Goal: Task Accomplishment & Management: Manage account settings

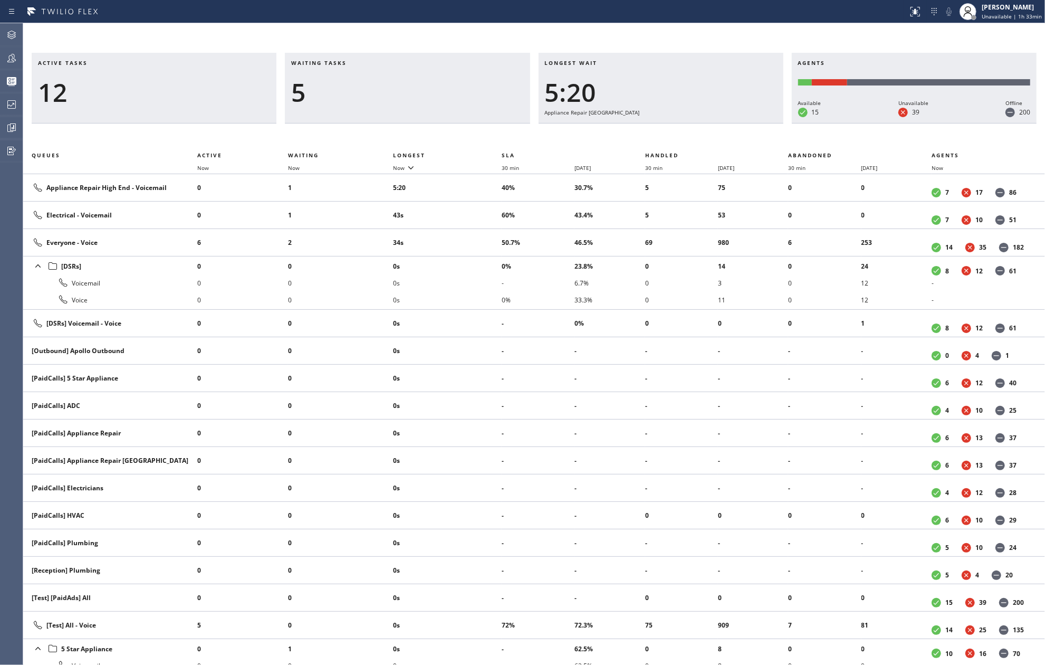
drag, startPoint x: 392, startPoint y: 62, endPoint x: 394, endPoint y: 55, distance: 7.2
click at [393, 58] on div "Waiting tasks 5" at bounding box center [407, 88] width 245 height 71
click at [398, 168] on span "Now" at bounding box center [399, 167] width 12 height 7
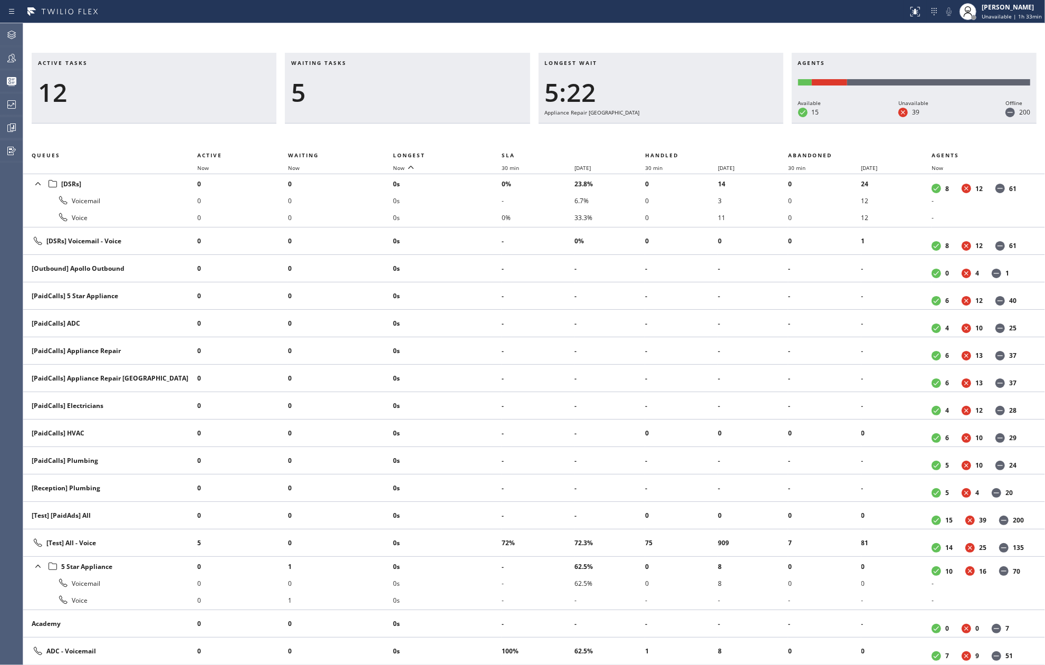
click at [393, 168] on th "Now" at bounding box center [340, 167] width 105 height 13
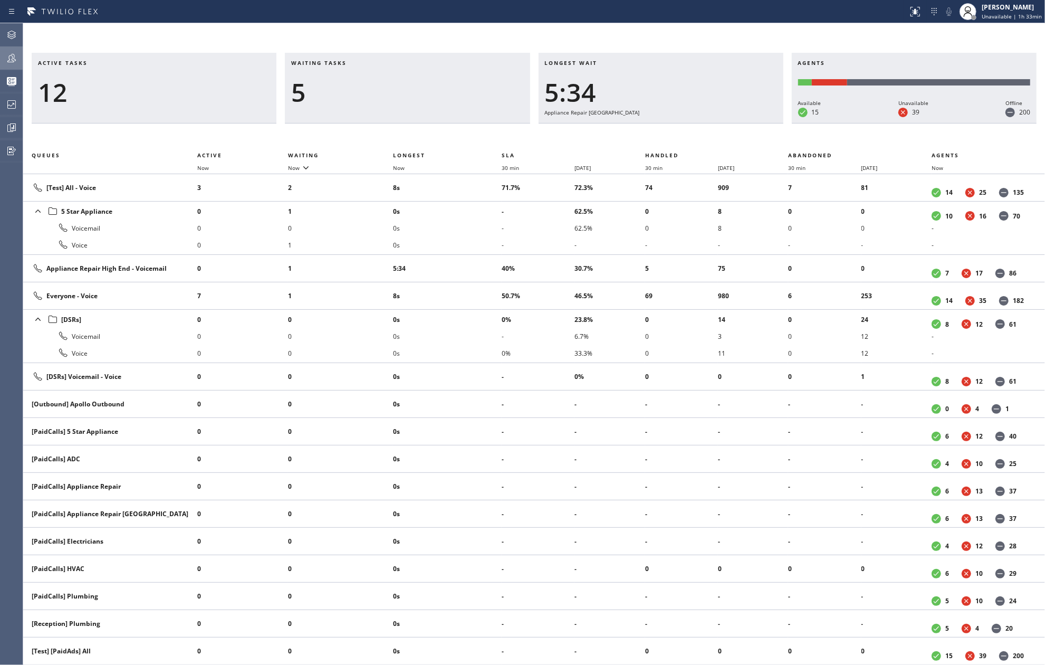
click at [16, 60] on icon at bounding box center [11, 58] width 13 height 13
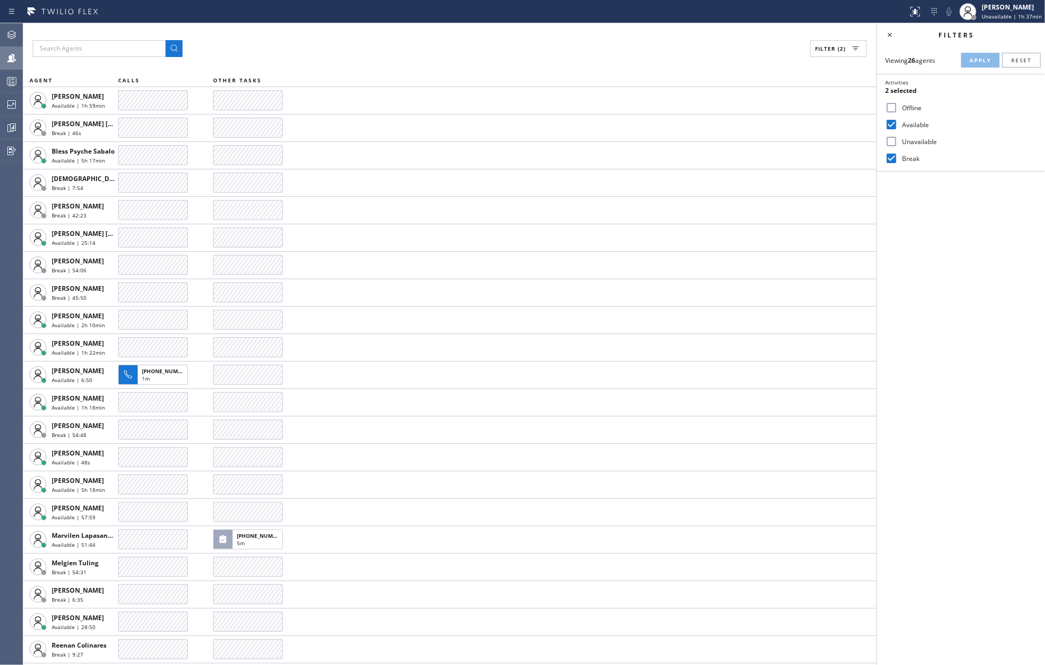
click at [453, 36] on div "Filter (2) AGENT CALLS OTHER TASKS Amir Asamov Available | 1h 59min Ashley Barb…" at bounding box center [449, 344] width 853 height 642
click at [893, 157] on input "Break" at bounding box center [891, 158] width 13 height 13
checkbox input "false"
click at [982, 61] on span "Apply" at bounding box center [981, 59] width 22 height 7
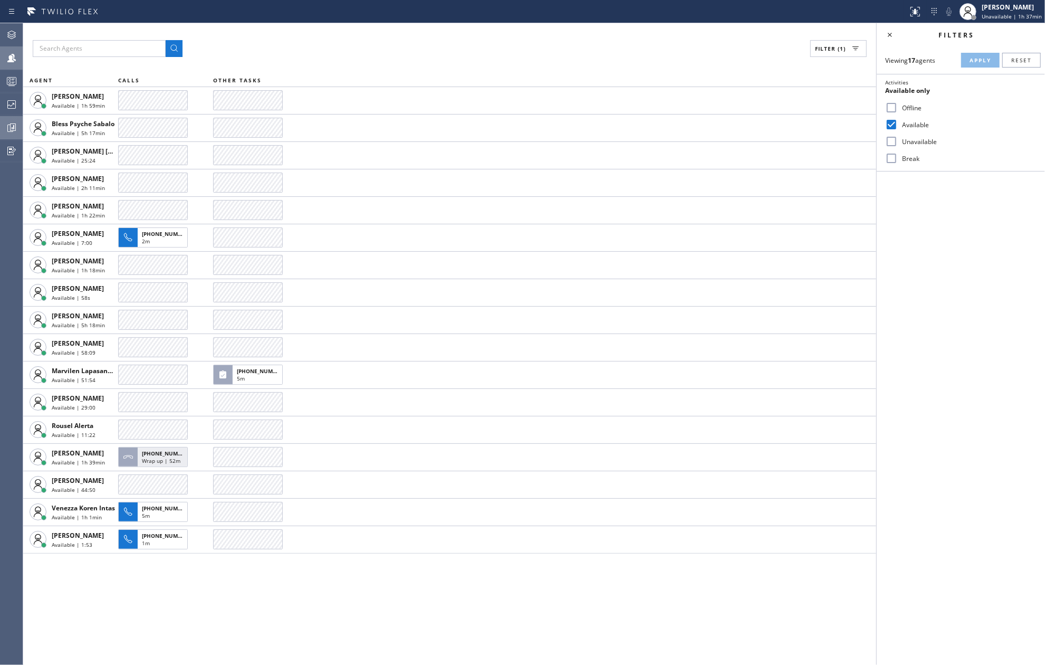
click at [14, 125] on icon at bounding box center [11, 127] width 13 height 13
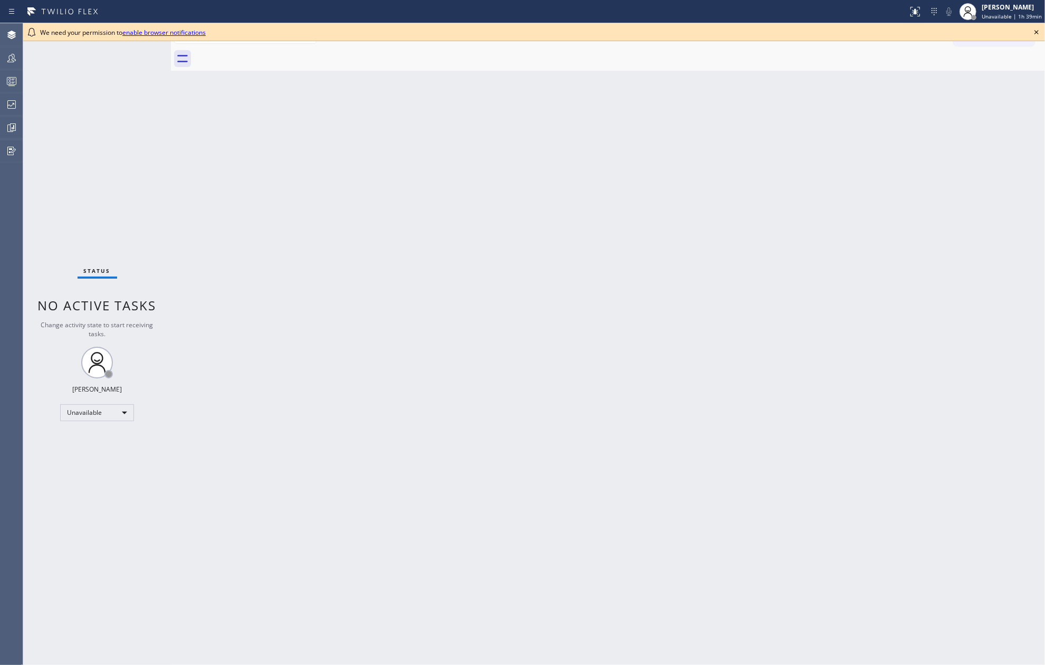
click at [520, 119] on div "Back to Dashboard Change Sender ID Customers Technicians Select a contact Outbo…" at bounding box center [608, 344] width 874 height 642
click at [9, 104] on icon at bounding box center [11, 104] width 8 height 8
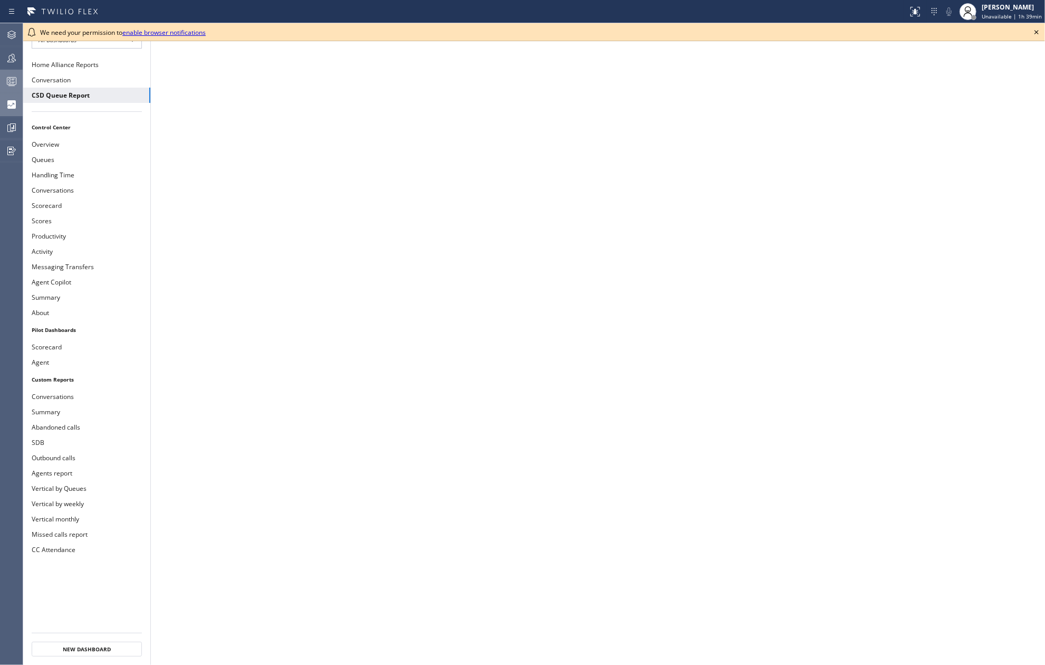
click at [12, 81] on icon at bounding box center [11, 81] width 13 height 13
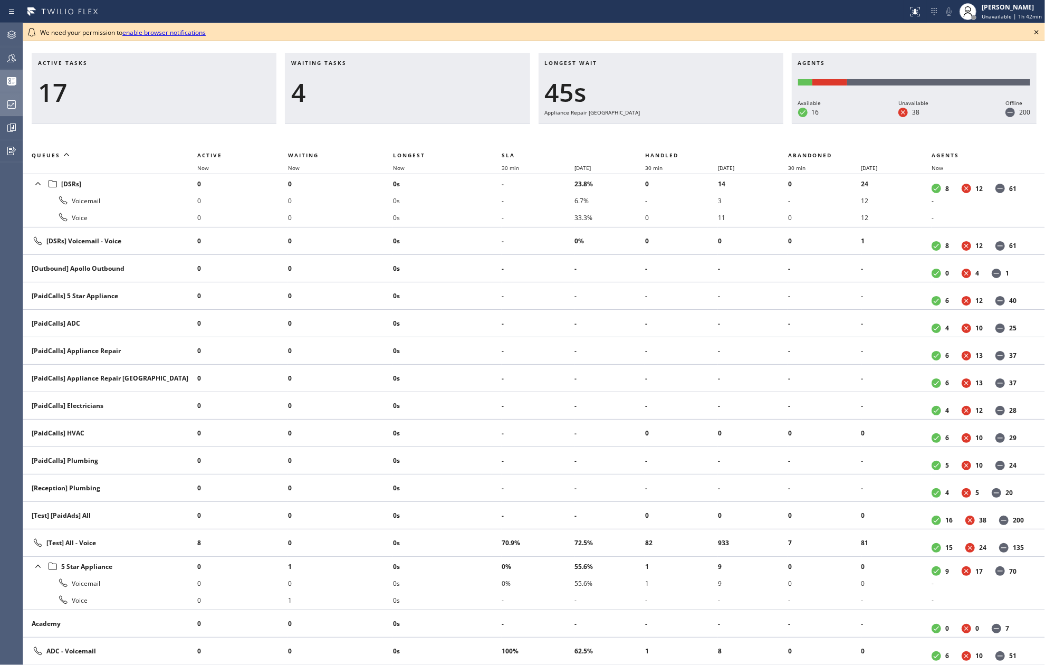
click at [1037, 27] on icon at bounding box center [1037, 32] width 13 height 13
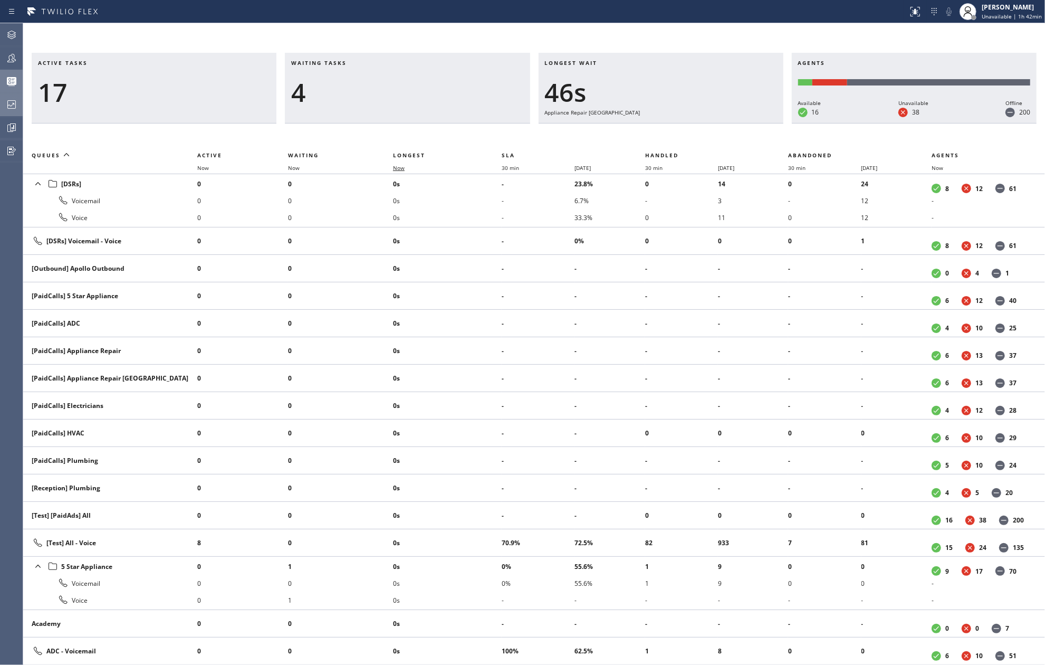
click at [404, 171] on span "Now" at bounding box center [399, 167] width 12 height 7
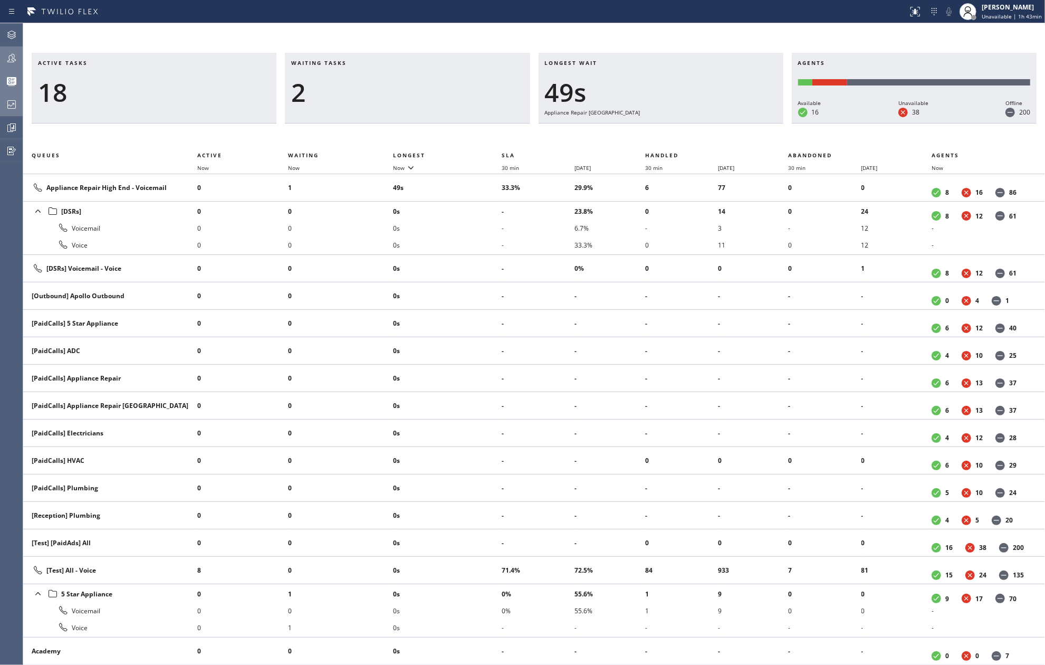
click at [19, 56] on div at bounding box center [11, 58] width 23 height 13
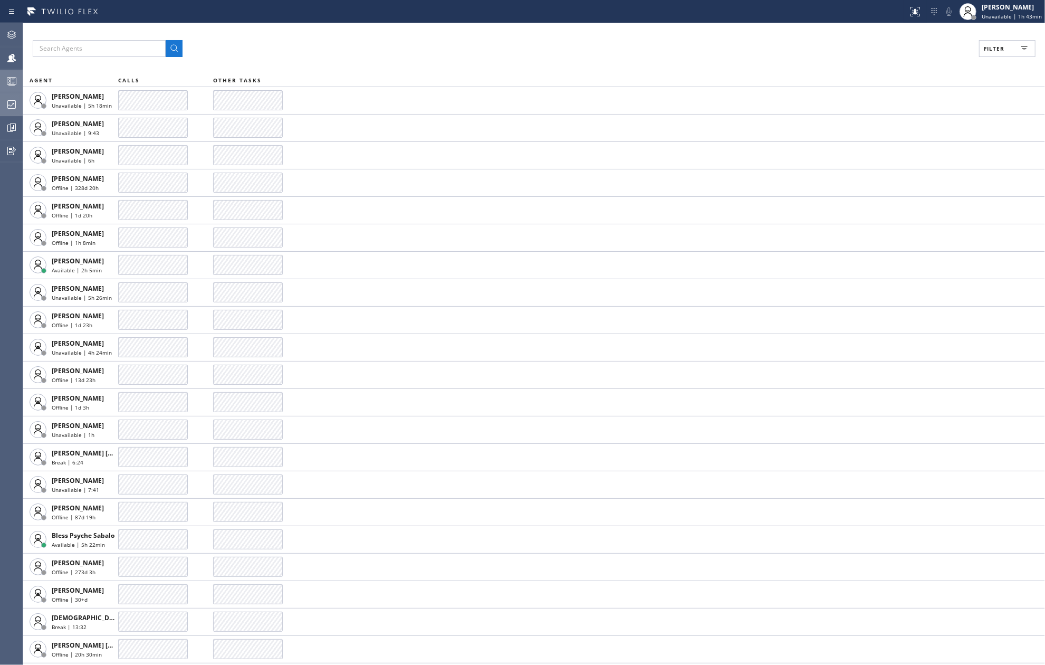
click at [987, 45] on span "Filter" at bounding box center [994, 48] width 21 height 7
click at [890, 121] on input "Available" at bounding box center [891, 124] width 13 height 13
checkbox input "true"
click at [893, 161] on input "Break" at bounding box center [891, 158] width 13 height 13
checkbox input "true"
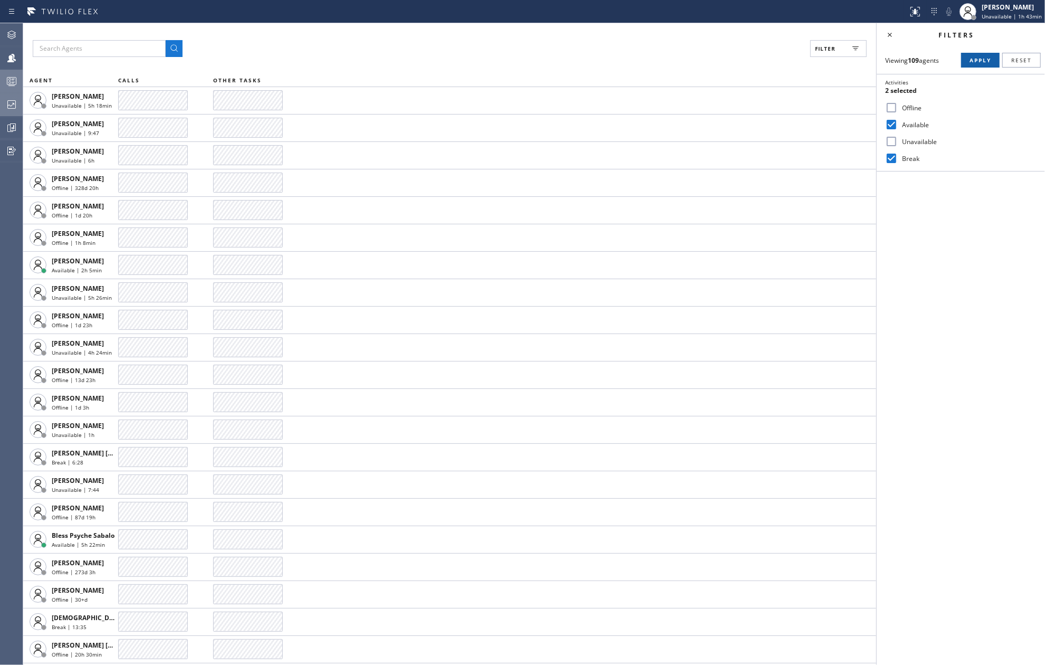
click at [974, 63] on span "Apply" at bounding box center [981, 59] width 22 height 7
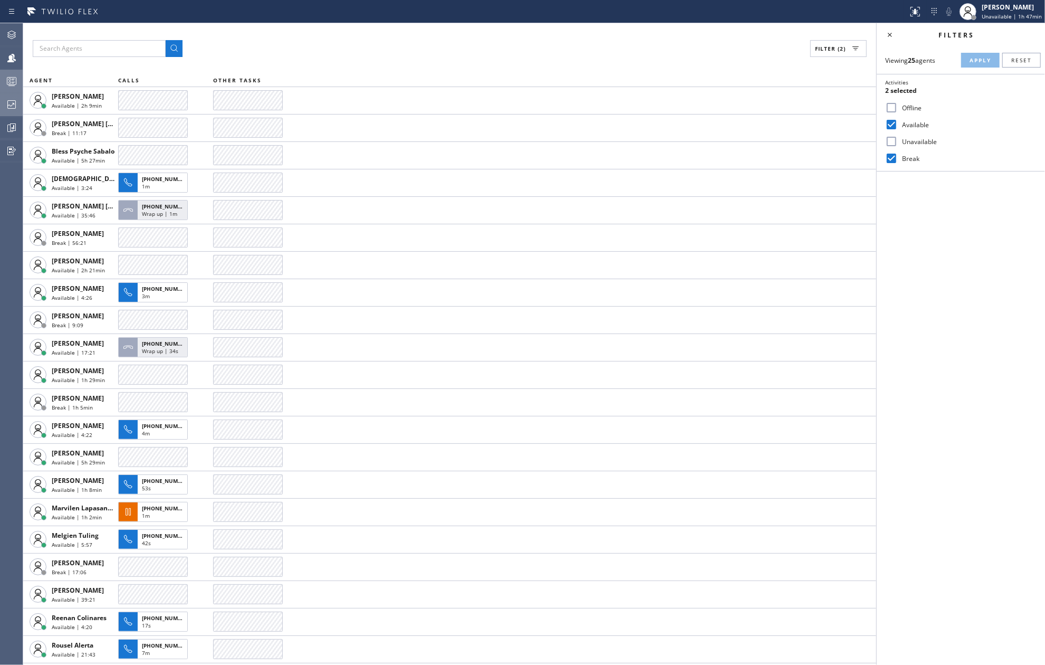
click at [596, 15] on div at bounding box center [454, 11] width 900 height 17
click at [1012, 15] on span "Unavailable | 1h 47min" at bounding box center [1012, 16] width 60 height 7
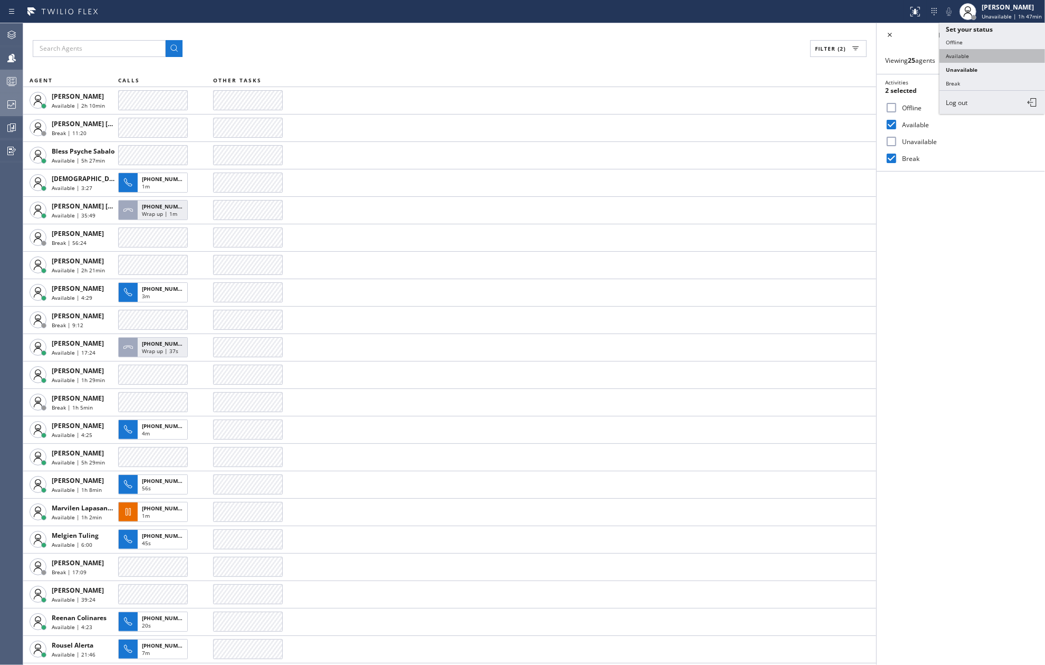
click at [968, 55] on button "Available" at bounding box center [993, 56] width 106 height 14
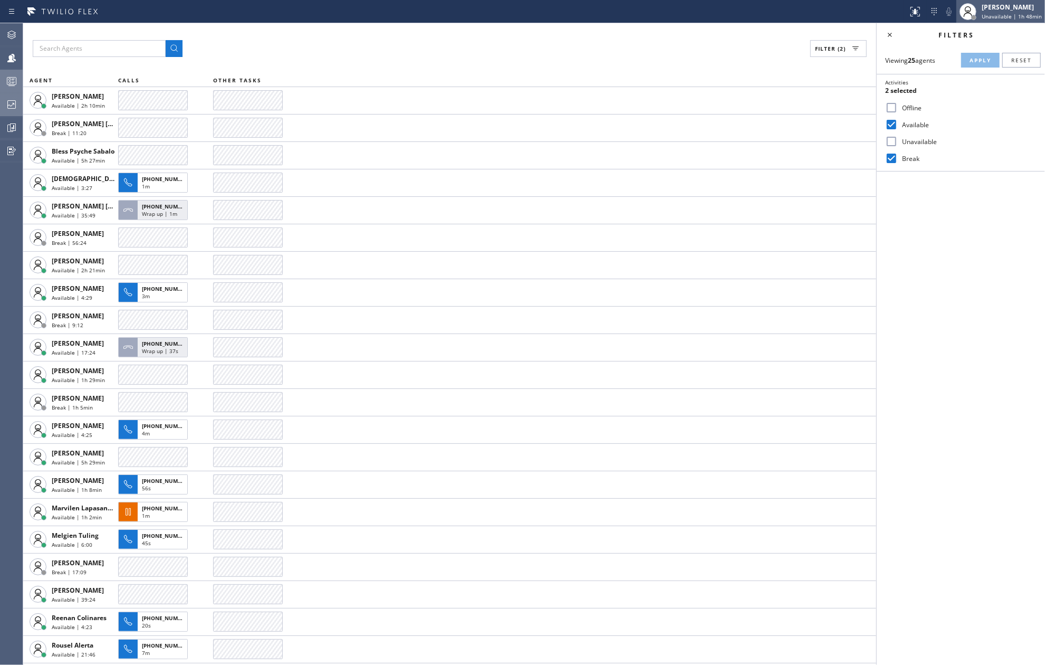
click at [1002, 17] on span "Unavailable | 1h 48min" at bounding box center [1012, 16] width 60 height 7
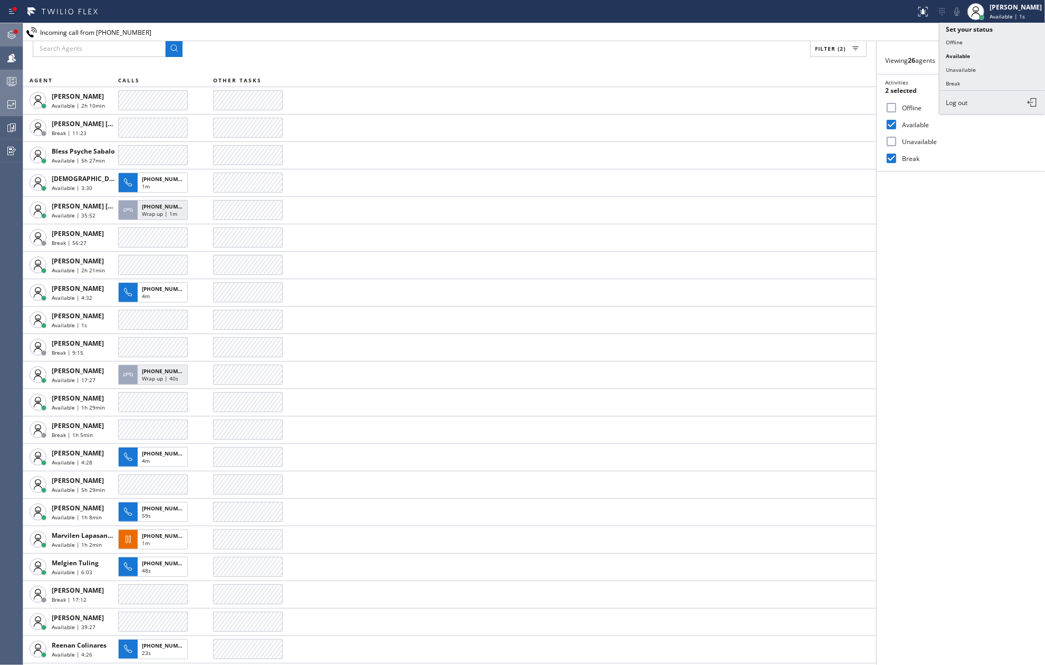
click at [6, 30] on icon at bounding box center [11, 34] width 13 height 13
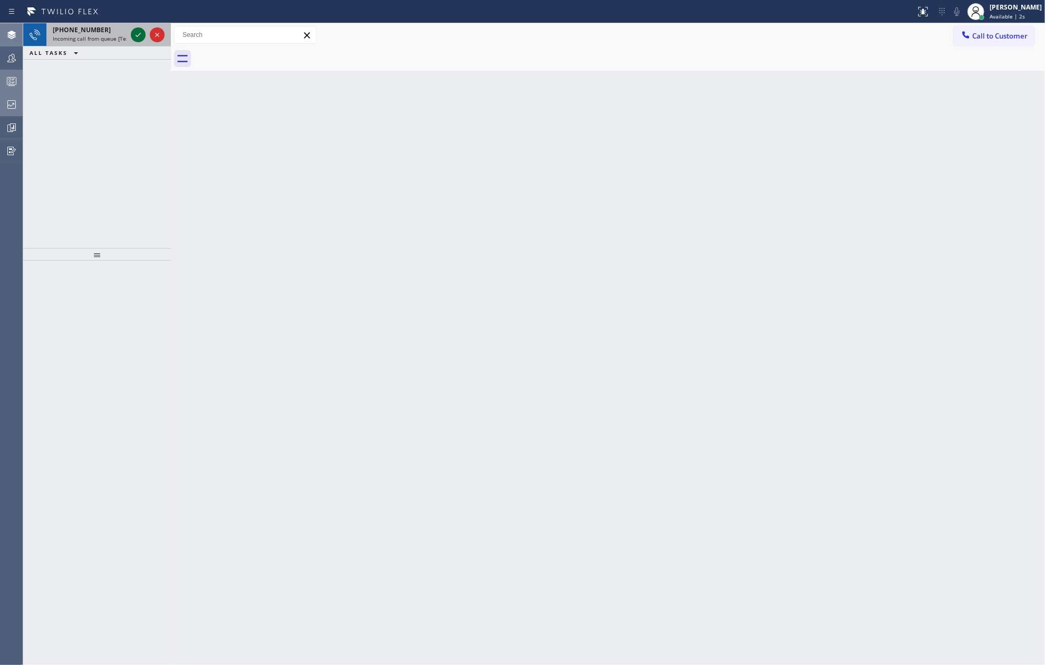
click at [136, 36] on icon at bounding box center [138, 35] width 5 height 4
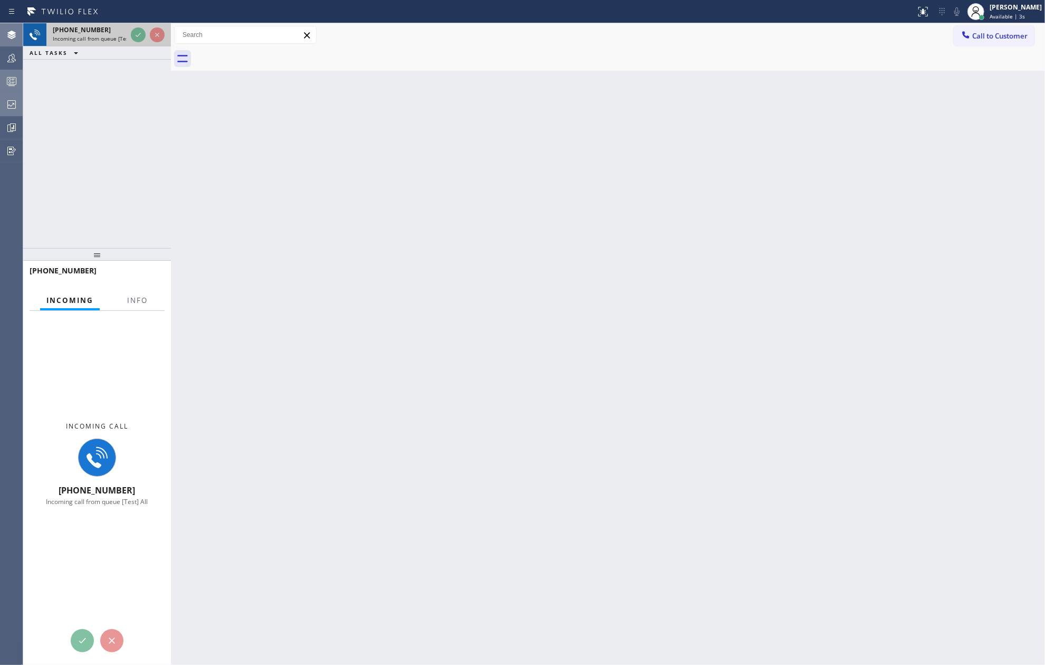
click at [150, 39] on div at bounding box center [148, 34] width 38 height 23
click at [154, 36] on icon at bounding box center [157, 34] width 13 height 13
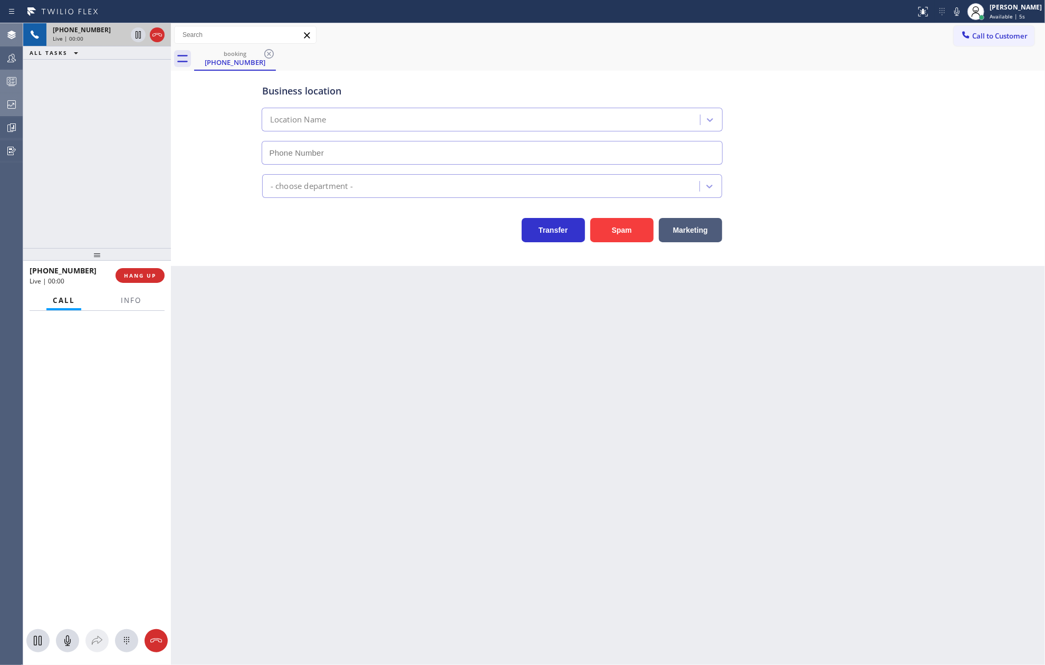
click at [154, 36] on icon at bounding box center [157, 34] width 13 height 13
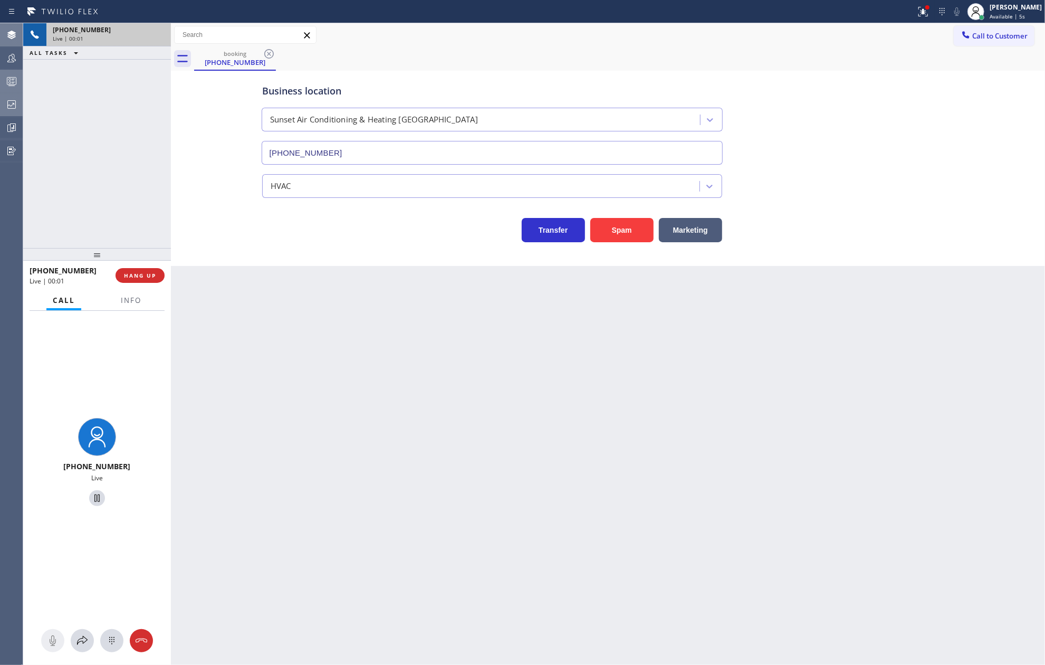
type input "(510) 621-6989"
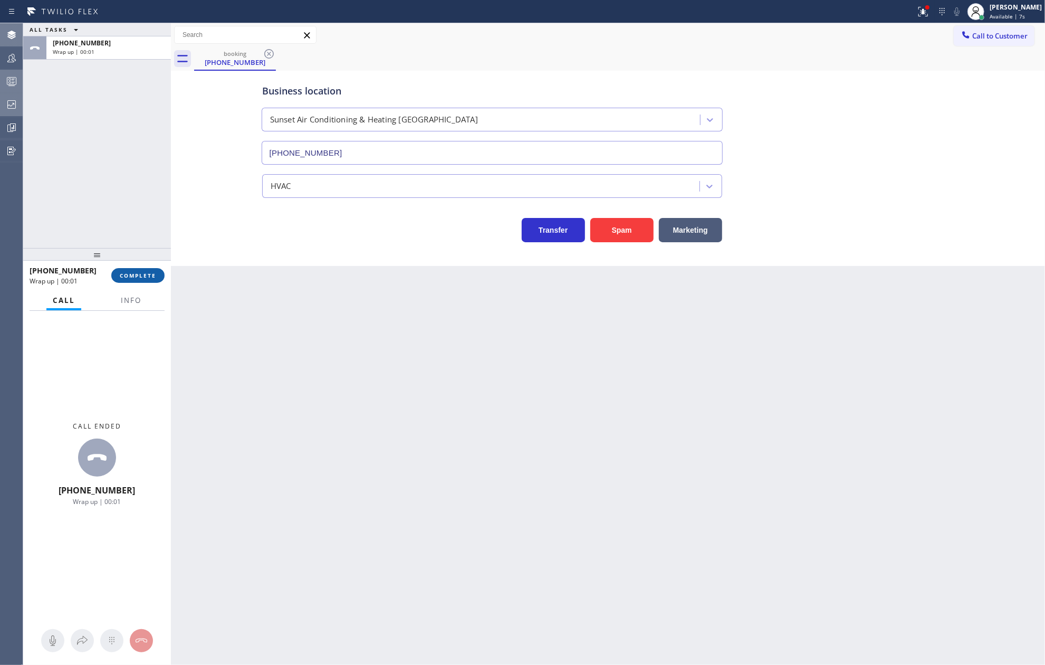
click at [141, 268] on button "COMPLETE" at bounding box center [137, 275] width 53 height 15
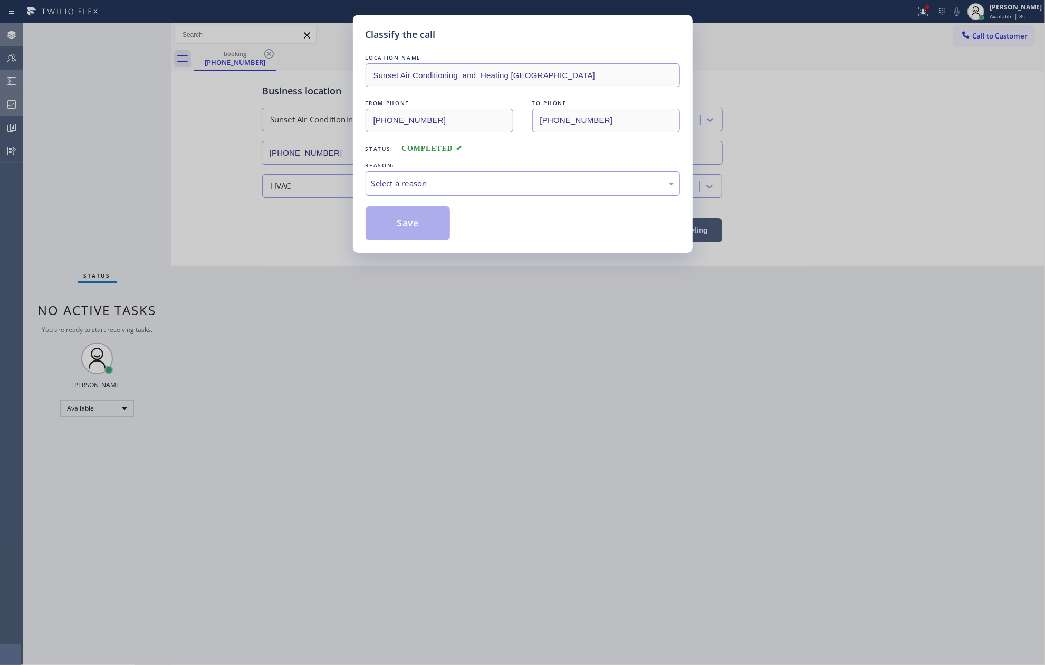
click at [469, 189] on div "Select a reason" at bounding box center [522, 183] width 303 height 12
click at [414, 220] on button "Save" at bounding box center [408, 223] width 85 height 34
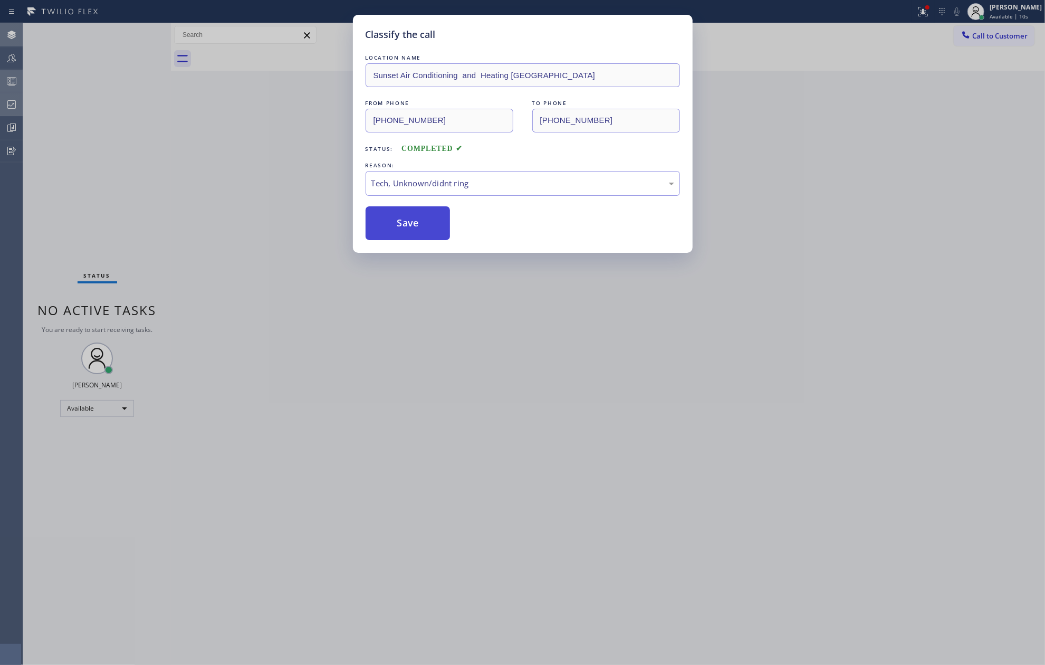
click at [414, 220] on button "Save" at bounding box center [408, 223] width 85 height 34
click at [240, 174] on div "Classify the call LOCATION NAME Sunset Air Conditioning and Heating Oakland FRO…" at bounding box center [522, 332] width 1045 height 665
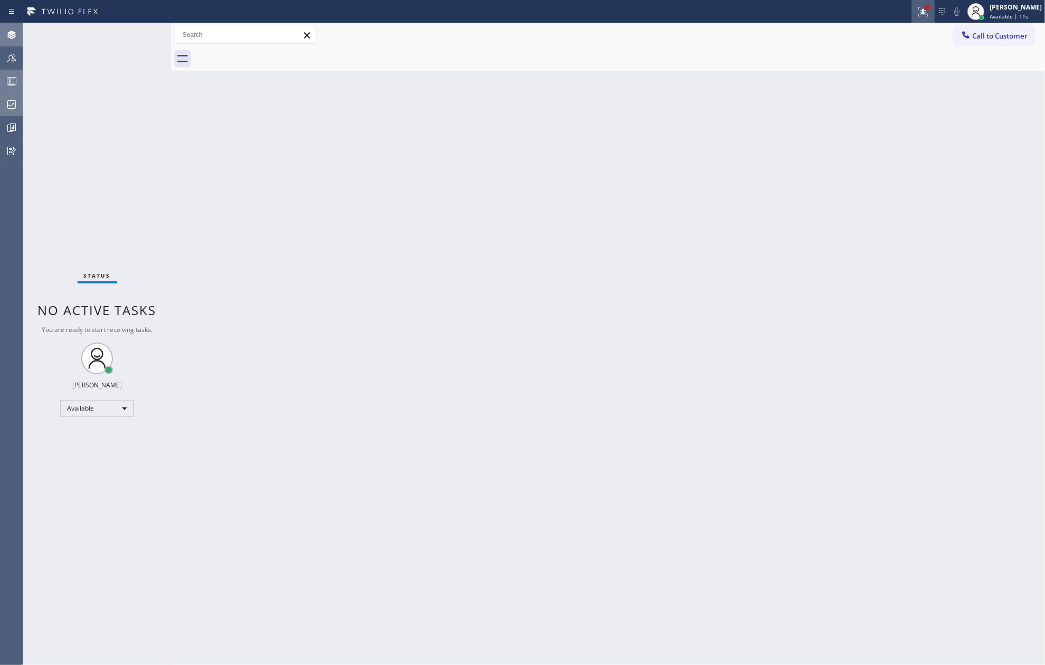
click at [930, 15] on icon at bounding box center [923, 11] width 13 height 13
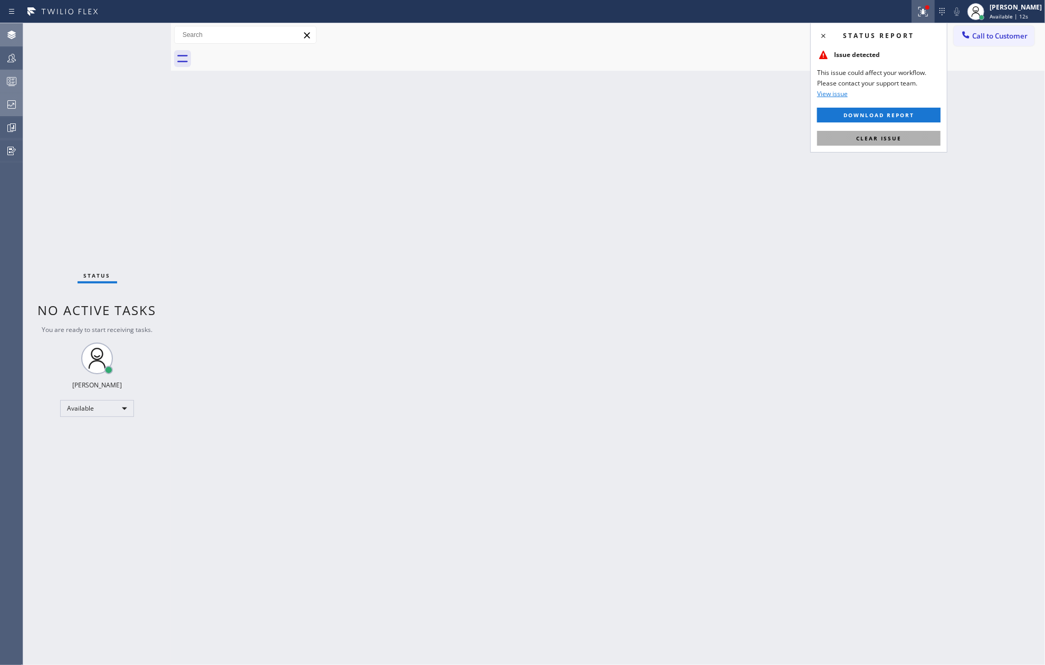
click at [908, 139] on button "Clear issue" at bounding box center [878, 138] width 123 height 15
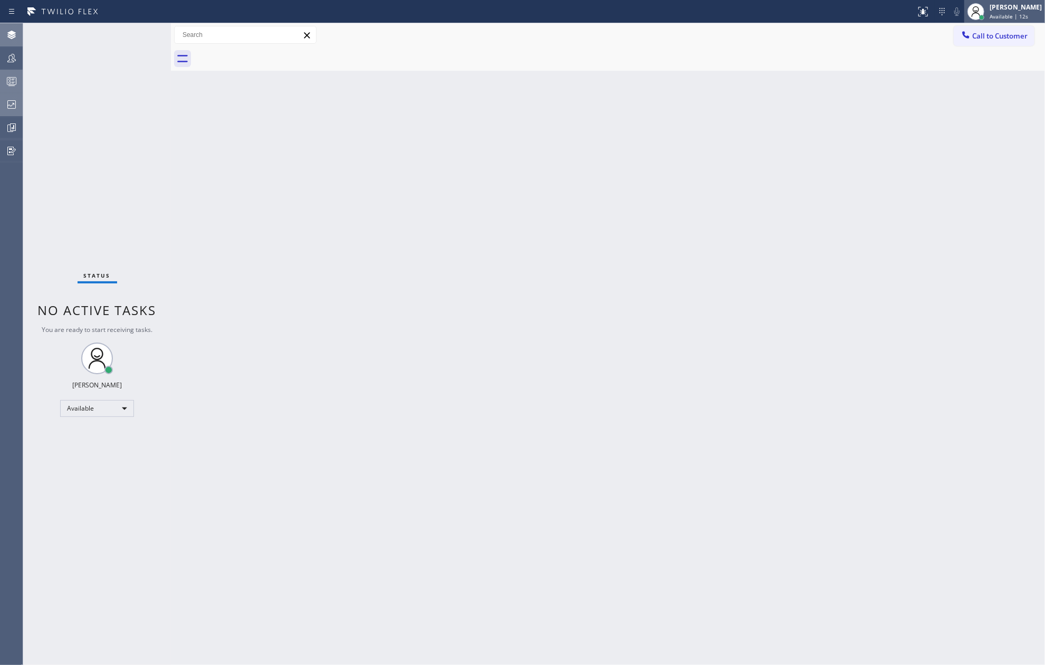
click at [1026, 12] on div "Jovelle Tadle Available | 12s" at bounding box center [1017, 11] width 58 height 18
click at [994, 70] on button "Unavailable" at bounding box center [993, 70] width 106 height 14
click at [14, 60] on icon at bounding box center [11, 58] width 13 height 13
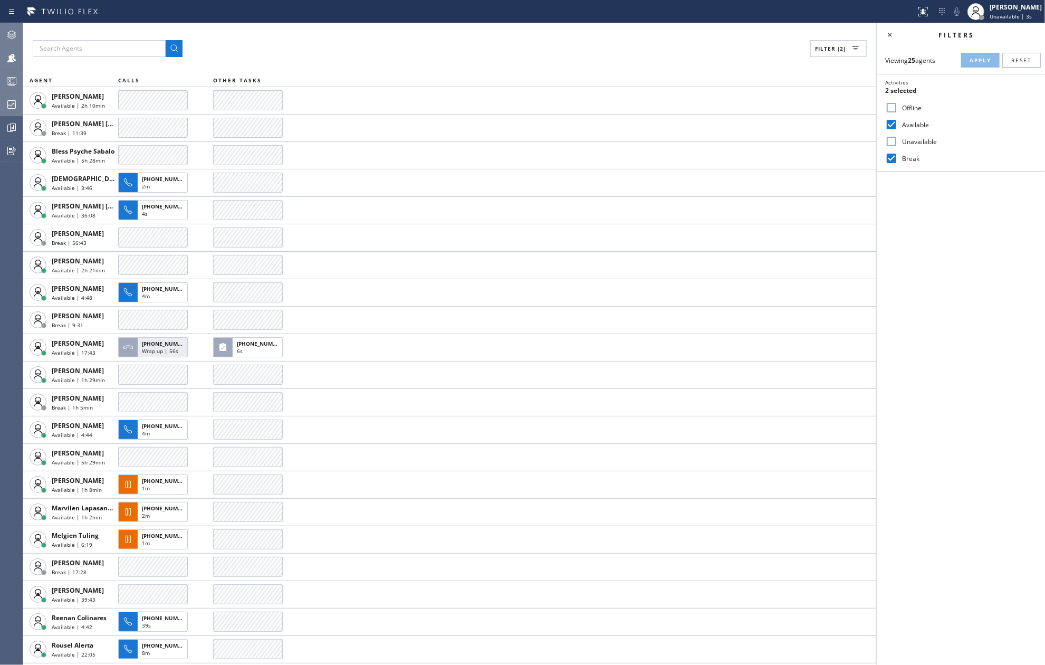
click at [888, 161] on input "Break" at bounding box center [891, 158] width 13 height 13
checkbox input "false"
click at [984, 60] on span "Apply" at bounding box center [981, 59] width 22 height 7
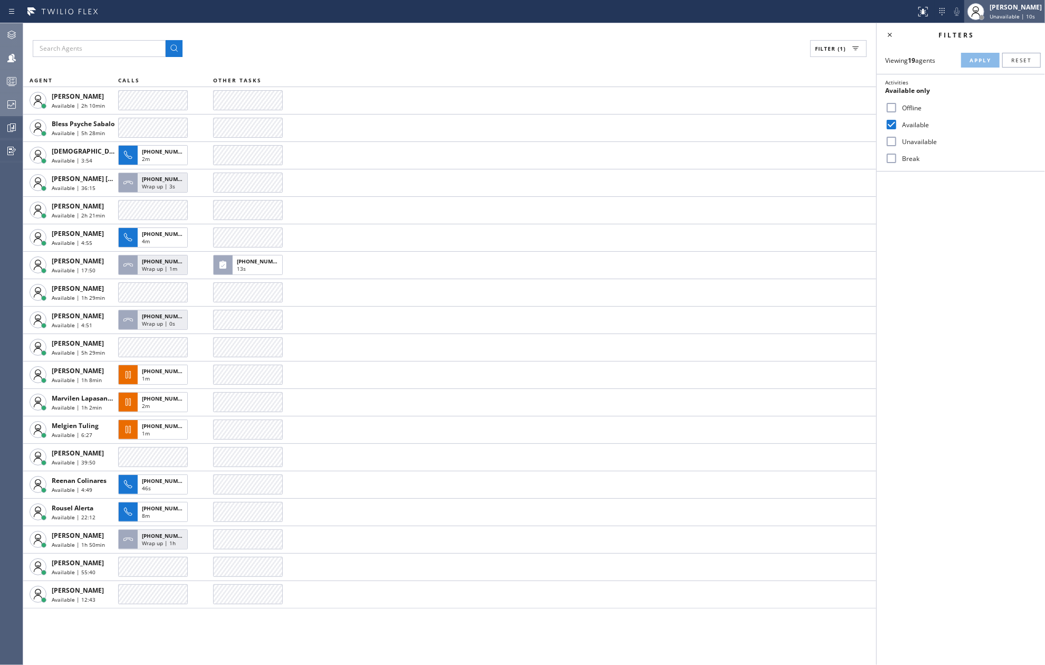
click at [1009, 20] on div "Jovelle Tadle Unavailable | 10s" at bounding box center [1005, 11] width 81 height 23
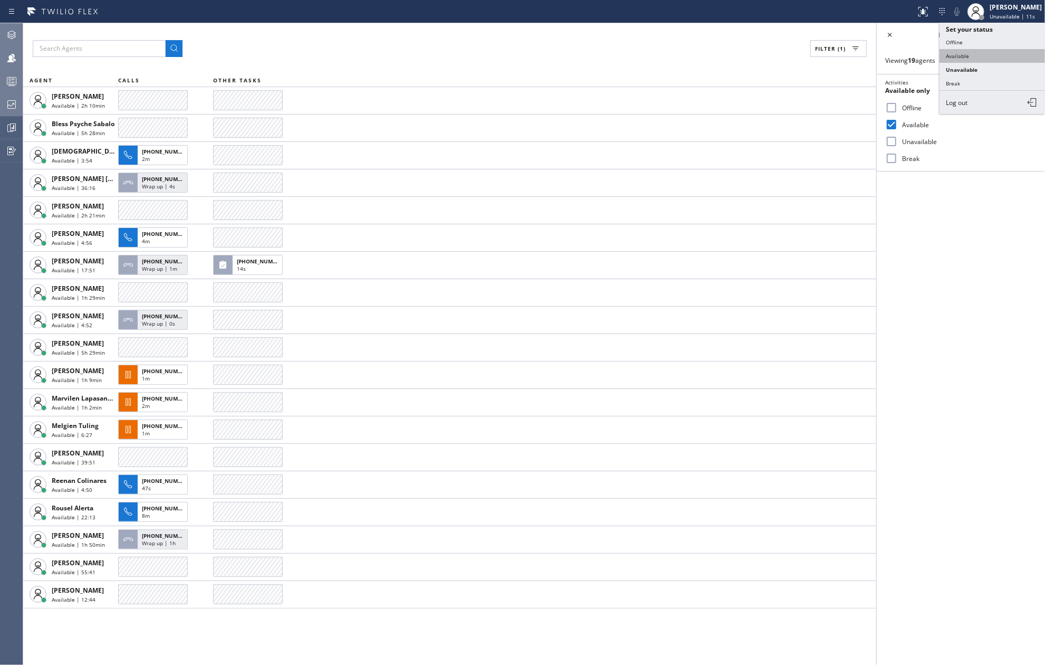
click at [993, 55] on button "Available" at bounding box center [993, 56] width 106 height 14
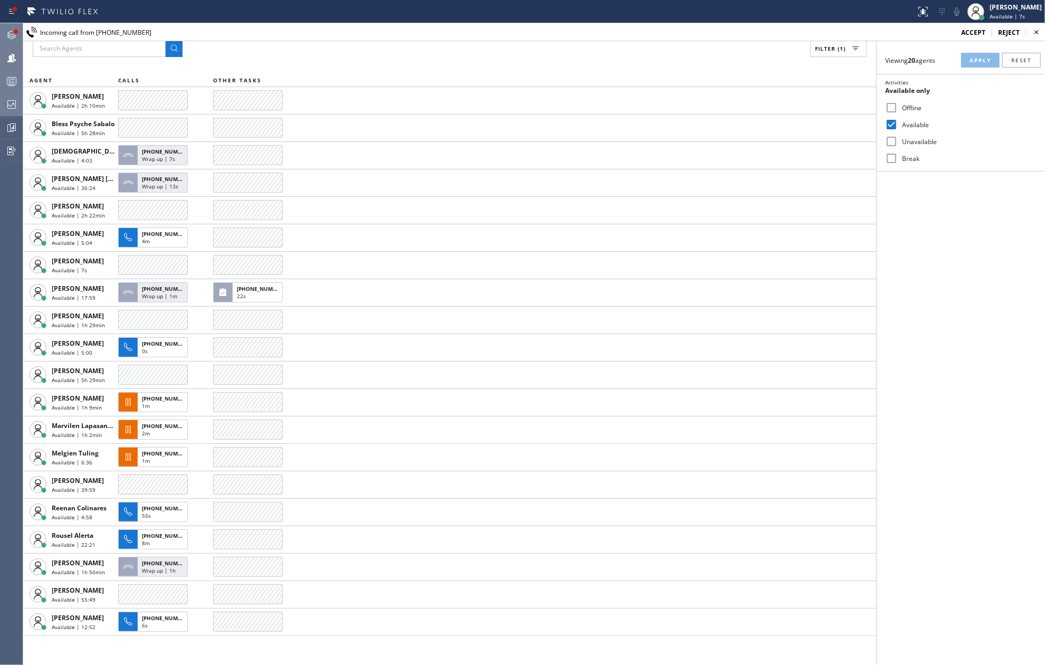
click at [11, 32] on icon at bounding box center [11, 35] width 8 height 8
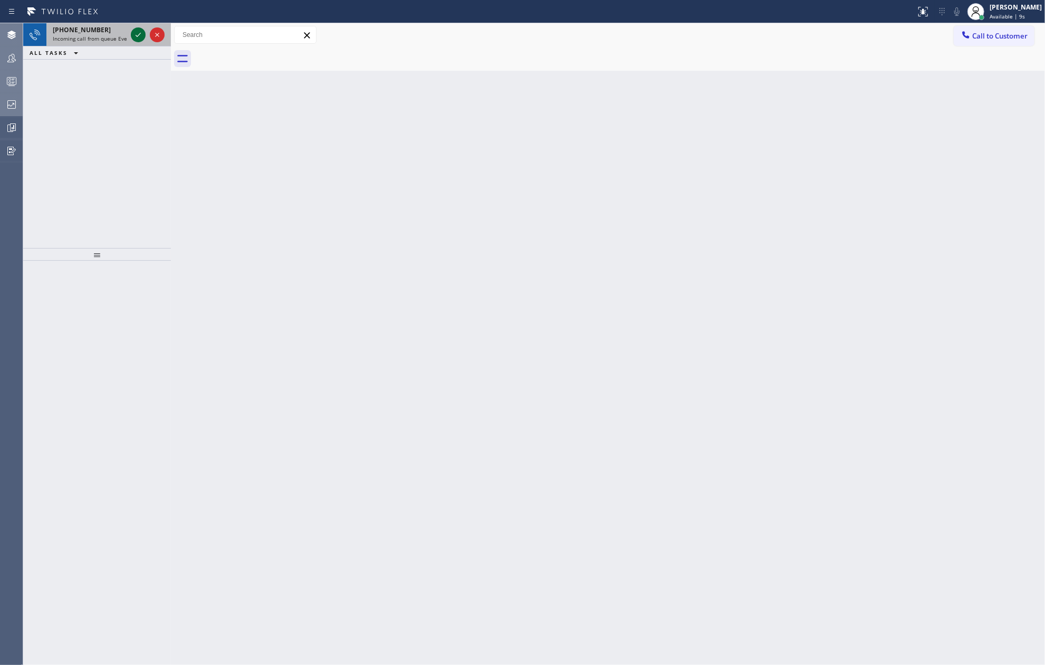
click at [134, 36] on icon at bounding box center [138, 34] width 13 height 13
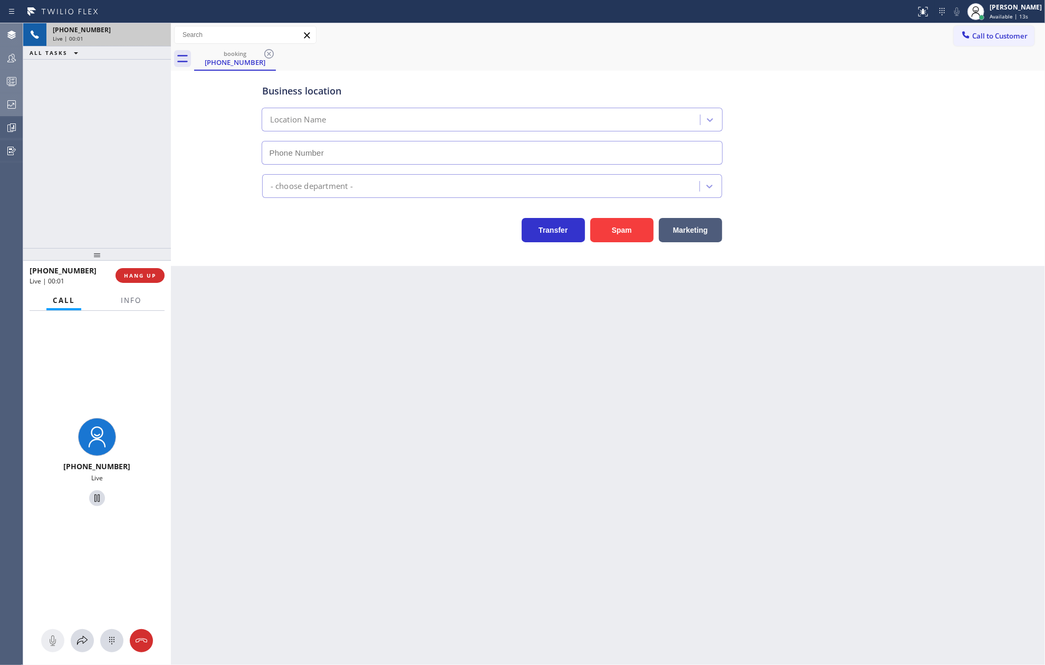
click at [134, 36] on div "Live | 00:01" at bounding box center [109, 38] width 112 height 7
click at [136, 292] on button "Info" at bounding box center [131, 300] width 33 height 21
click at [138, 303] on span "Info" at bounding box center [131, 300] width 21 height 9
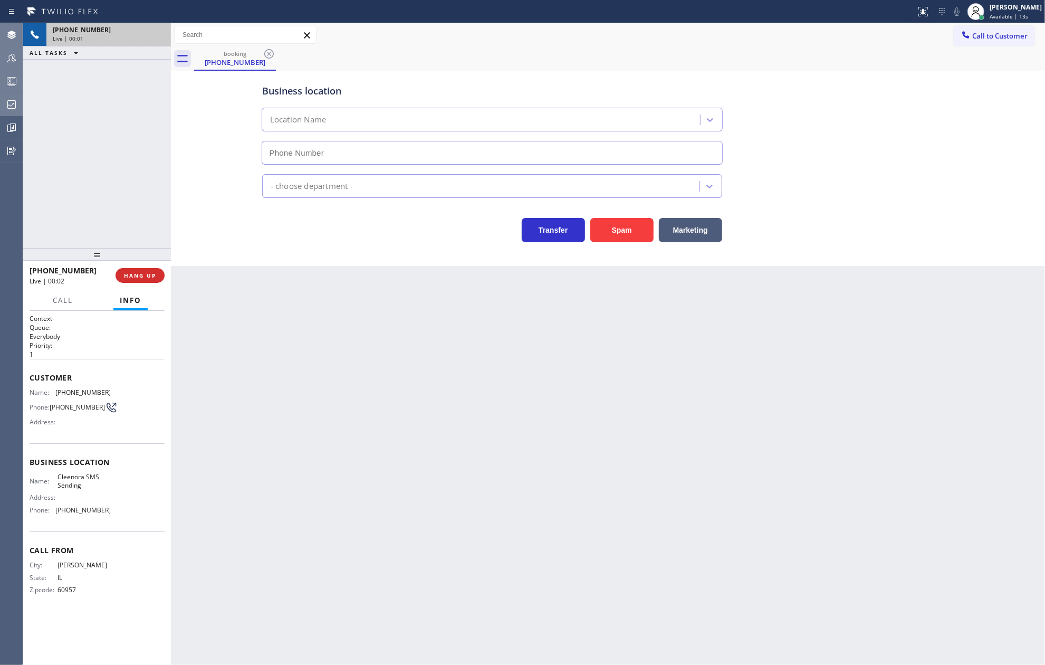
type input "(833) 900-0369"
drag, startPoint x: 117, startPoint y: 396, endPoint x: 57, endPoint y: 395, distance: 60.2
click at [57, 395] on div "Name: (217) 379-0381 Phone: (217) 379-0381 Address:" at bounding box center [97, 409] width 135 height 42
copy div "(217) 379-0381"
click at [128, 275] on span "COMPLETE" at bounding box center [138, 275] width 36 height 7
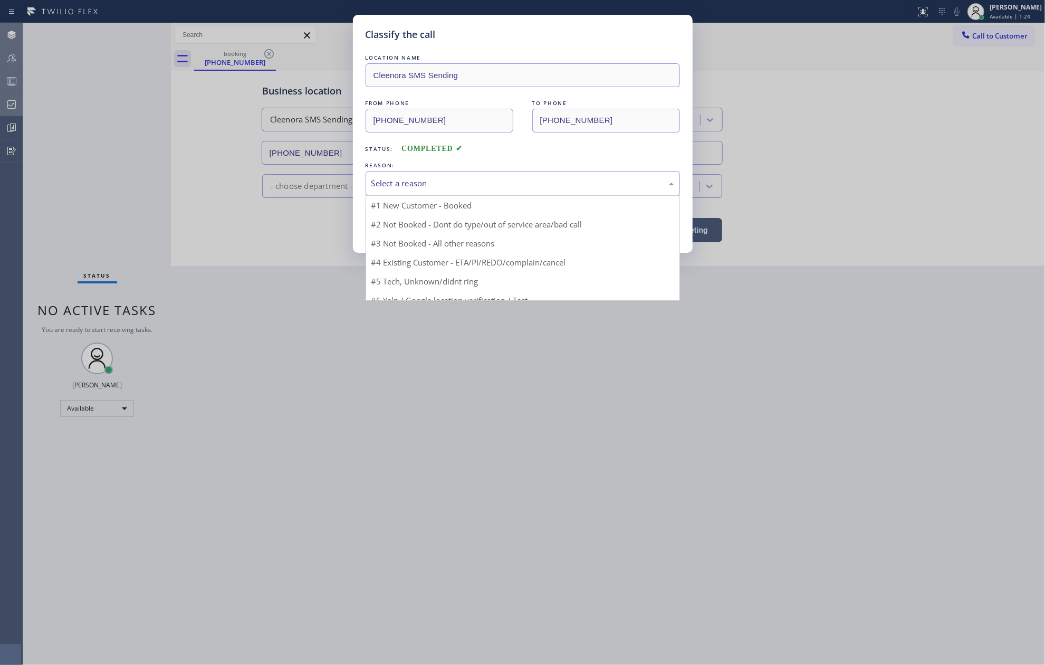
click at [398, 185] on div "Select a reason" at bounding box center [522, 183] width 303 height 12
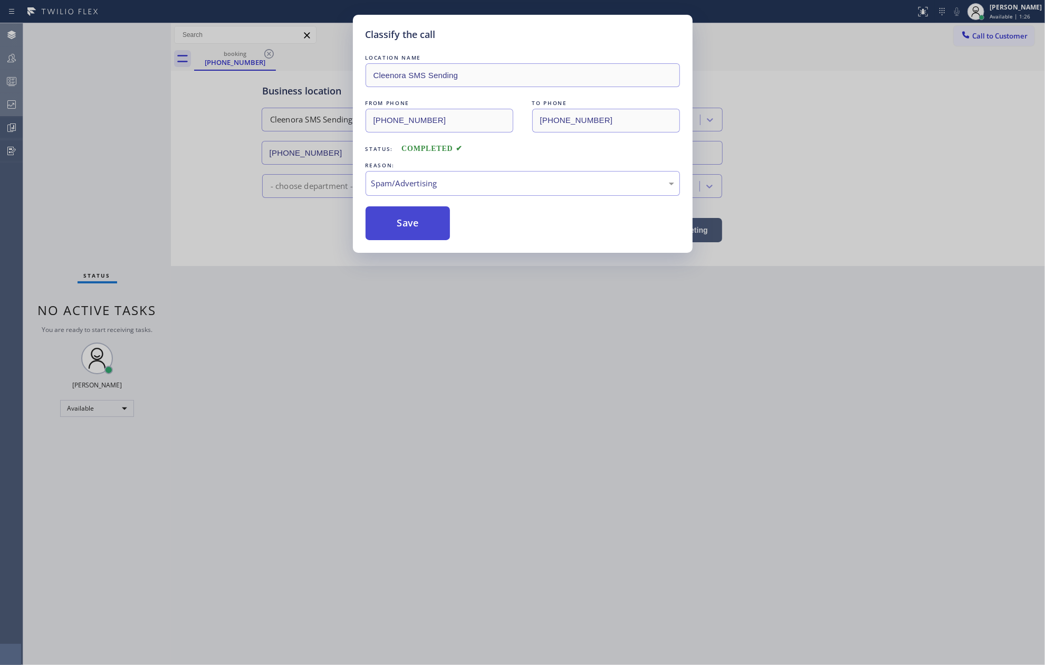
click at [421, 228] on button "Save" at bounding box center [408, 223] width 85 height 34
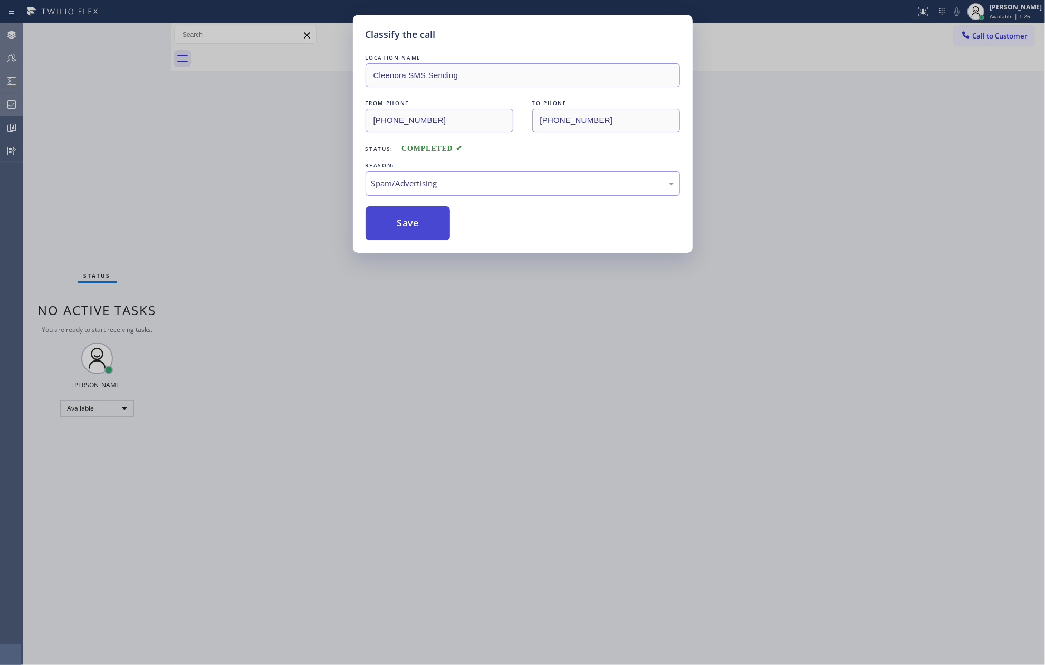
click at [421, 228] on button "Save" at bounding box center [408, 223] width 85 height 34
click at [266, 193] on div "Classify the call LOCATION NAME Sunset Air Conditioning and Heating Oakland FRO…" at bounding box center [534, 344] width 1022 height 642
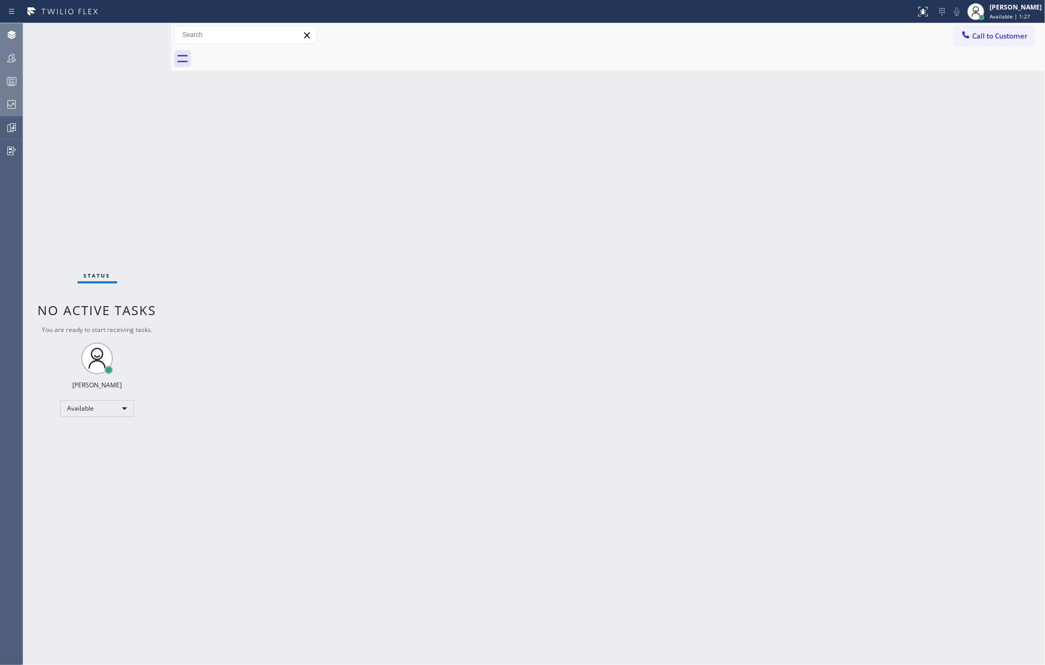
click at [7, 81] on icon at bounding box center [11, 81] width 13 height 13
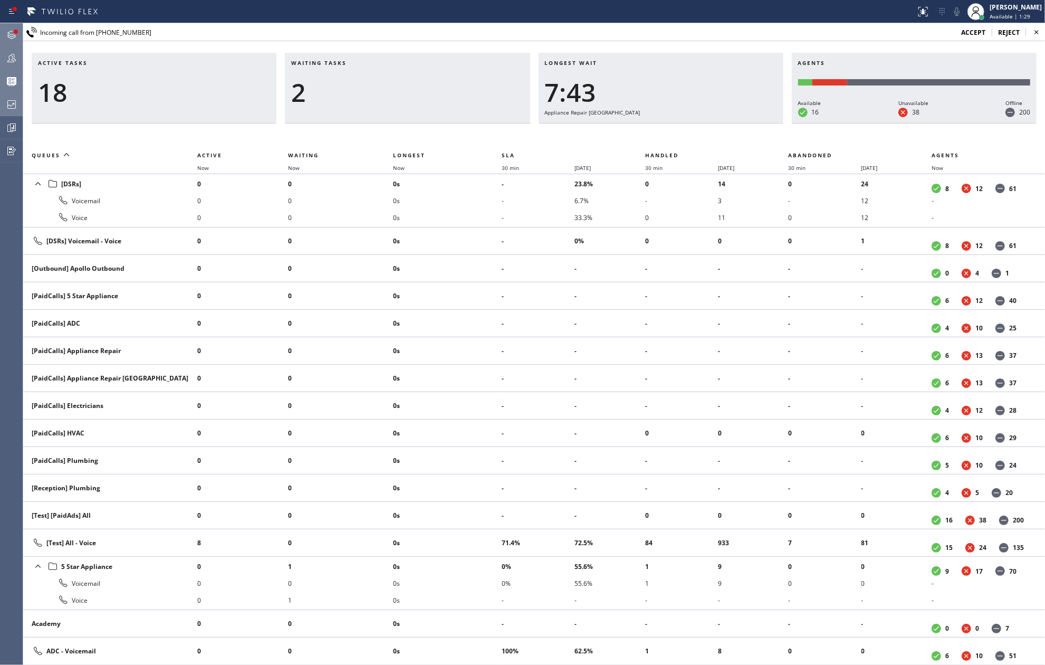
click at [13, 31] on div at bounding box center [16, 31] width 6 height 6
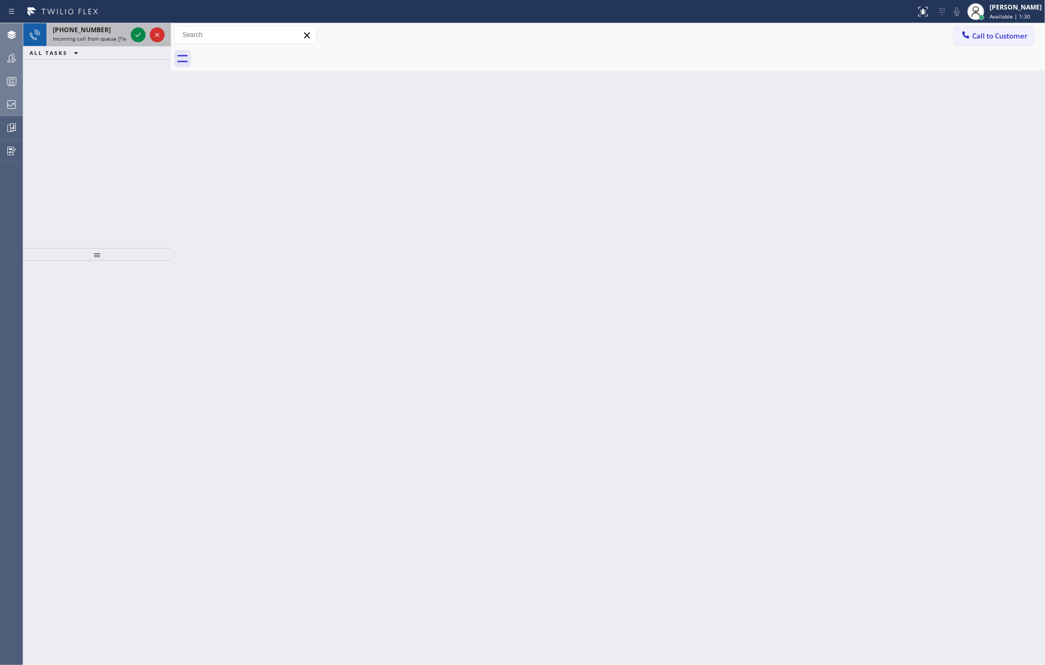
click at [138, 35] on icon at bounding box center [138, 35] width 5 height 4
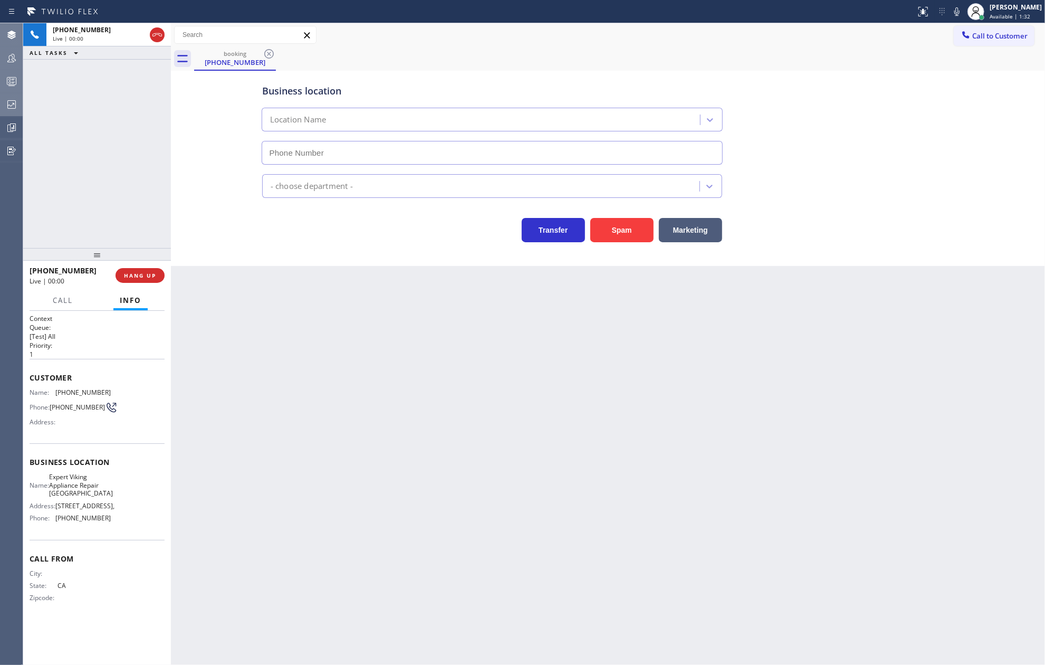
type input "(954) 507-9393"
click at [160, 271] on button "HANG UP" at bounding box center [140, 275] width 49 height 15
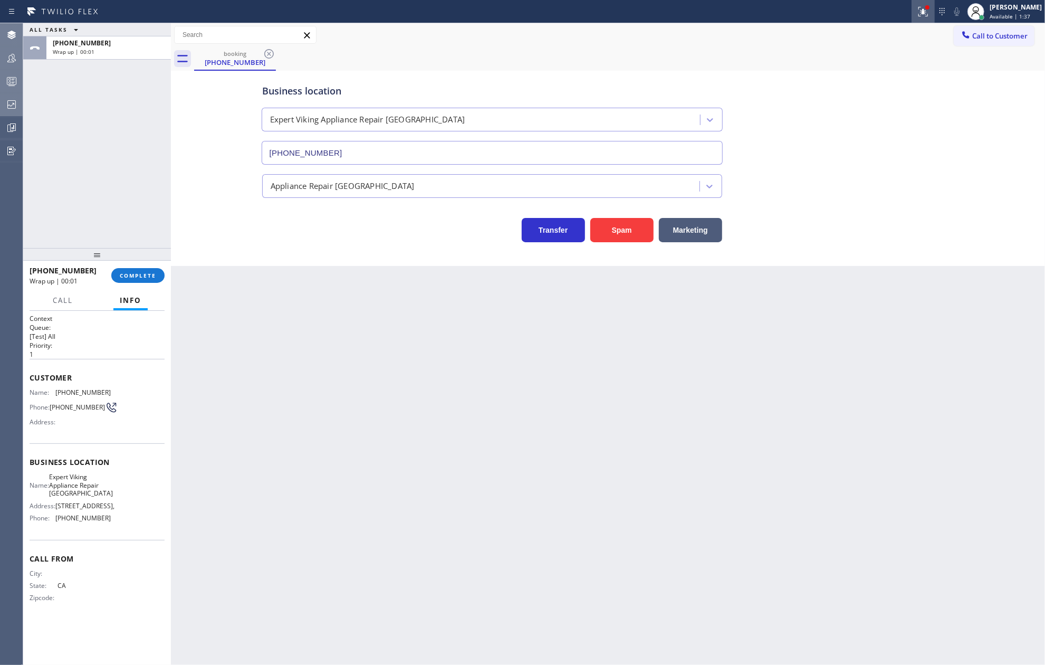
click at [927, 9] on div at bounding box center [923, 11] width 23 height 13
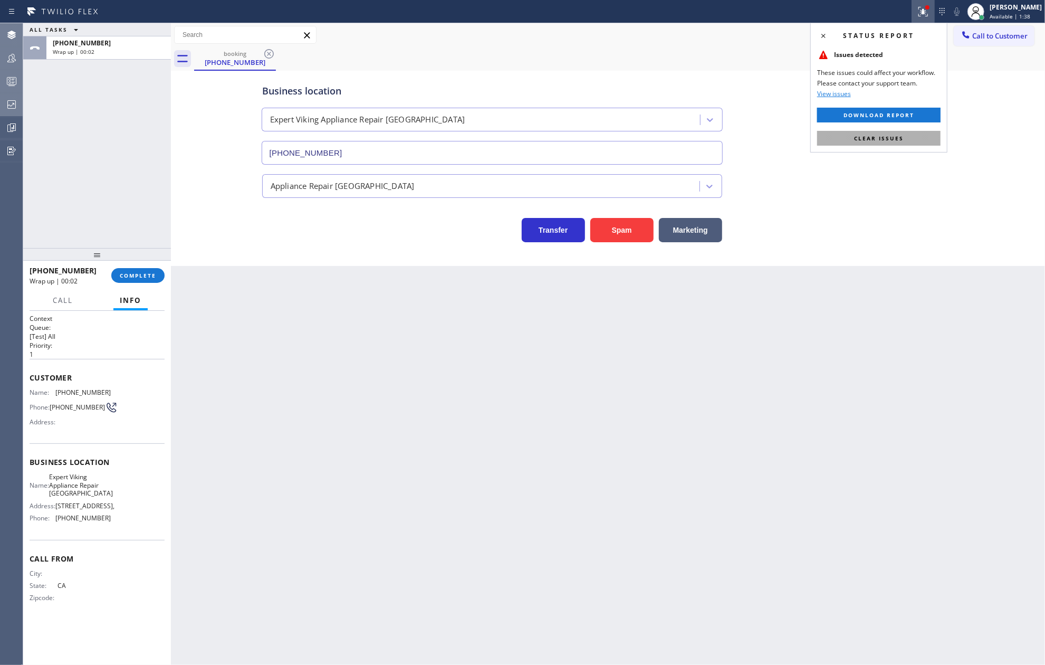
click at [880, 134] on button "Clear issues" at bounding box center [878, 138] width 123 height 15
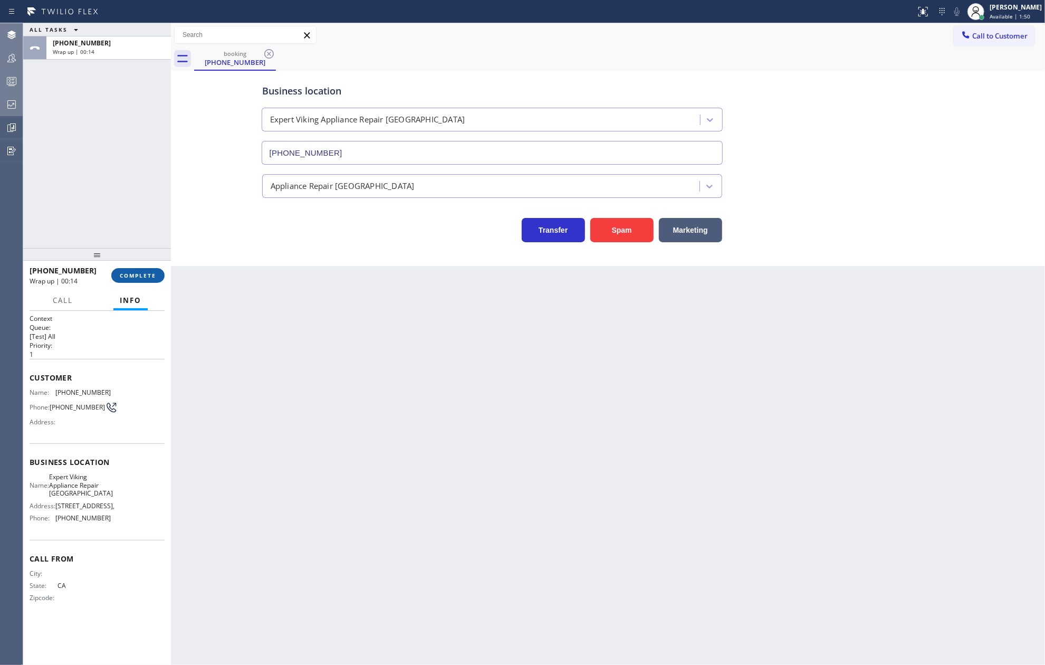
click at [139, 274] on span "COMPLETE" at bounding box center [138, 275] width 36 height 7
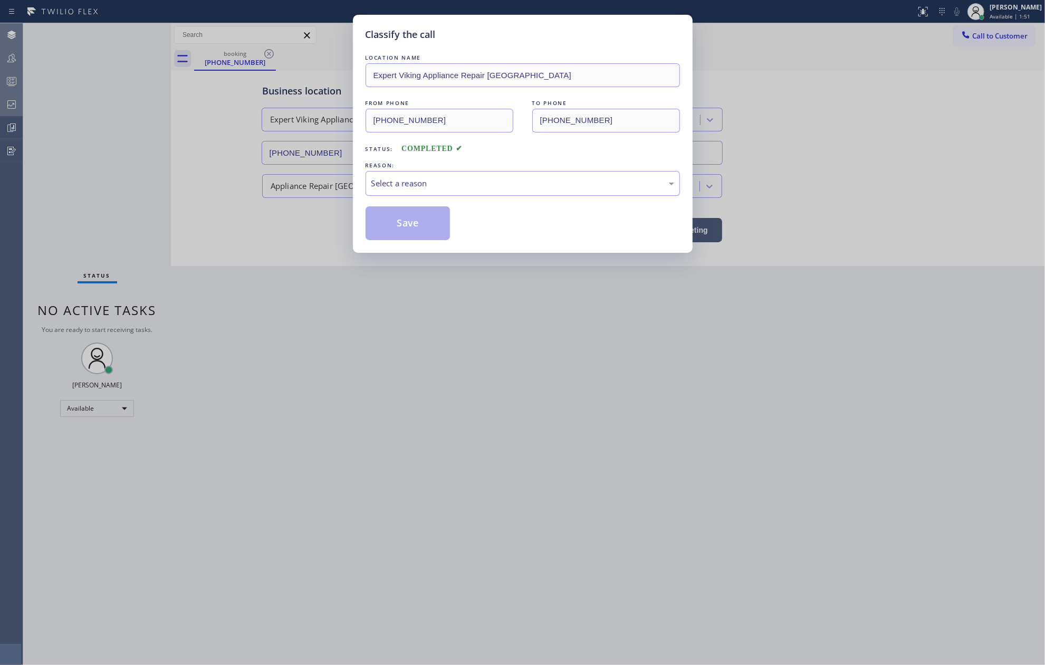
click at [483, 186] on div "Select a reason" at bounding box center [522, 183] width 303 height 12
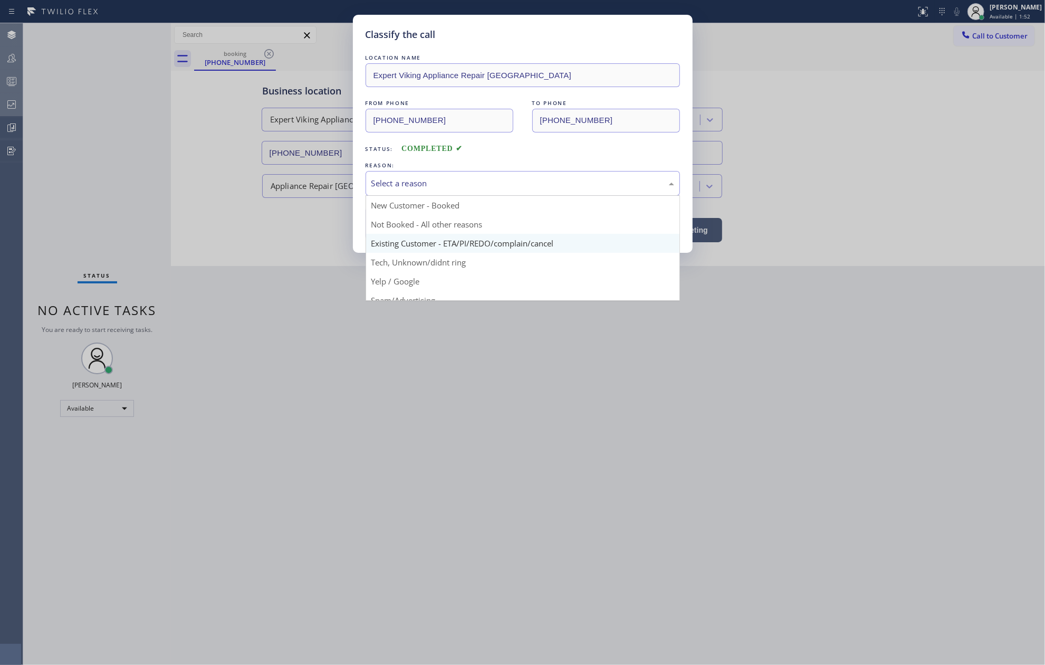
scroll to position [66, 0]
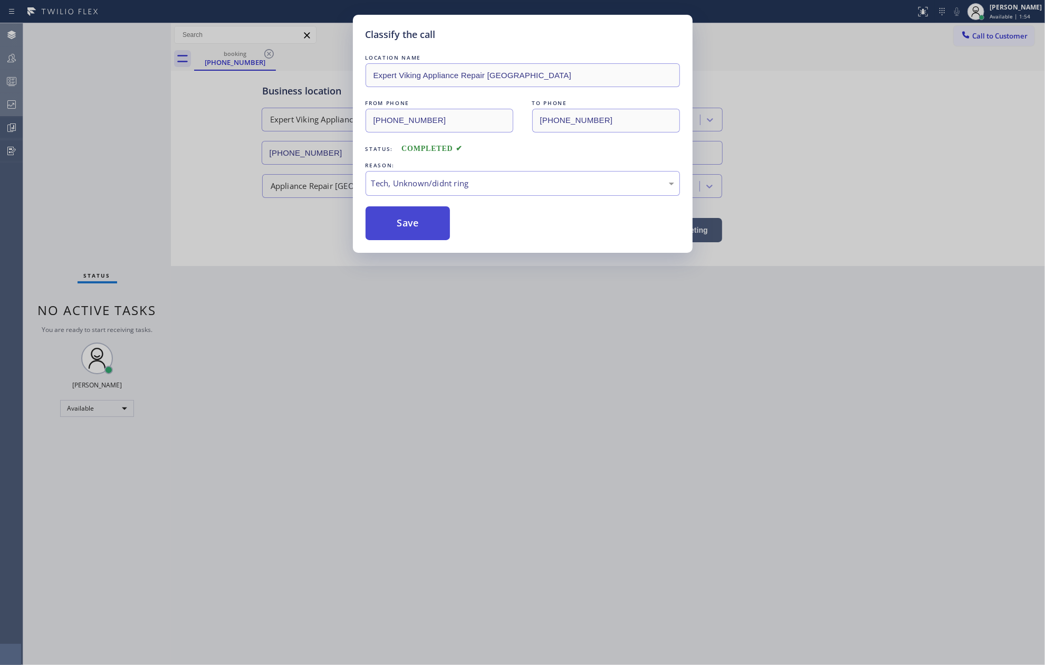
click at [421, 222] on button "Save" at bounding box center [408, 223] width 85 height 34
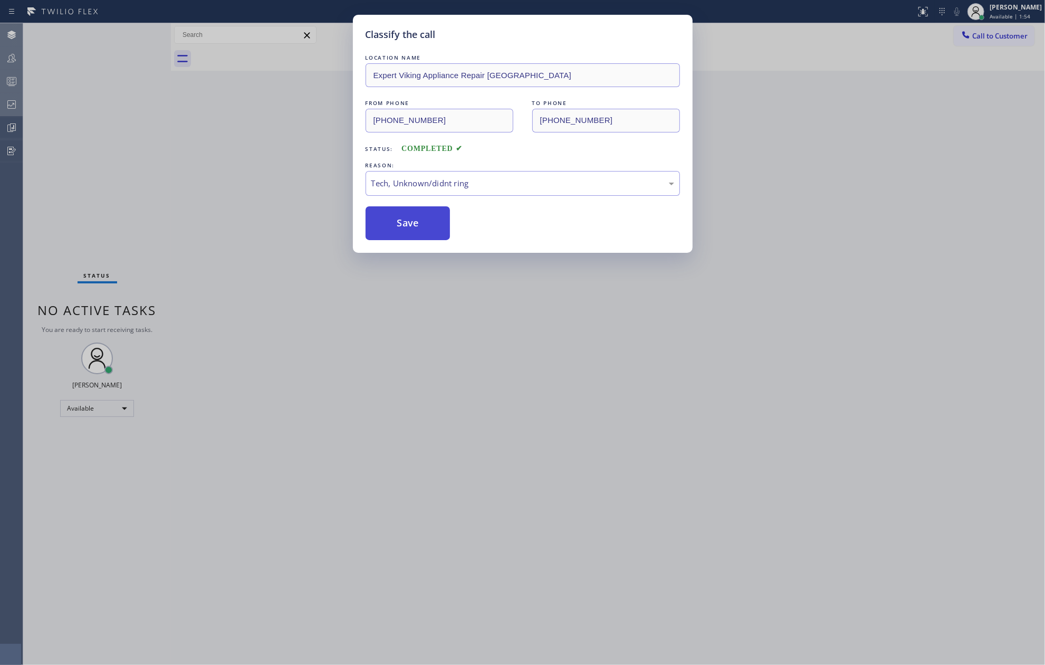
click at [421, 222] on button "Save" at bounding box center [408, 223] width 85 height 34
click at [213, 146] on div "Classify the call LOCATION NAME Expert Viking Appliance Repair Fort Lauderdale …" at bounding box center [522, 332] width 1045 height 665
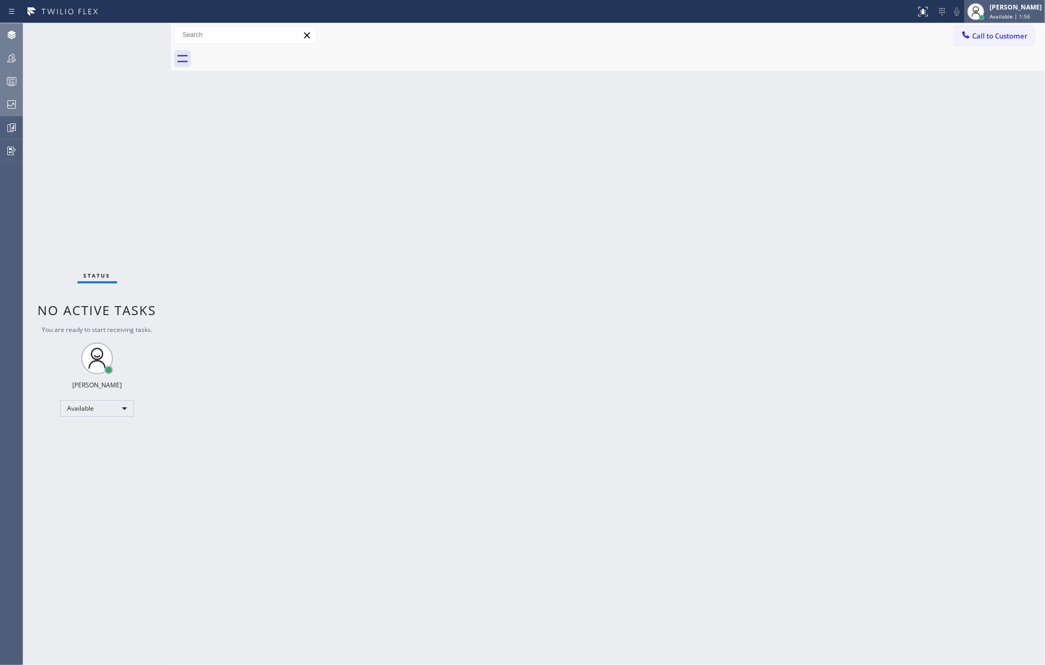
click at [1013, 13] on span "Available | 1:56" at bounding box center [1010, 16] width 41 height 7
click at [974, 66] on button "Unavailable" at bounding box center [993, 70] width 106 height 14
click at [7, 83] on icon at bounding box center [11, 81] width 13 height 13
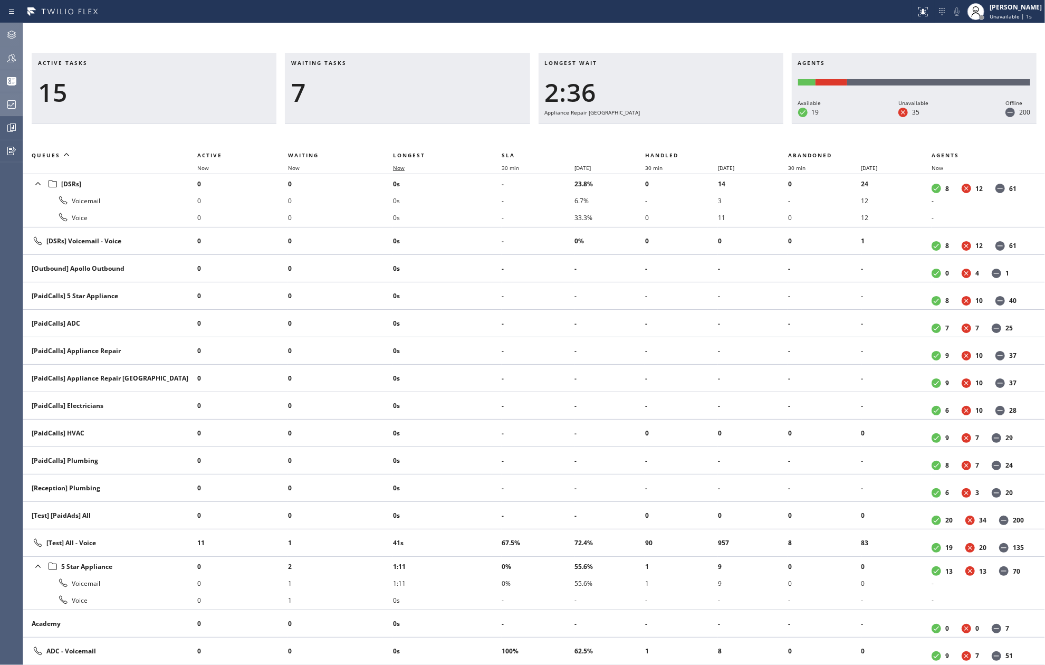
click at [407, 169] on span "Now" at bounding box center [405, 167] width 24 height 7
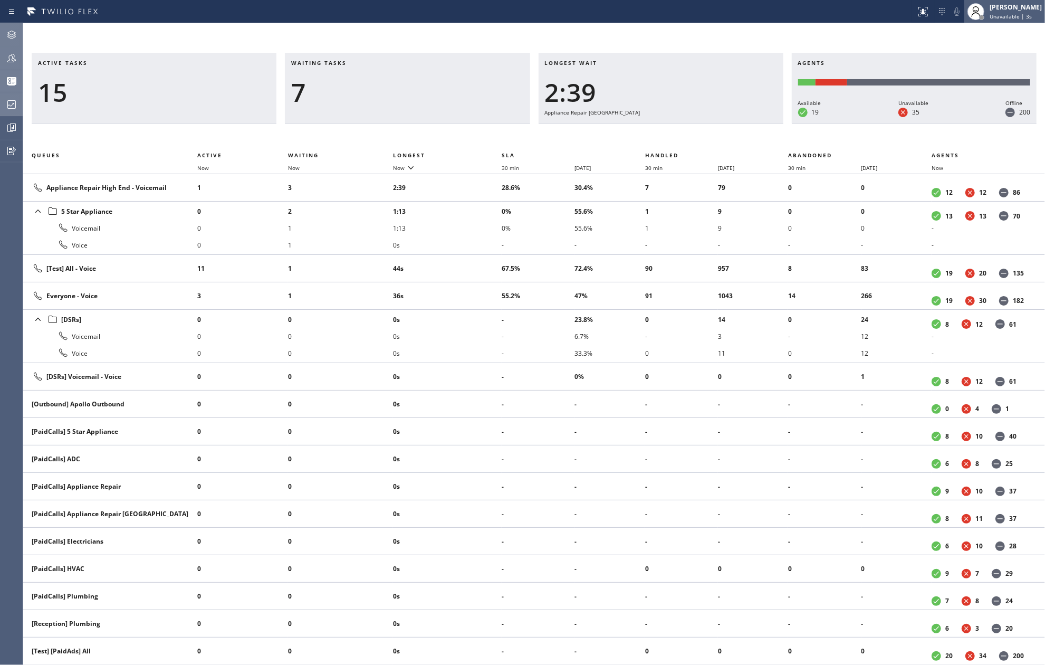
click at [1025, 9] on div "[PERSON_NAME]" at bounding box center [1016, 7] width 52 height 9
click at [963, 51] on button "Available" at bounding box center [993, 56] width 106 height 14
click at [403, 163] on th "Now" at bounding box center [447, 167] width 109 height 13
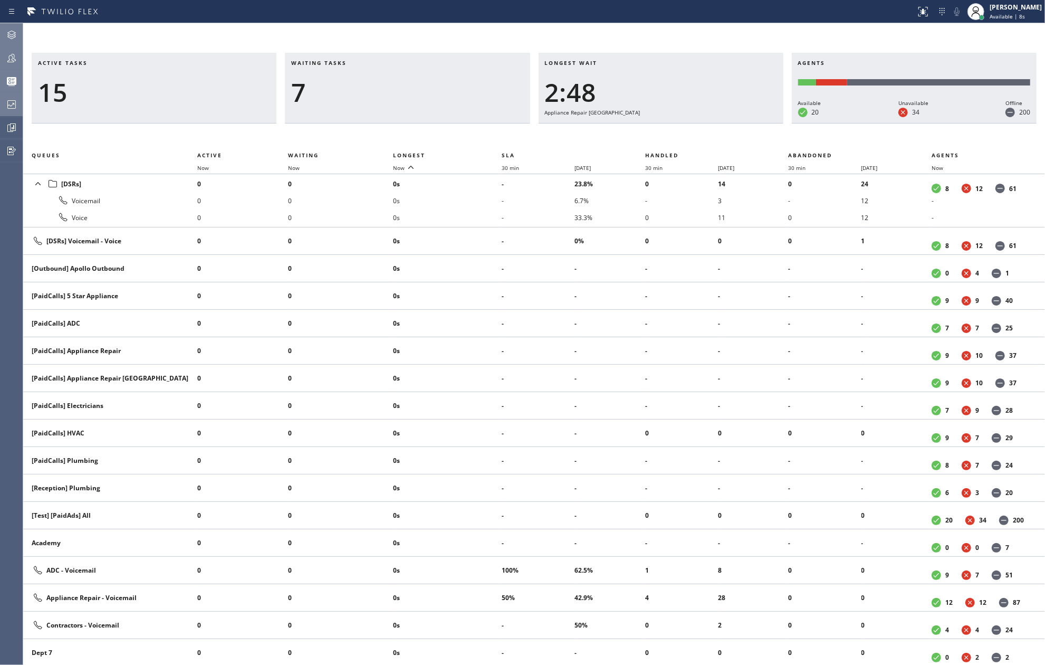
click at [403, 163] on th "Now" at bounding box center [447, 167] width 109 height 13
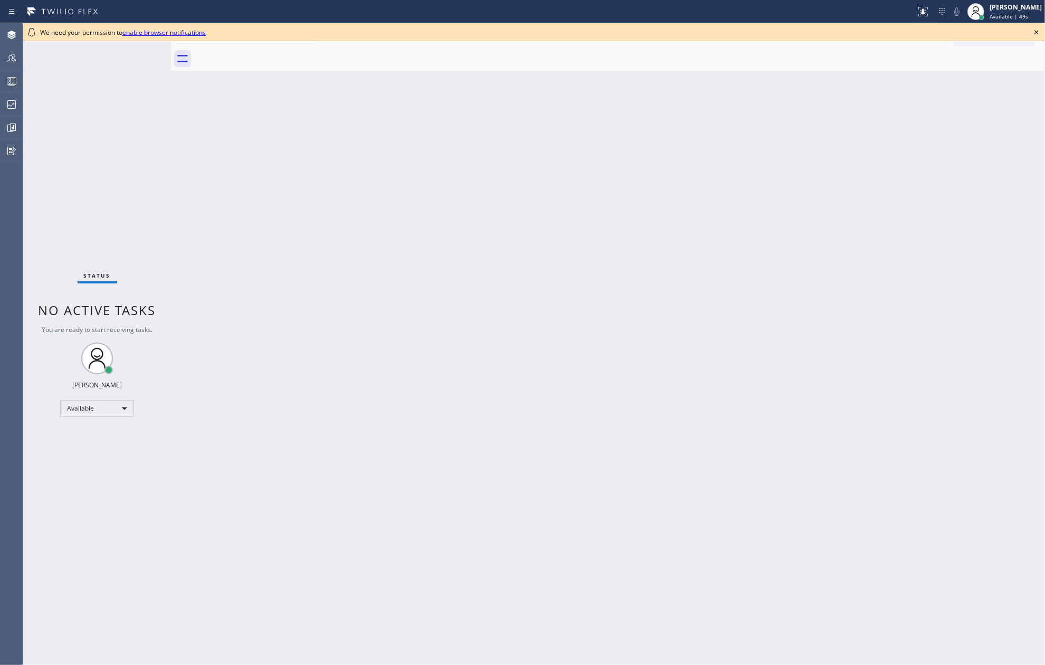
click at [1039, 30] on icon at bounding box center [1037, 32] width 13 height 13
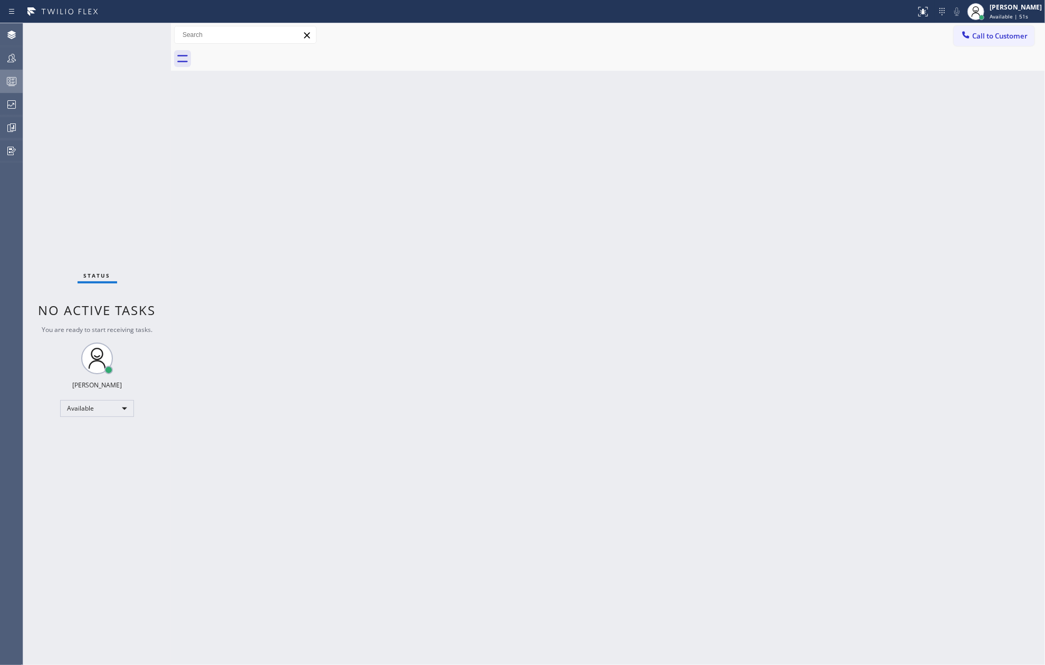
click at [7, 81] on icon at bounding box center [11, 81] width 13 height 13
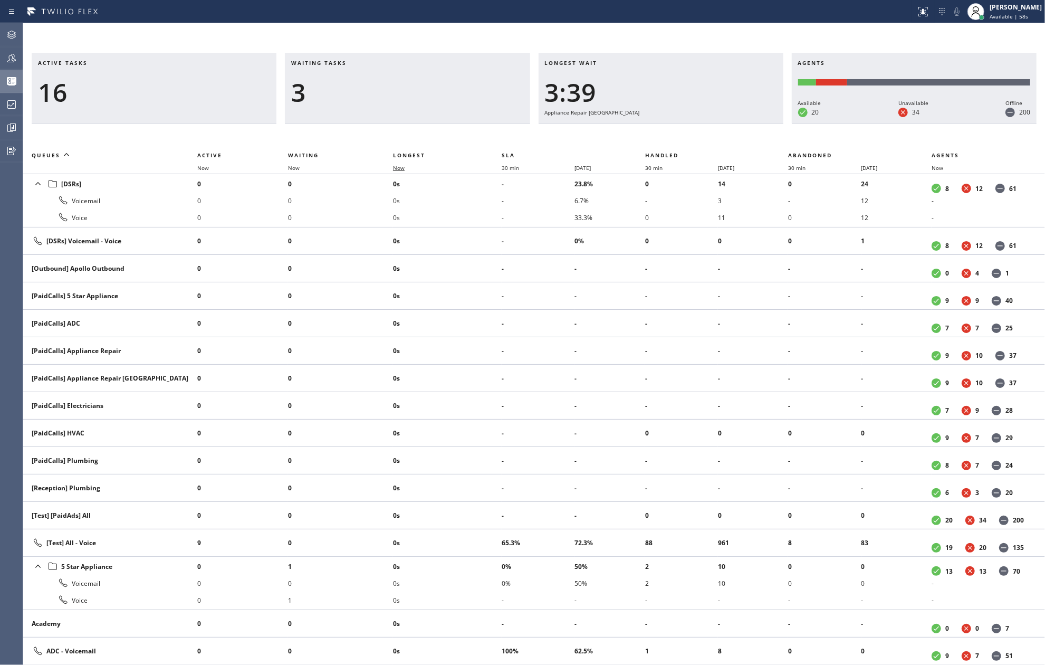
click at [399, 166] on span "Now" at bounding box center [399, 167] width 12 height 7
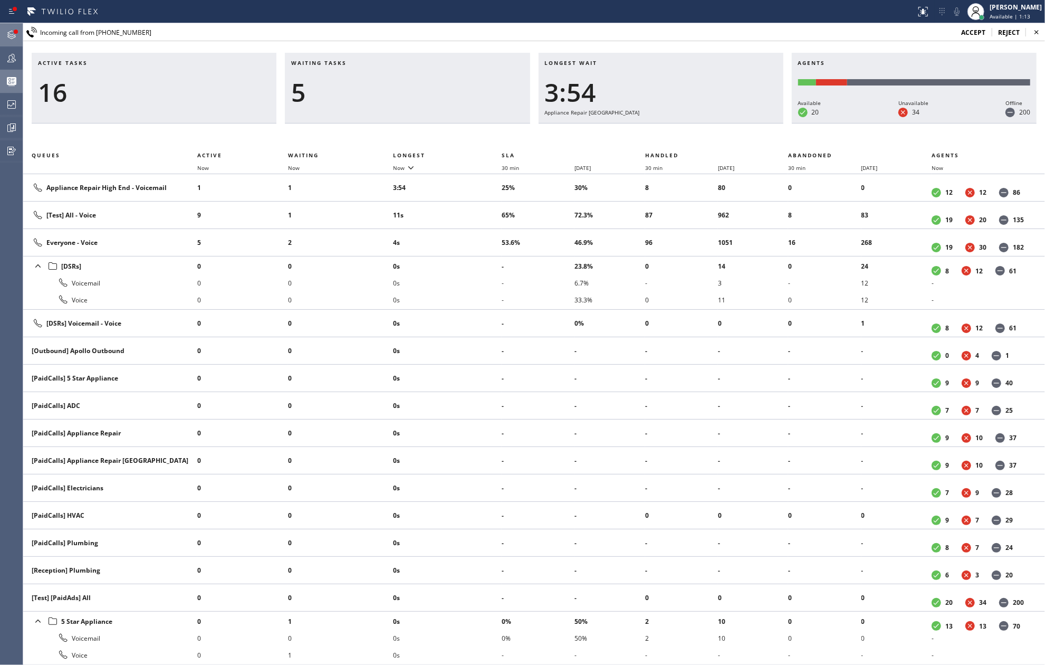
click at [12, 34] on icon at bounding box center [11, 34] width 13 height 13
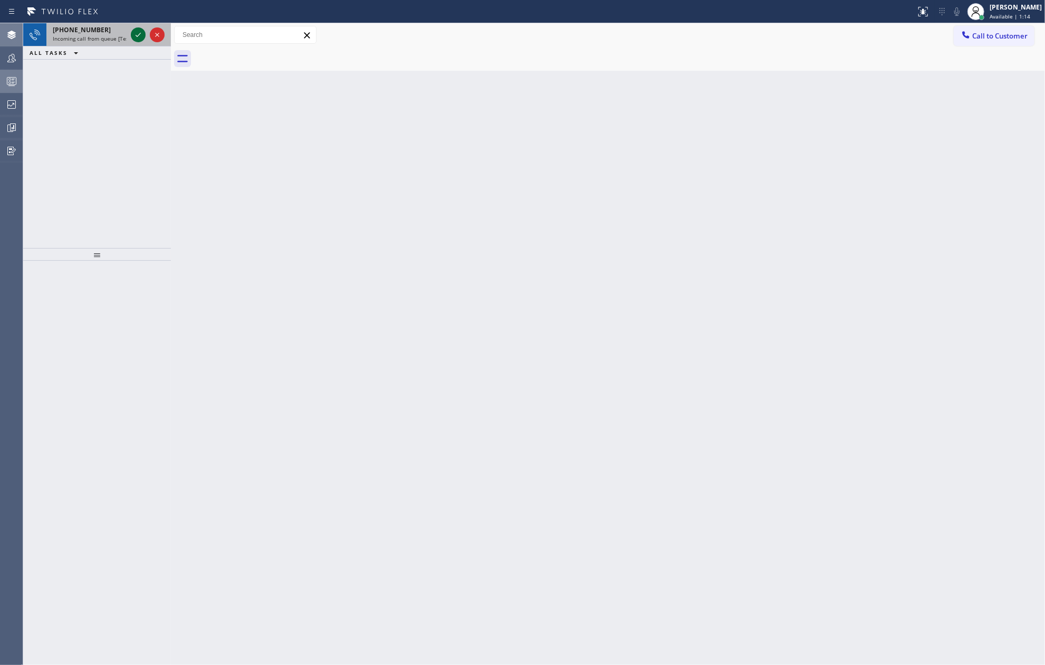
click at [142, 36] on icon at bounding box center [138, 34] width 13 height 13
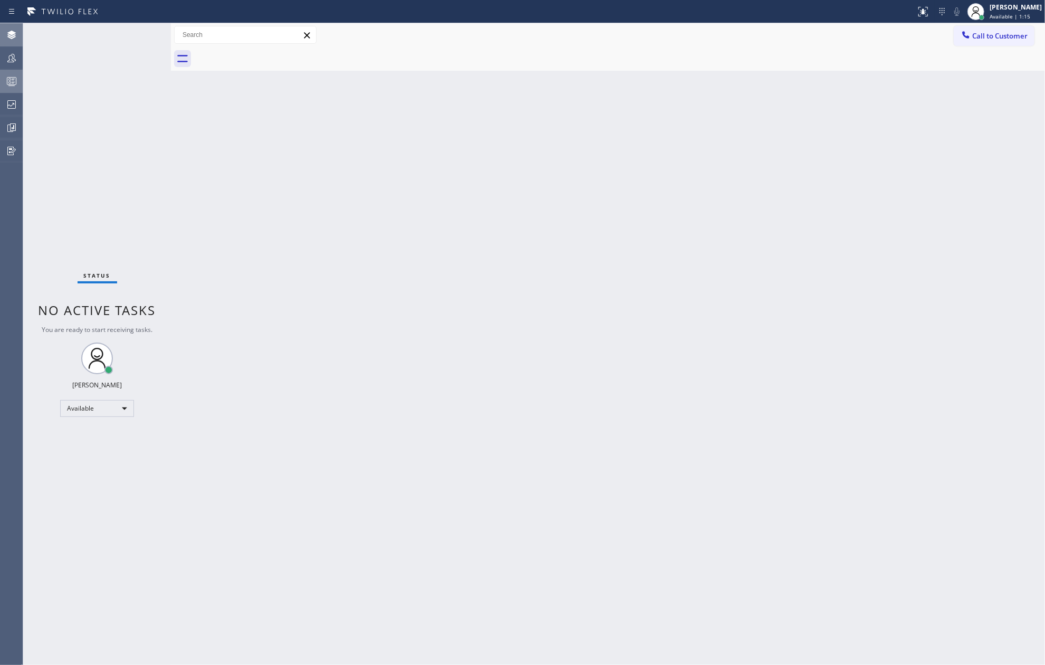
click at [136, 302] on span "No active tasks" at bounding box center [98, 309] width 118 height 17
click at [93, 36] on div "Status No active tasks You are ready to start receiving tasks. Jovelle Tadle Av…" at bounding box center [97, 344] width 148 height 642
click at [930, 9] on icon at bounding box center [923, 11] width 13 height 13
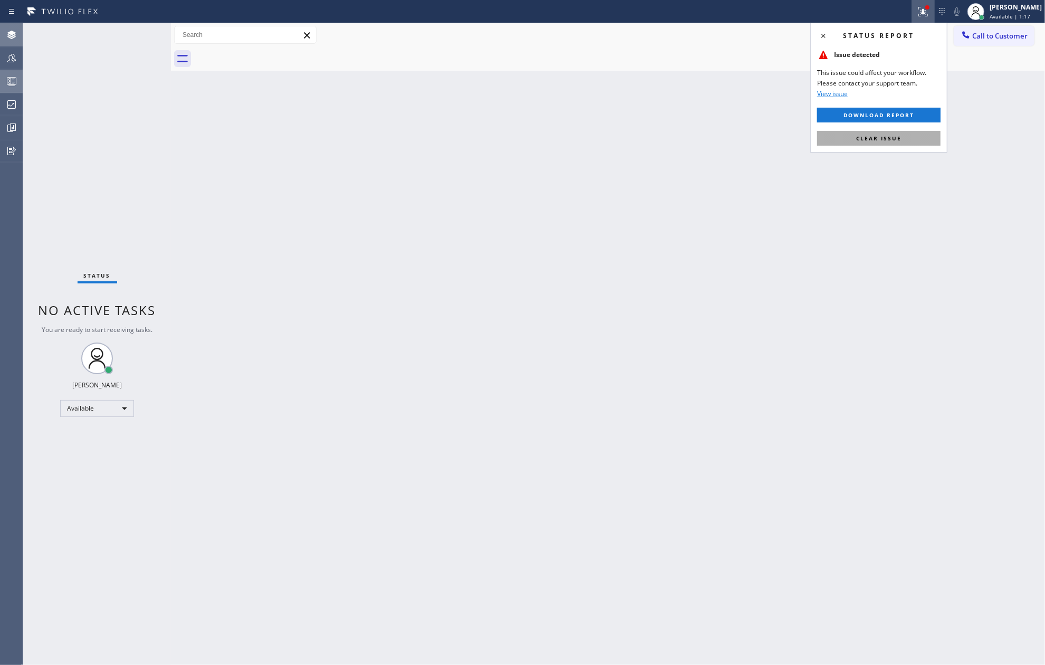
click at [900, 142] on button "Clear issue" at bounding box center [878, 138] width 123 height 15
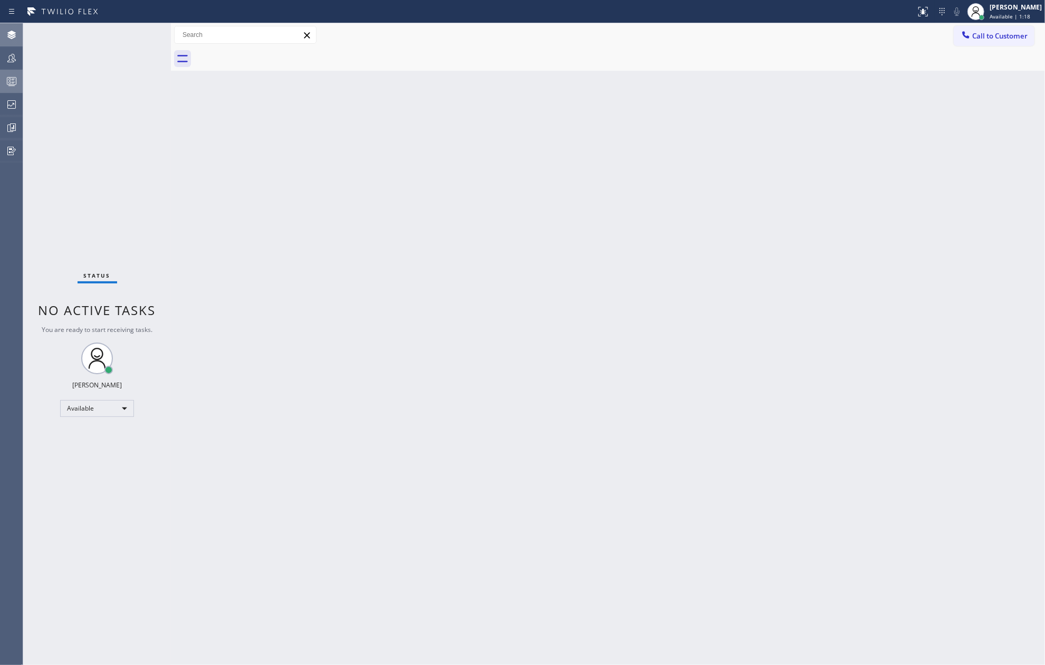
drag, startPoint x: 285, startPoint y: 190, endPoint x: 74, endPoint y: 149, distance: 215.7
click at [268, 187] on div "Back to Dashboard Change Sender ID Customers Technicians Select a contact Outbo…" at bounding box center [608, 344] width 874 height 642
click at [11, 81] on icon at bounding box center [11, 81] width 13 height 13
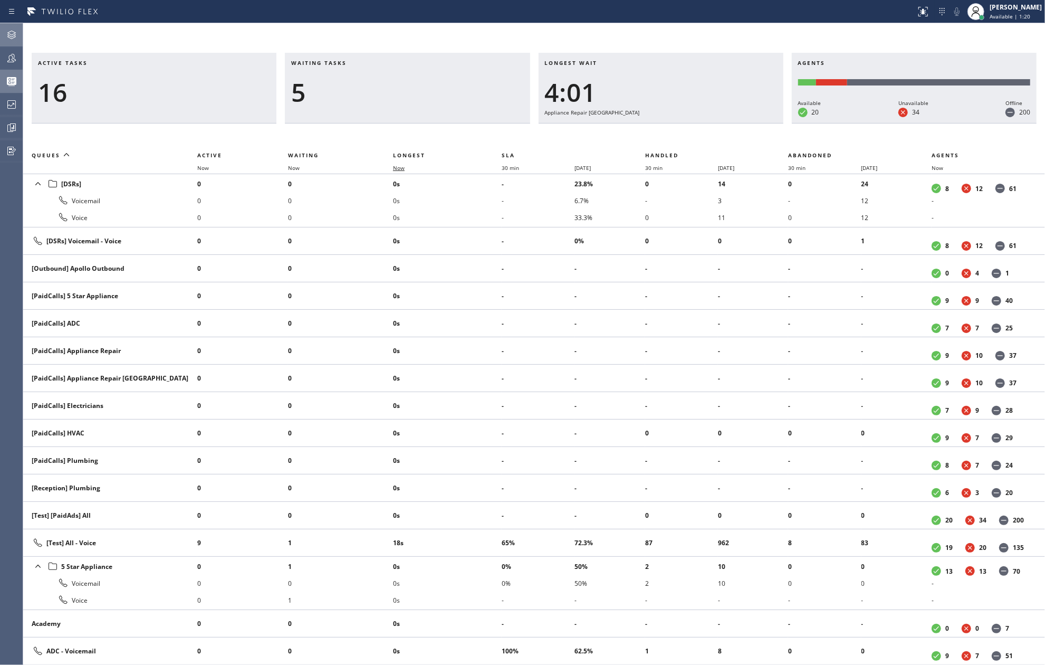
click at [398, 169] on span "Now" at bounding box center [399, 167] width 12 height 7
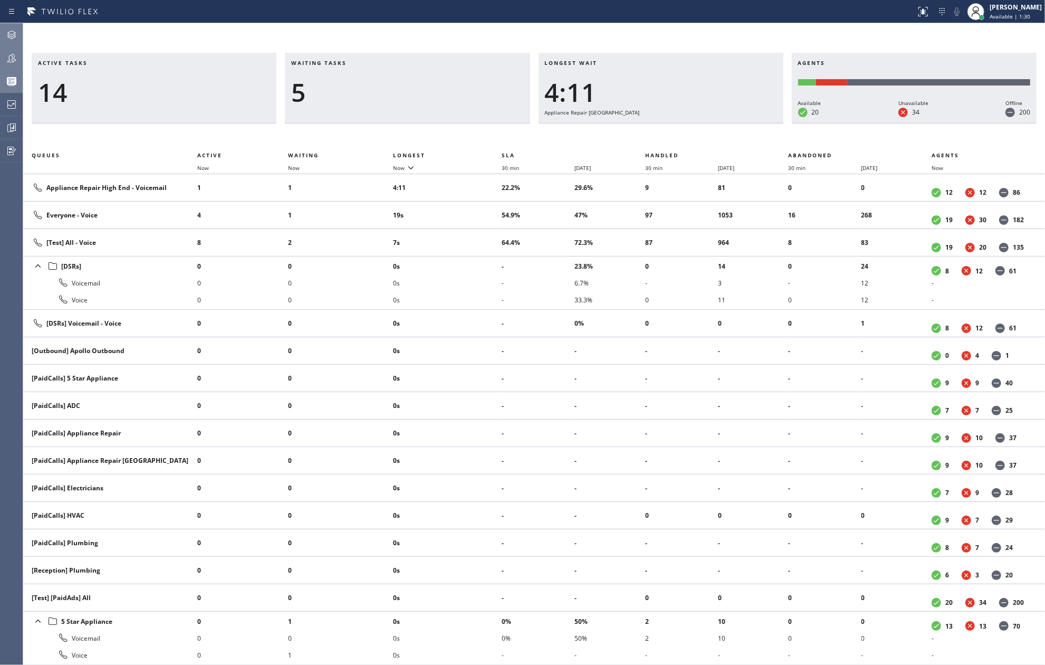
click at [5, 56] on icon at bounding box center [11, 58] width 13 height 13
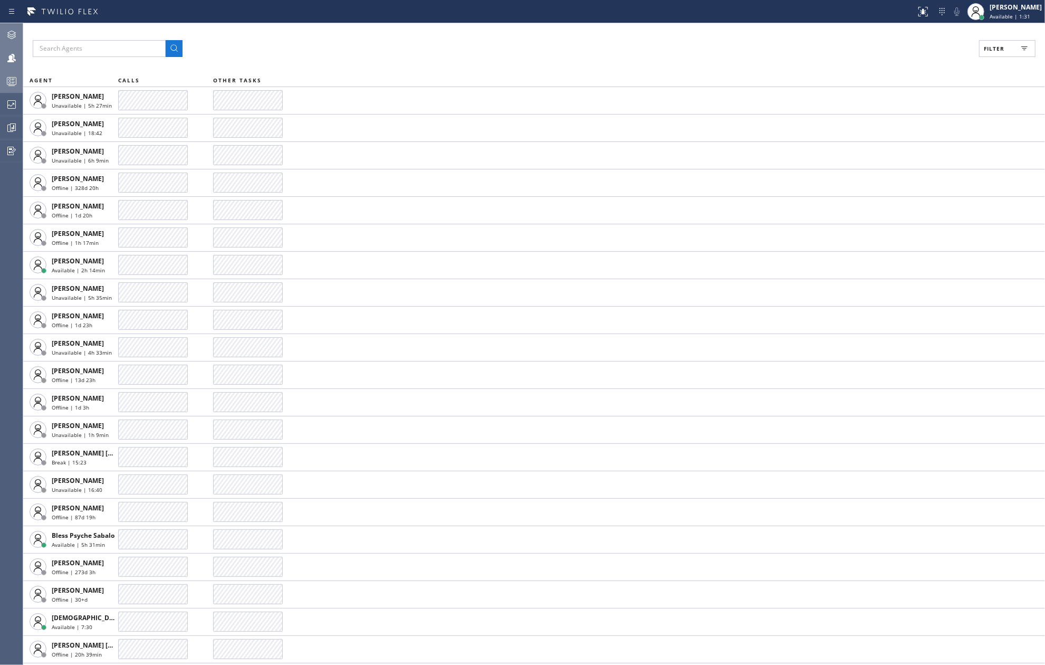
click at [987, 49] on span "Filter" at bounding box center [994, 48] width 21 height 7
click at [896, 123] on input "Available" at bounding box center [891, 124] width 13 height 13
checkbox input "true"
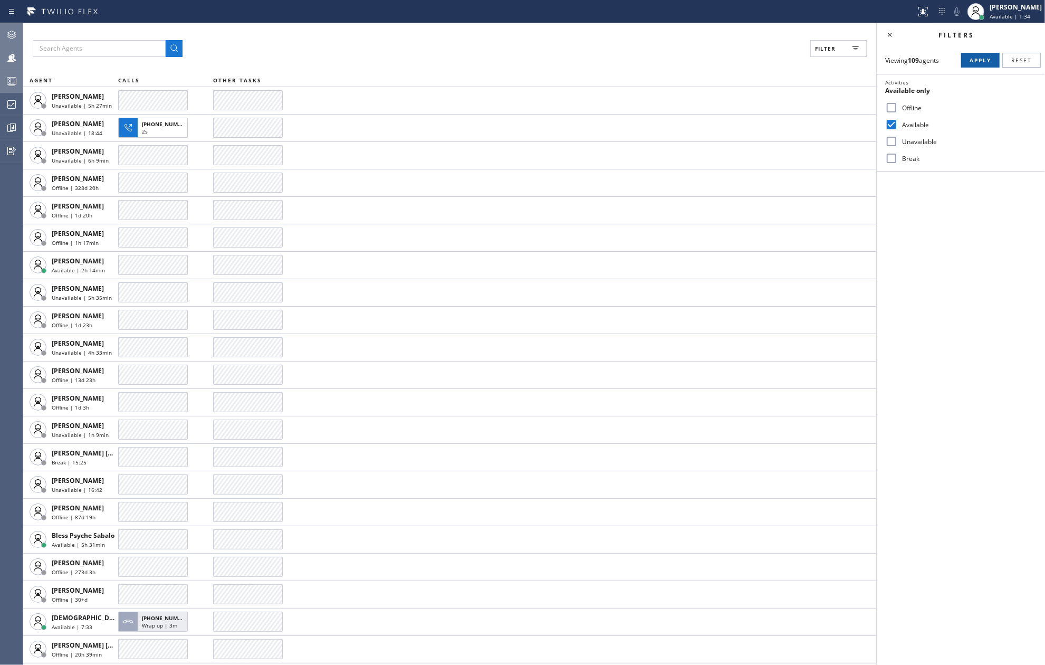
click at [972, 60] on span "Apply" at bounding box center [981, 59] width 22 height 7
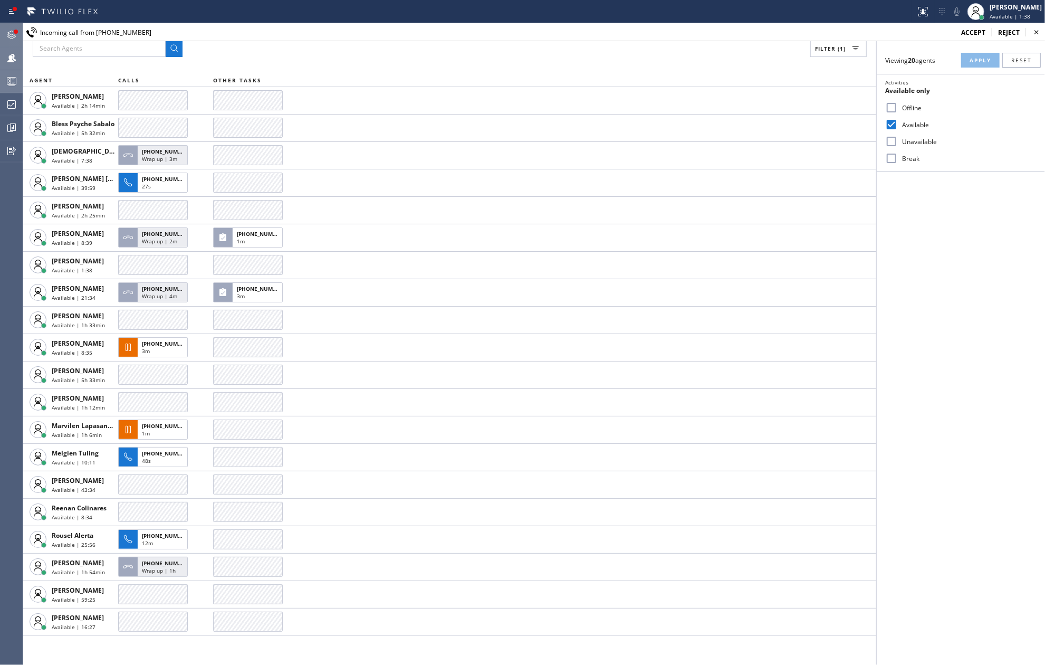
click at [14, 30] on div at bounding box center [16, 32] width 4 height 4
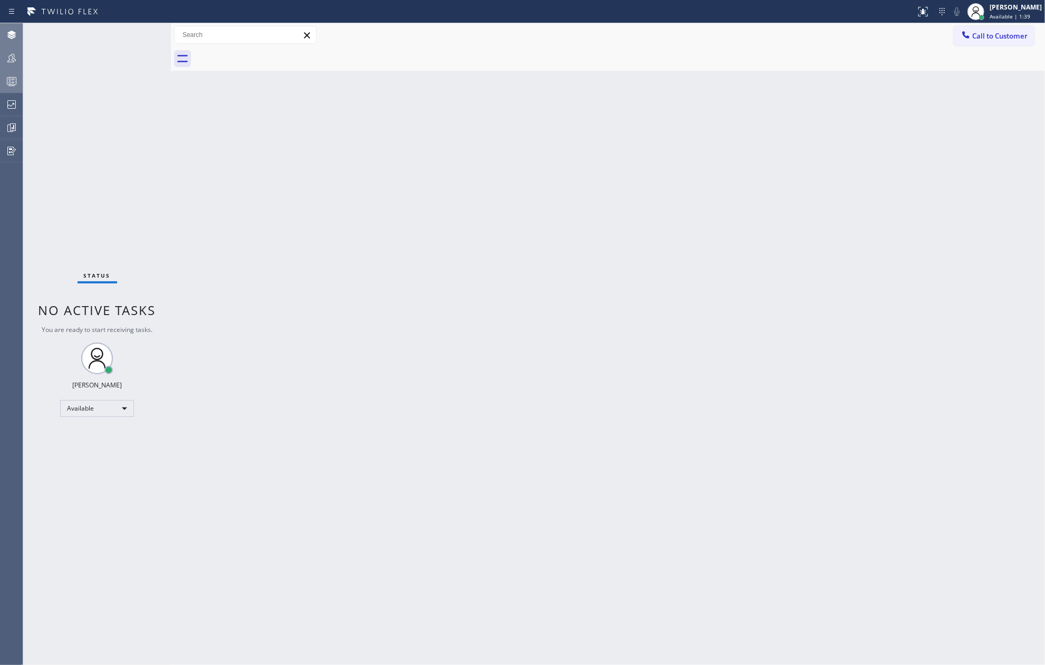
click at [140, 34] on div "Status No active tasks You are ready to start receiving tasks. Jovelle Tadle Av…" at bounding box center [97, 344] width 148 height 642
click at [12, 58] on icon at bounding box center [11, 58] width 13 height 13
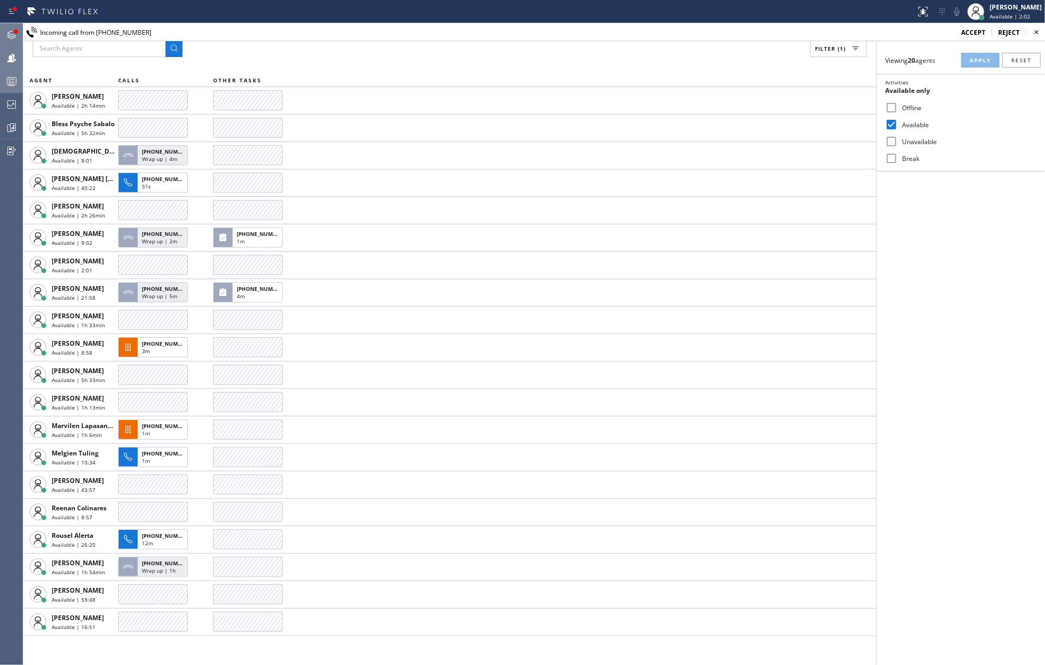
click at [15, 28] on icon at bounding box center [11, 34] width 13 height 13
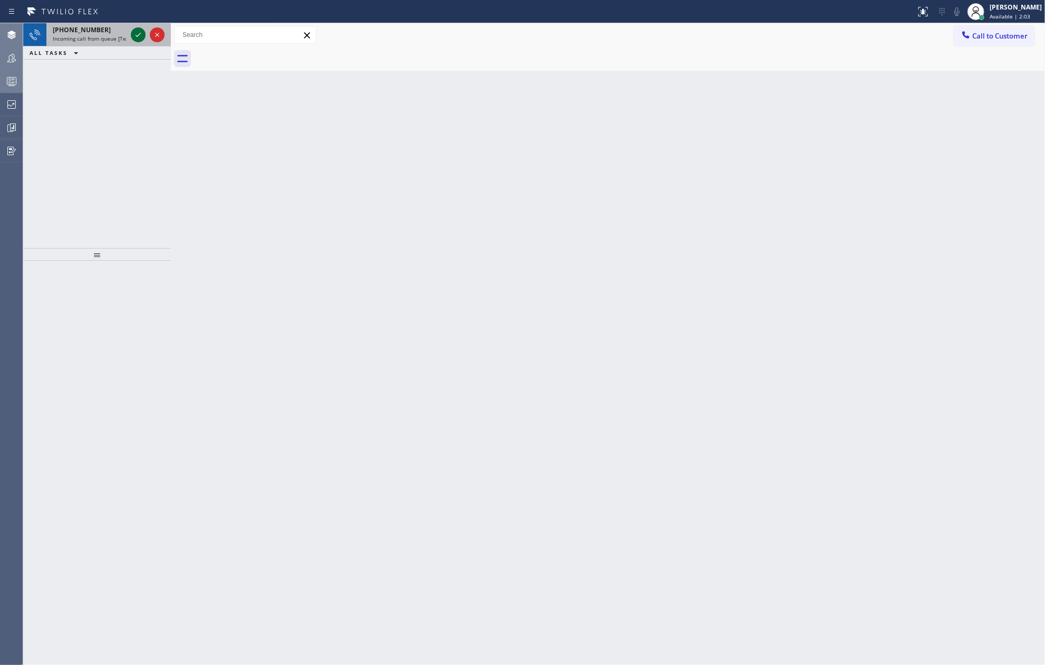
click at [136, 33] on icon at bounding box center [138, 34] width 13 height 13
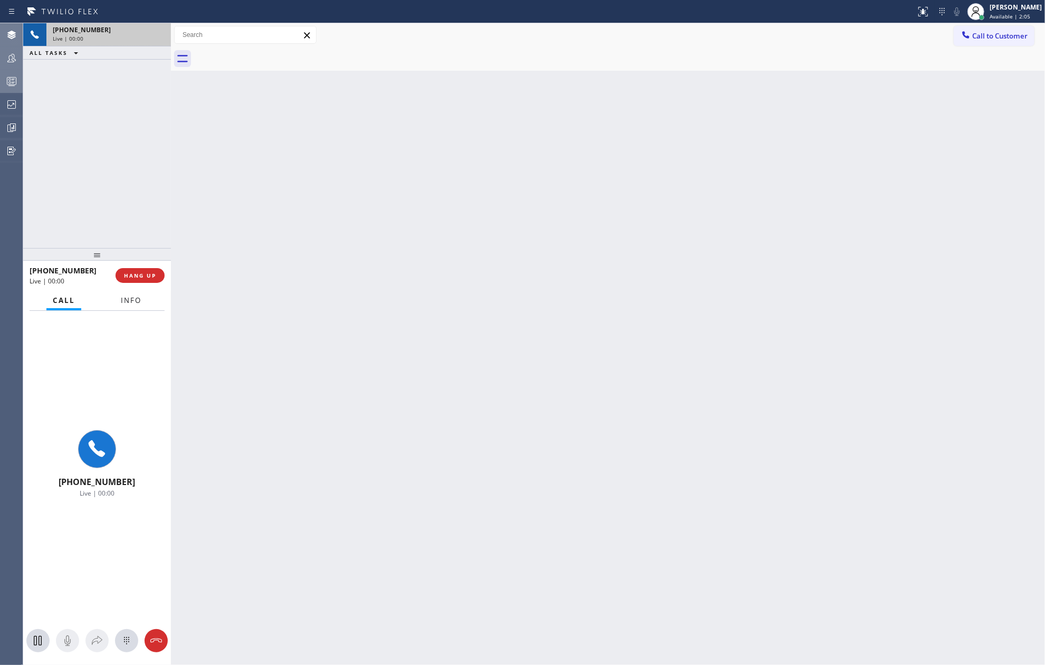
click at [138, 298] on span "Info" at bounding box center [131, 300] width 21 height 9
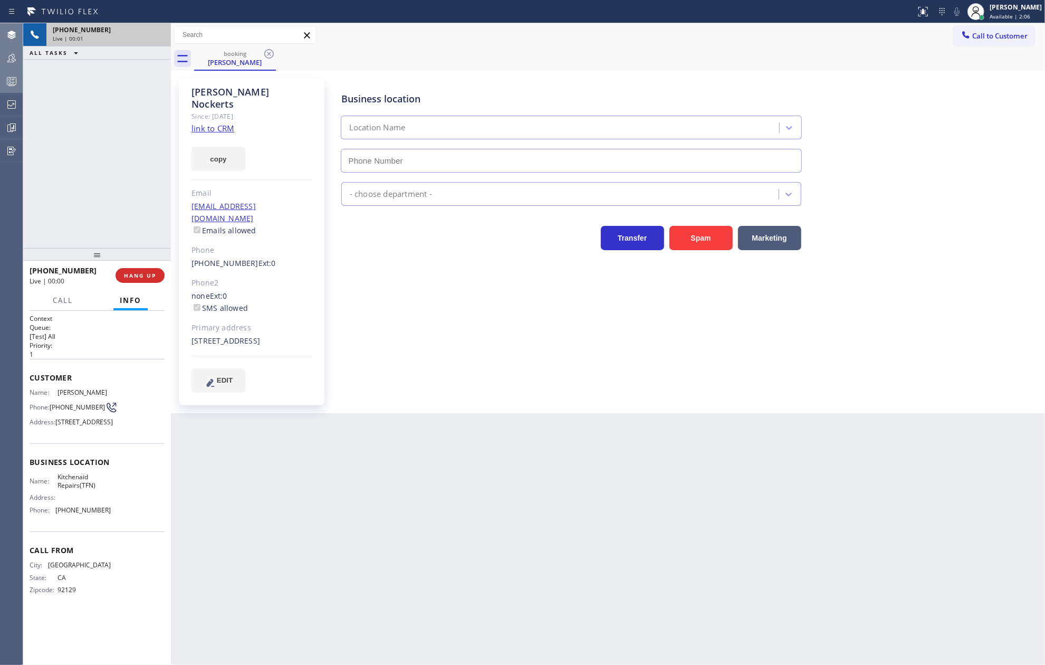
type input "(844) 899-7462"
click at [224, 123] on link "link to CRM" at bounding box center [213, 128] width 43 height 11
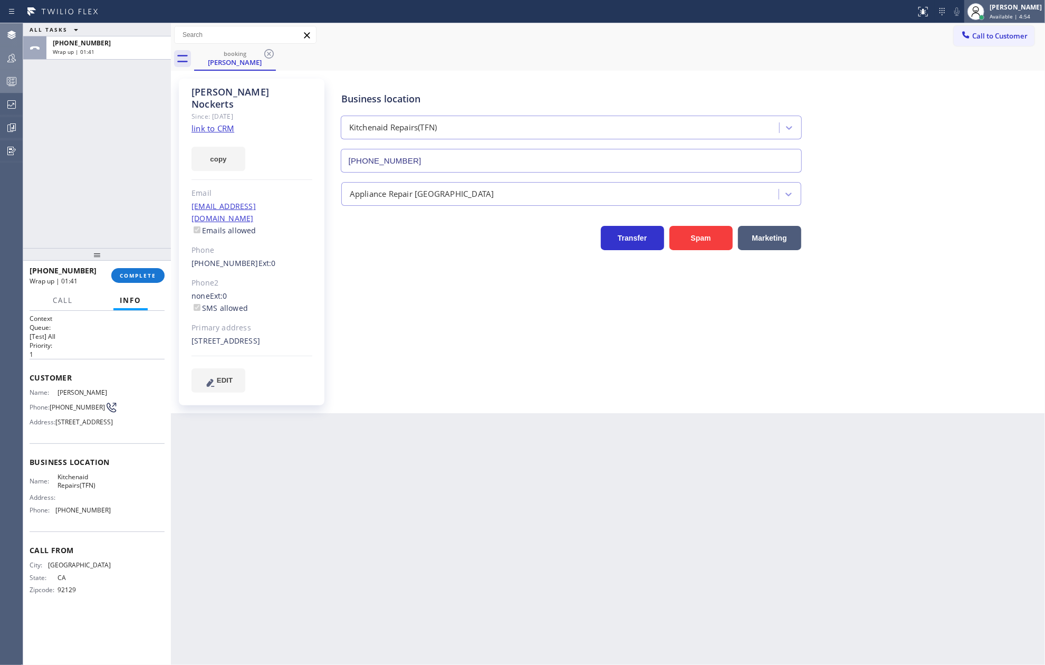
click at [1022, 14] on span "Available | 4:54" at bounding box center [1010, 16] width 41 height 7
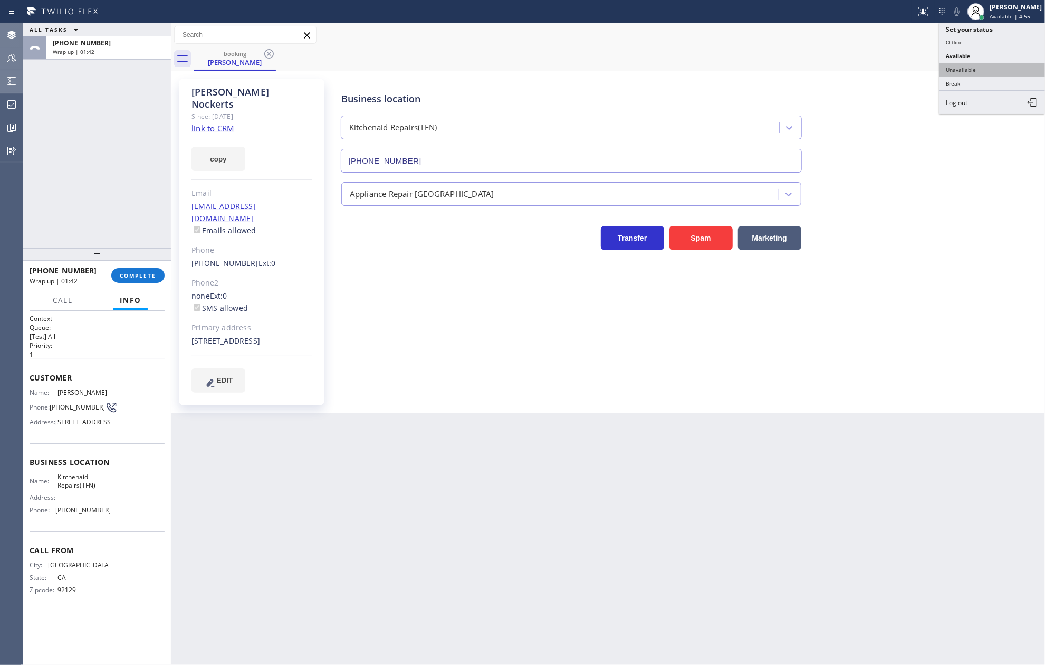
click at [990, 73] on button "Unavailable" at bounding box center [993, 70] width 106 height 14
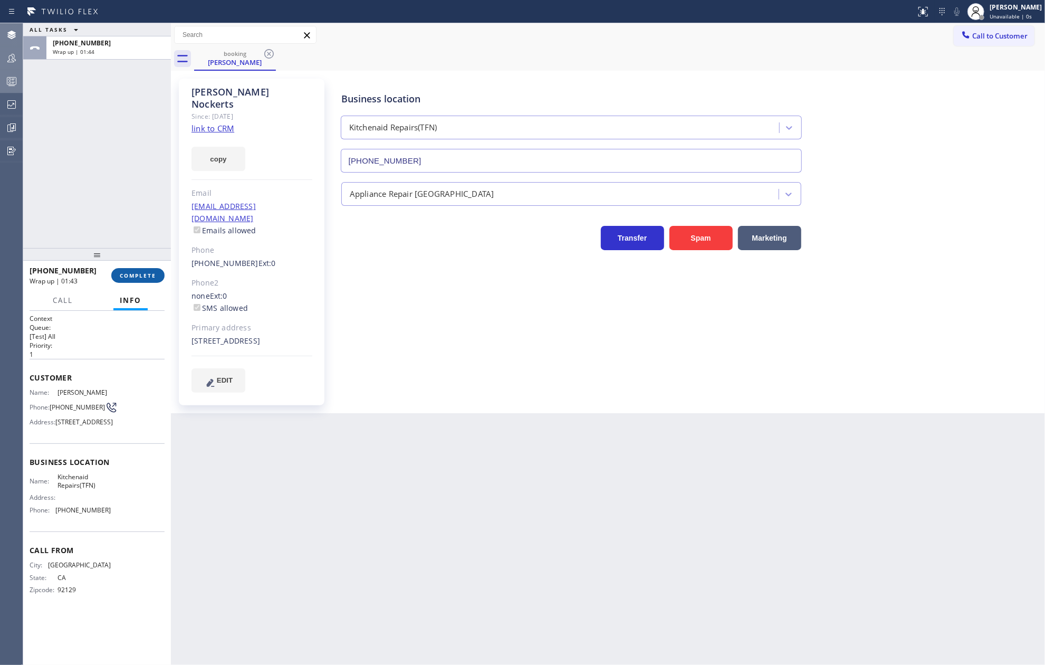
click at [146, 273] on span "COMPLETE" at bounding box center [138, 275] width 36 height 7
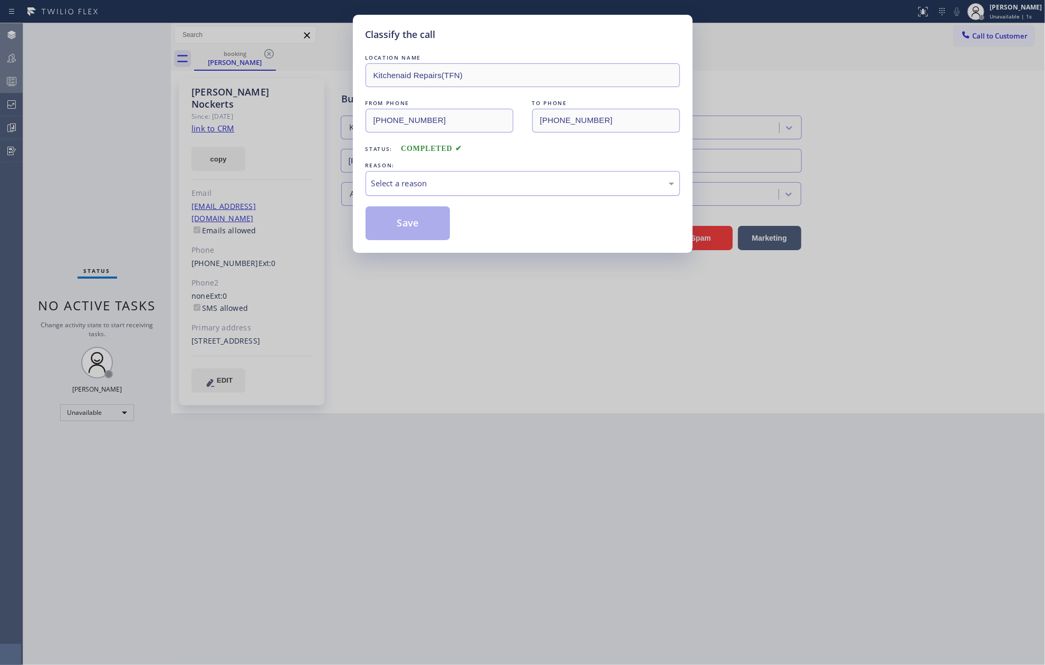
click at [483, 187] on div "Select a reason" at bounding box center [522, 183] width 303 height 12
click at [436, 230] on button "Save" at bounding box center [408, 223] width 85 height 34
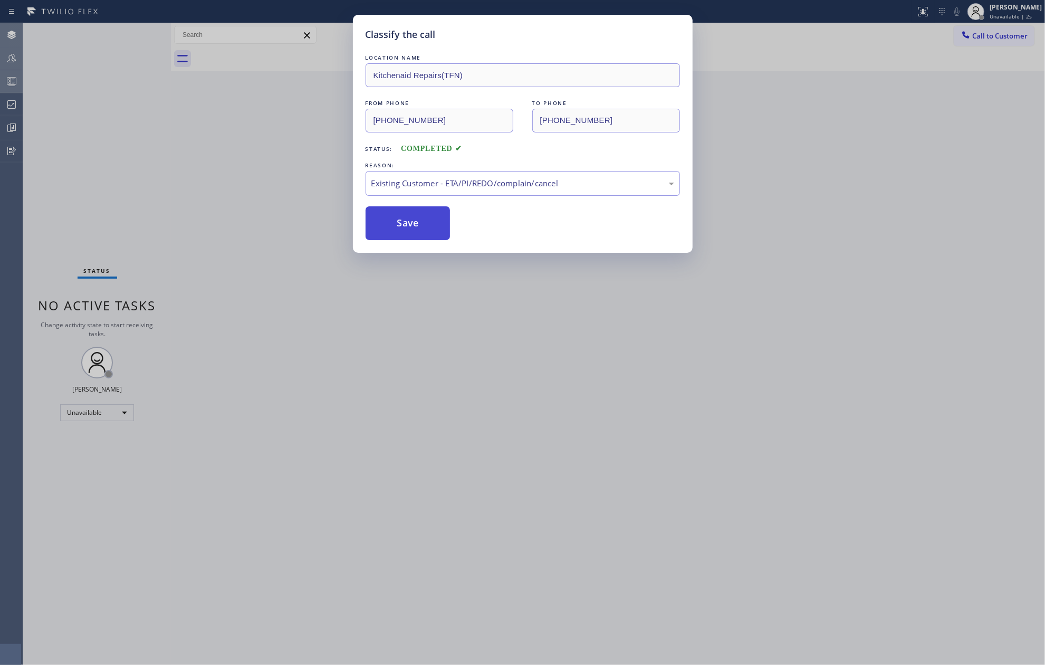
click at [436, 230] on button "Save" at bounding box center [408, 223] width 85 height 34
click at [186, 159] on div "Classify the call LOCATION NAME Kitchenaid Repairs(TFN) FROM PHONE (858) 780-69…" at bounding box center [522, 332] width 1045 height 665
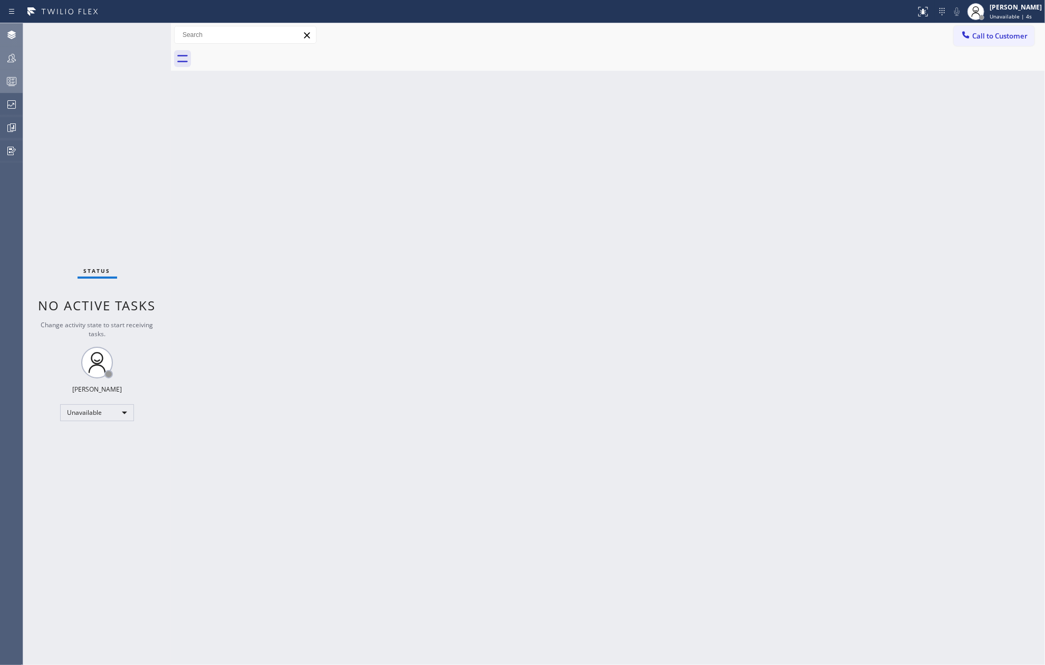
click at [9, 83] on icon at bounding box center [11, 81] width 13 height 13
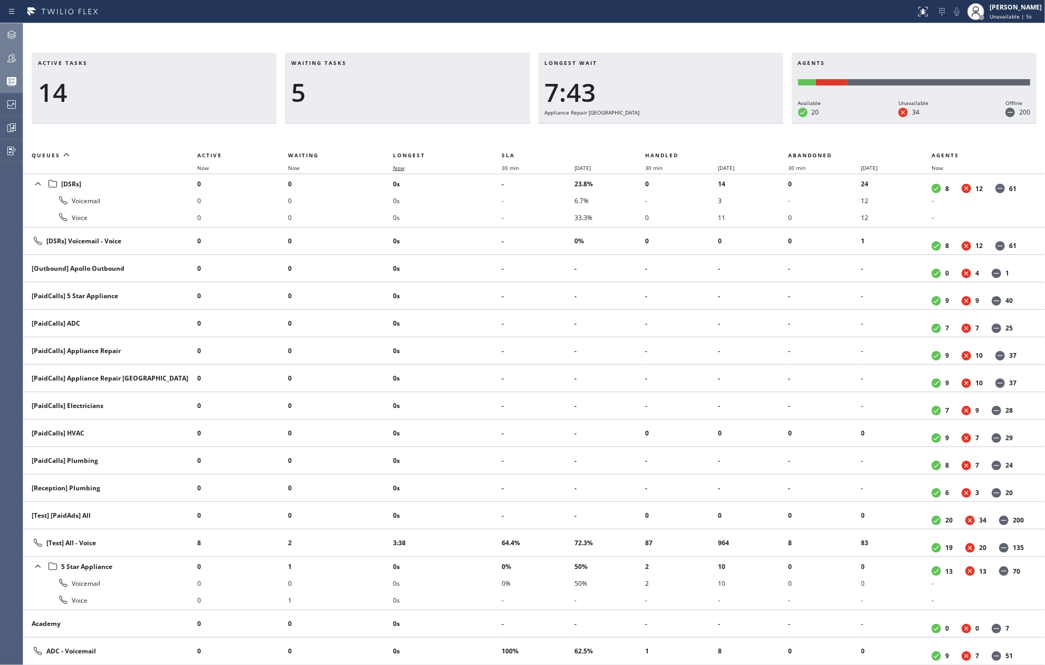
click at [397, 169] on span "Now" at bounding box center [399, 167] width 12 height 7
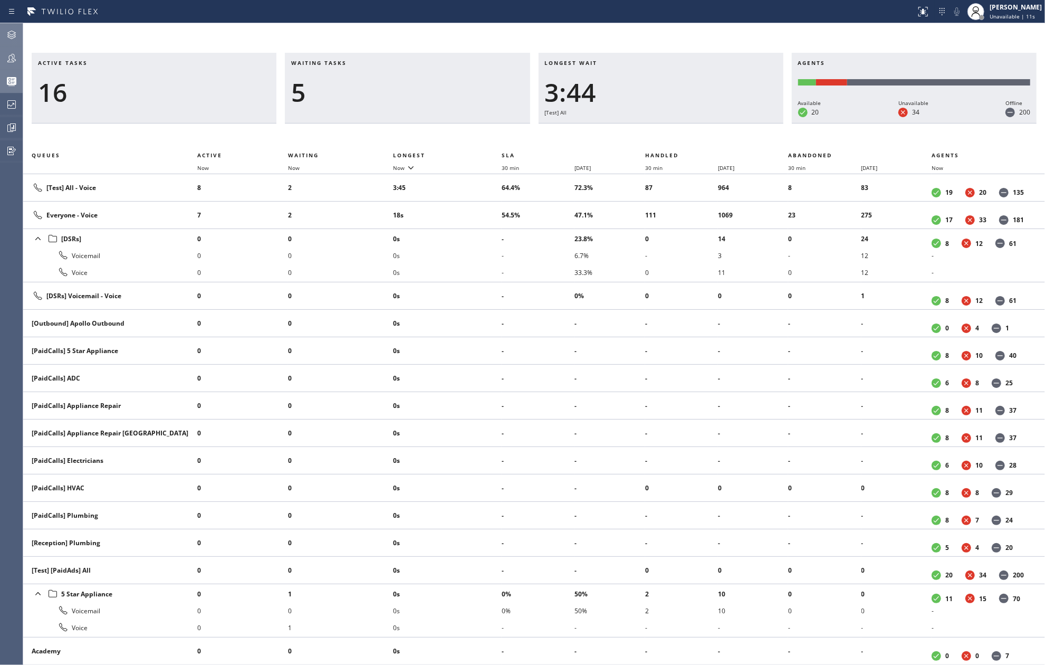
click at [12, 60] on icon at bounding box center [11, 58] width 13 height 13
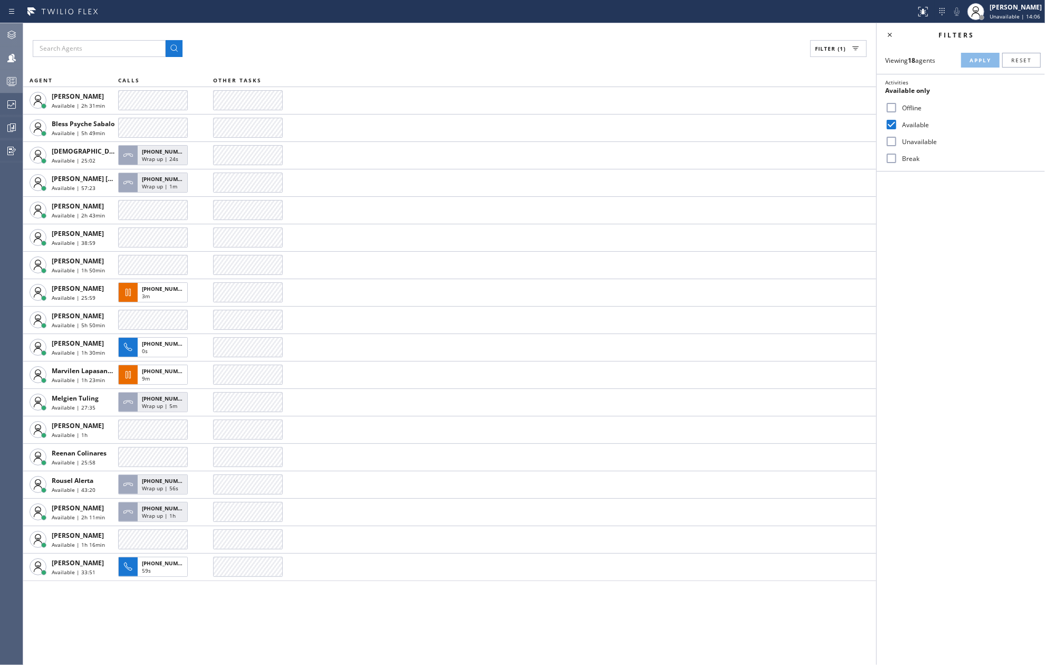
click at [18, 75] on div at bounding box center [11, 81] width 23 height 13
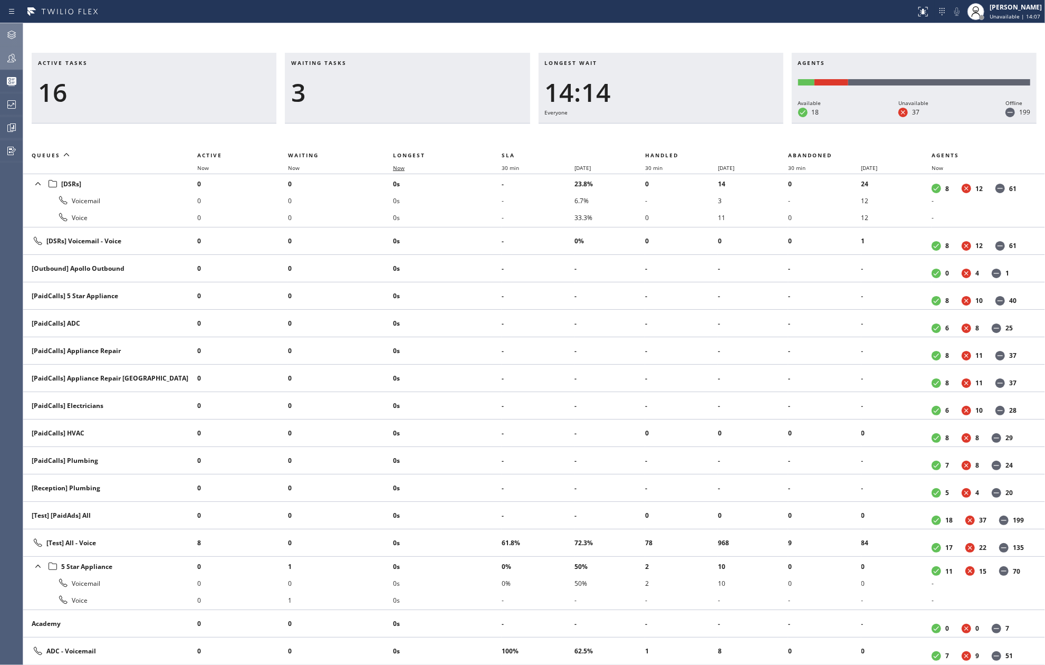
click at [400, 168] on span "Now" at bounding box center [399, 167] width 12 height 7
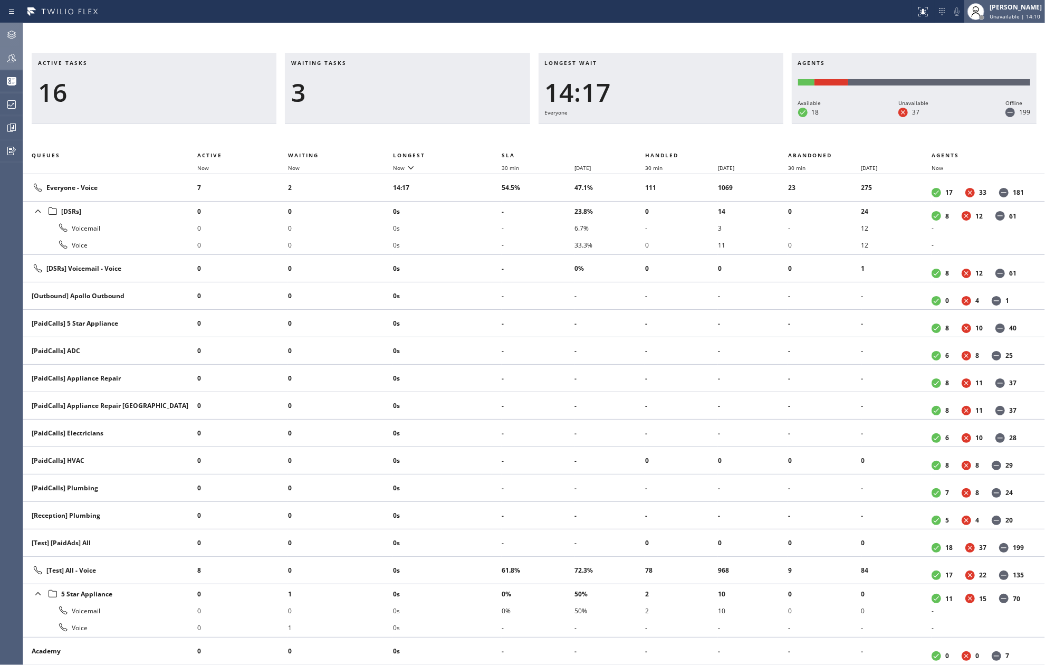
click at [1022, 13] on span "Unavailable | 14:10" at bounding box center [1015, 16] width 51 height 7
click at [991, 49] on button "Available" at bounding box center [993, 56] width 106 height 14
click at [1017, 11] on div "[PERSON_NAME]" at bounding box center [1016, 7] width 52 height 9
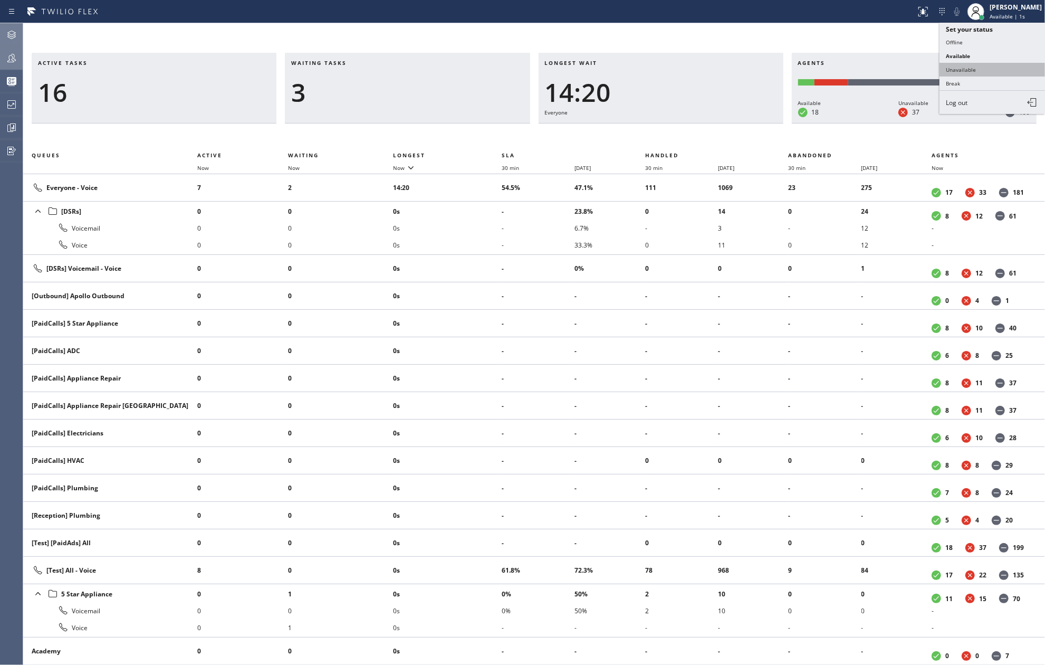
click at [972, 64] on button "Unavailable" at bounding box center [993, 70] width 106 height 14
click at [8, 131] on icon at bounding box center [12, 128] width 8 height 8
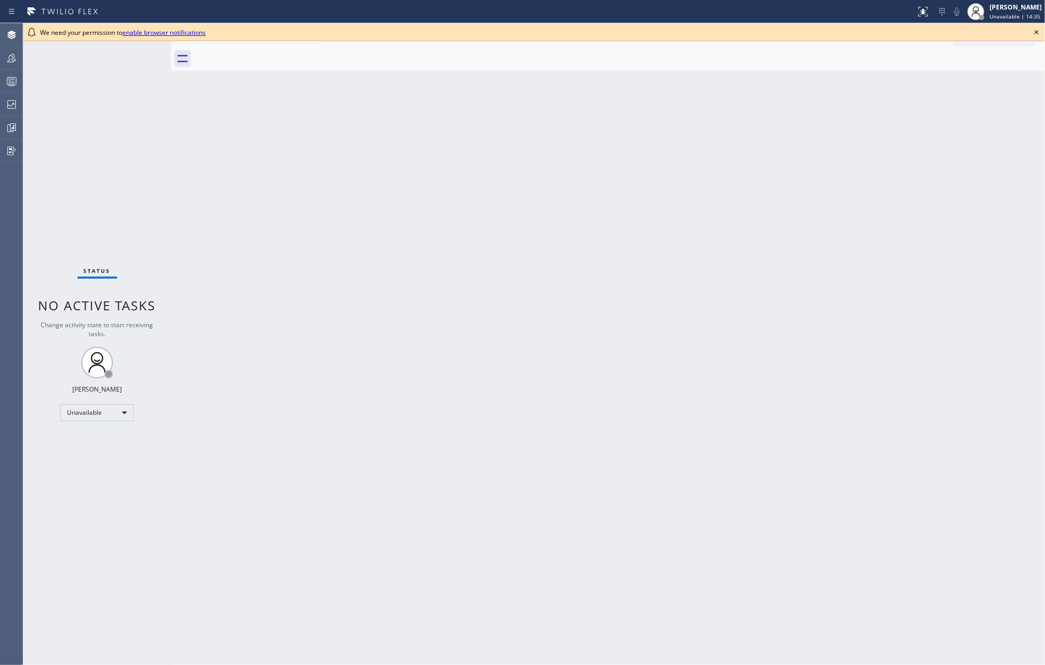
click at [1035, 31] on icon at bounding box center [1037, 32] width 4 height 4
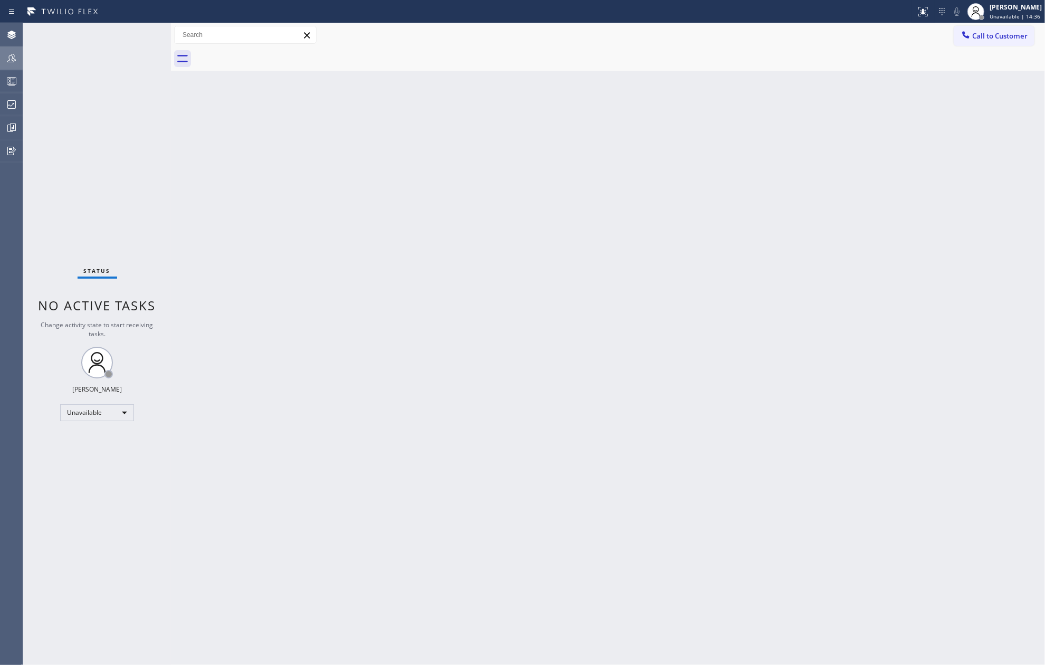
click at [6, 58] on icon at bounding box center [11, 58] width 13 height 13
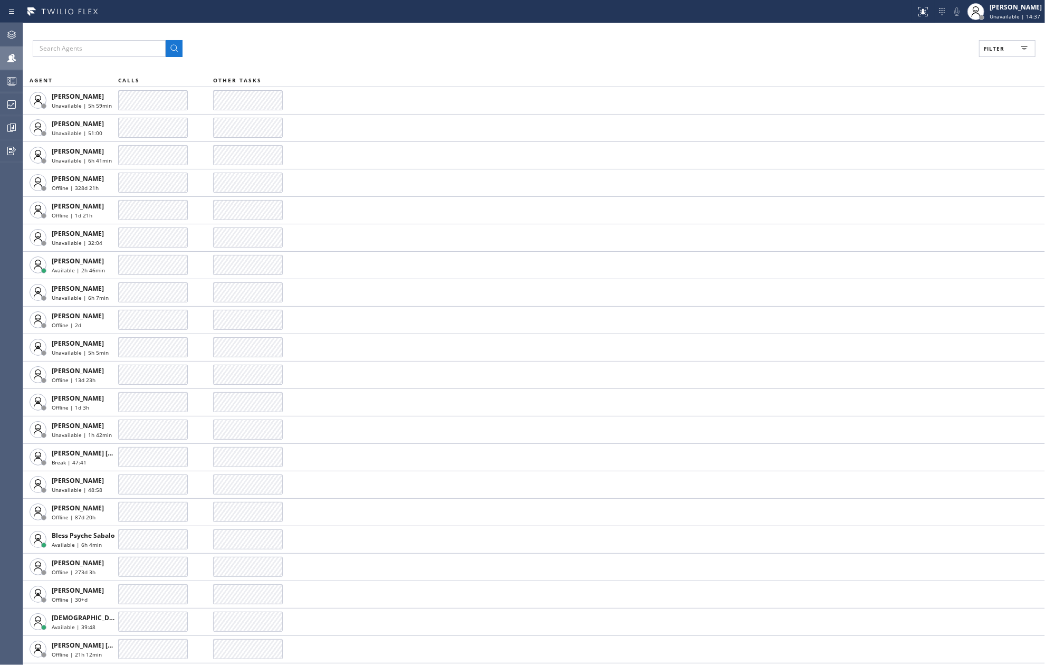
click at [1005, 51] on span "Filter" at bounding box center [994, 48] width 21 height 7
click at [899, 120] on label "Available" at bounding box center [967, 124] width 139 height 9
click at [898, 120] on input "Available" at bounding box center [891, 124] width 13 height 13
checkbox input "true"
click at [970, 57] on span "Apply" at bounding box center [981, 59] width 22 height 7
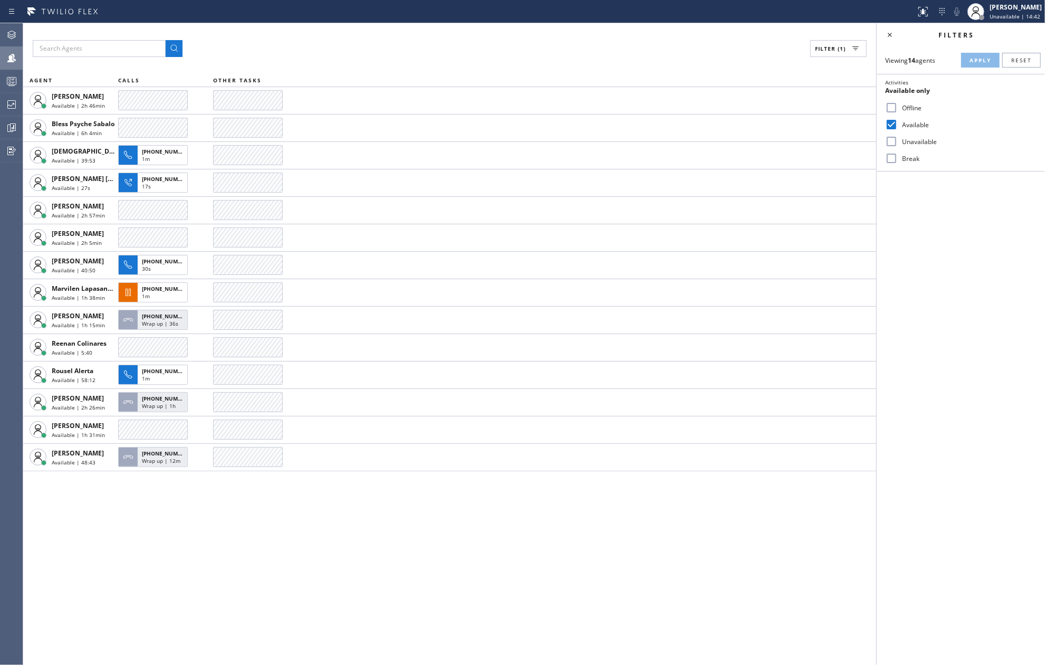
click at [480, 513] on div "Filter (1) AGENT CALLS OTHER TASKS Amir Asamov Available | 2h 46min Bless Psych…" at bounding box center [449, 344] width 853 height 642
click at [9, 81] on icon at bounding box center [11, 81] width 13 height 13
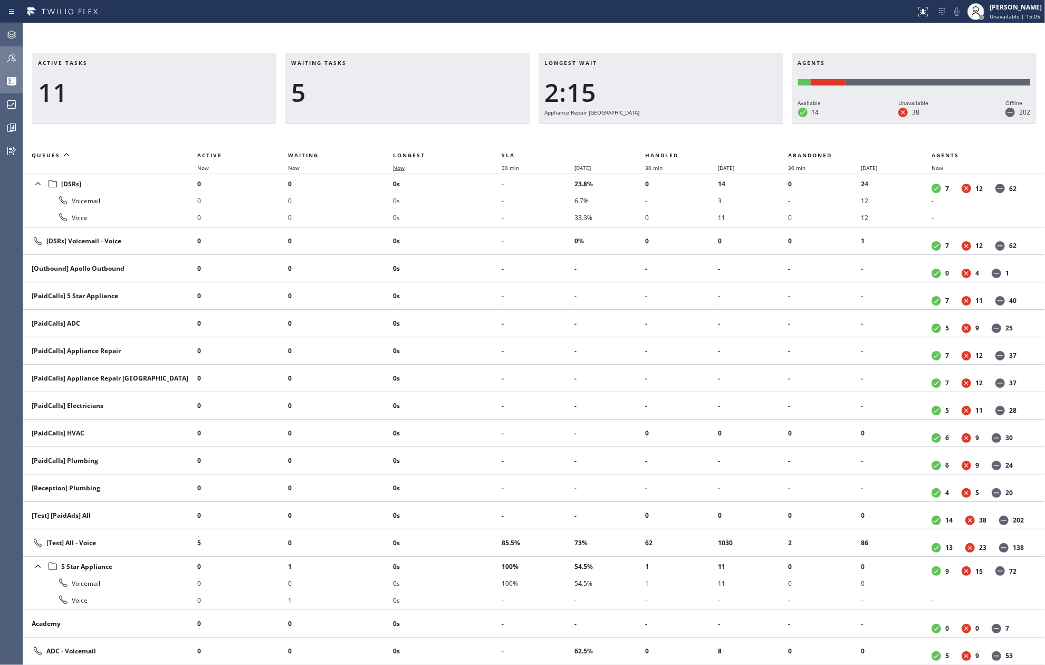
click at [403, 170] on span "Now" at bounding box center [399, 167] width 12 height 7
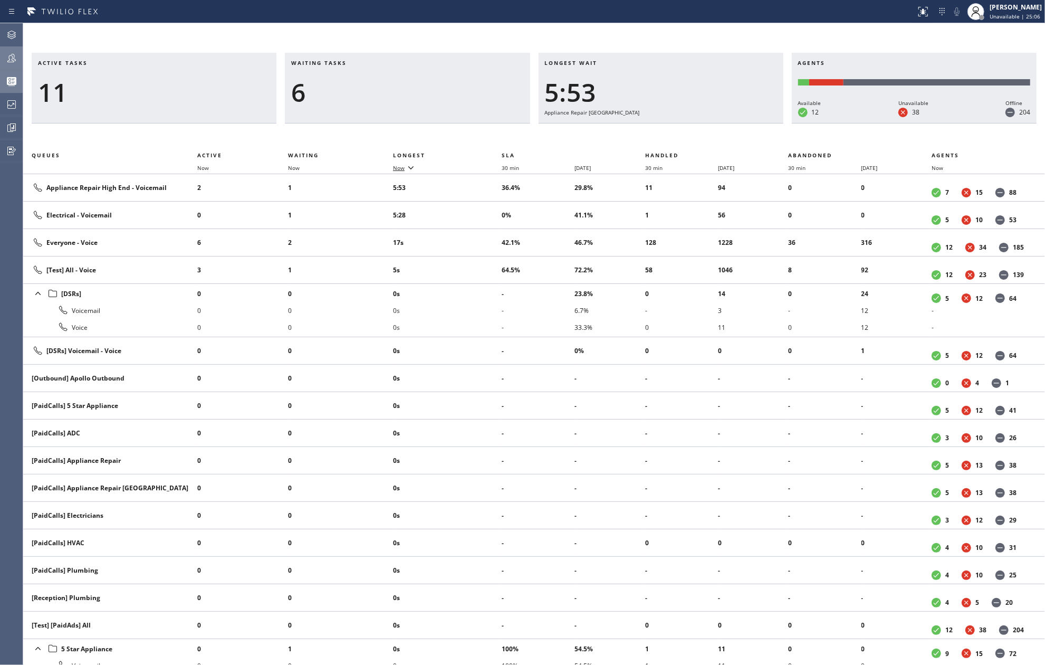
click at [400, 169] on span "Now" at bounding box center [399, 167] width 12 height 7
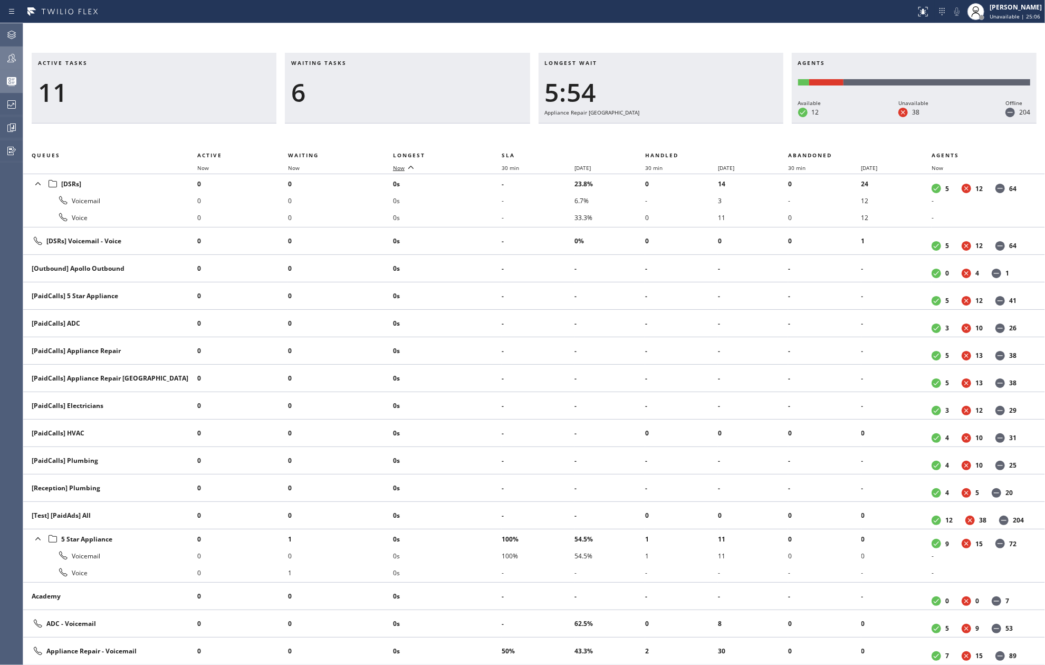
click at [400, 169] on span "Now" at bounding box center [399, 167] width 12 height 7
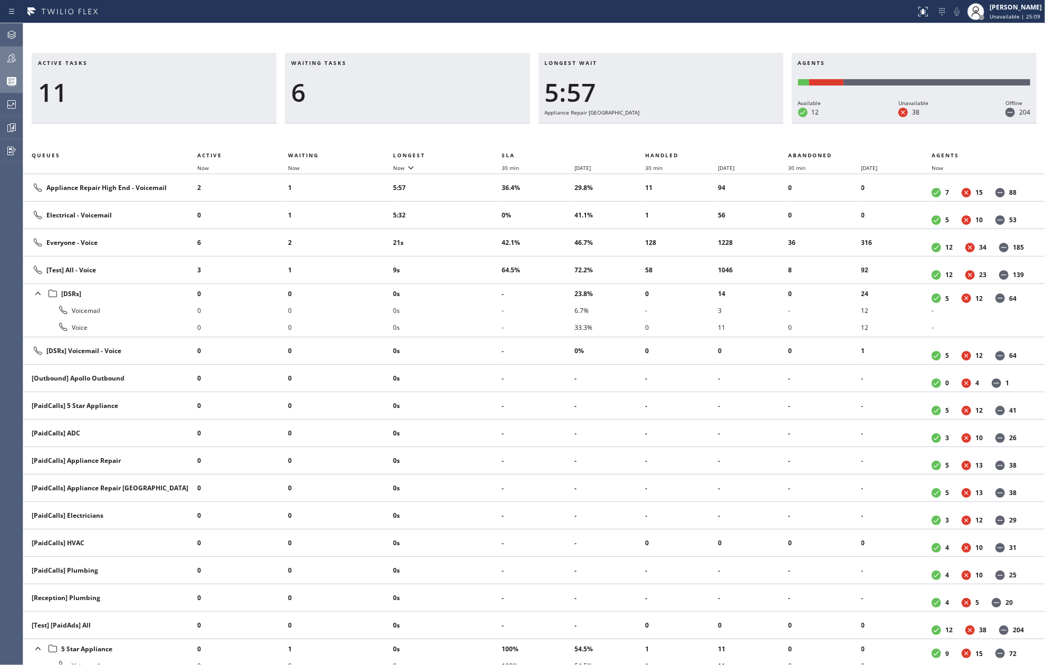
click at [6, 60] on icon at bounding box center [11, 58] width 13 height 13
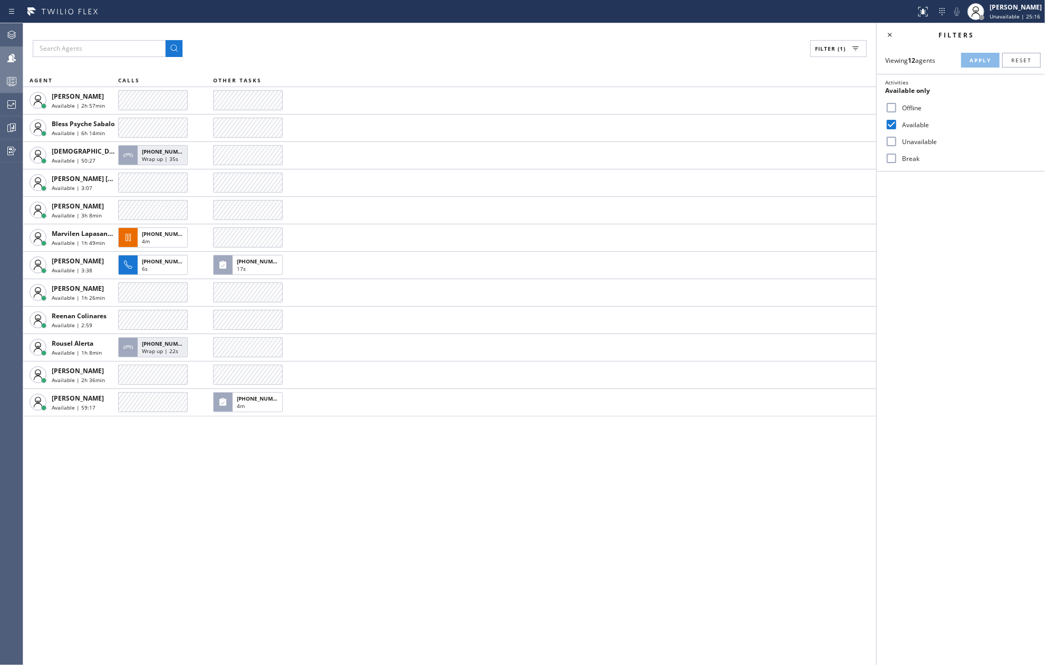
click at [893, 161] on input "Break" at bounding box center [891, 158] width 13 height 13
click at [986, 58] on span "Apply" at bounding box center [981, 59] width 22 height 7
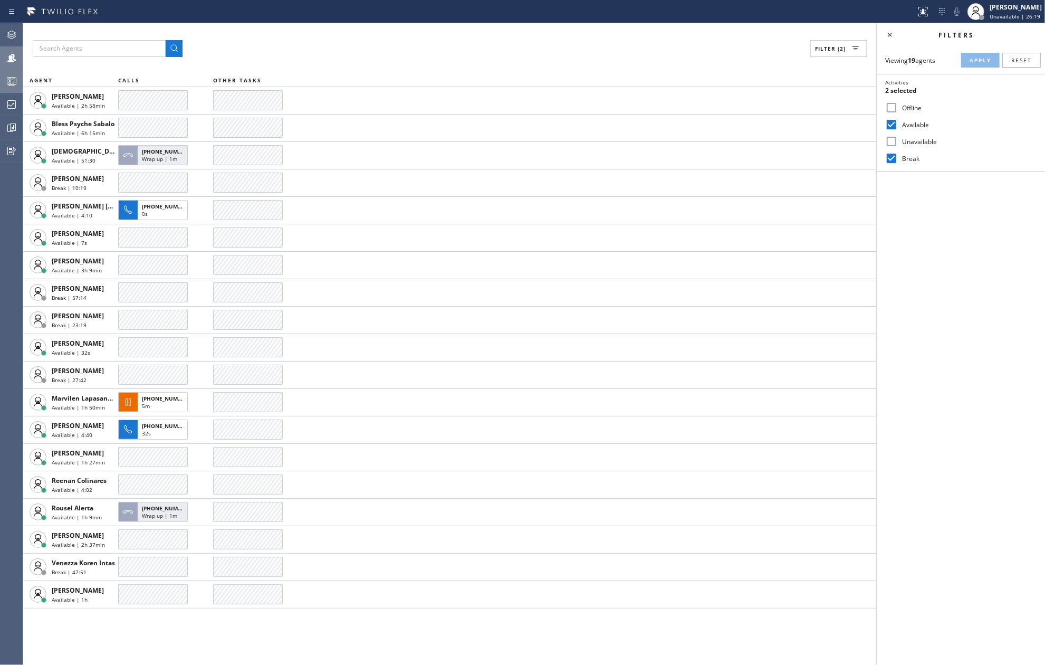
click at [5, 83] on icon at bounding box center [11, 81] width 13 height 13
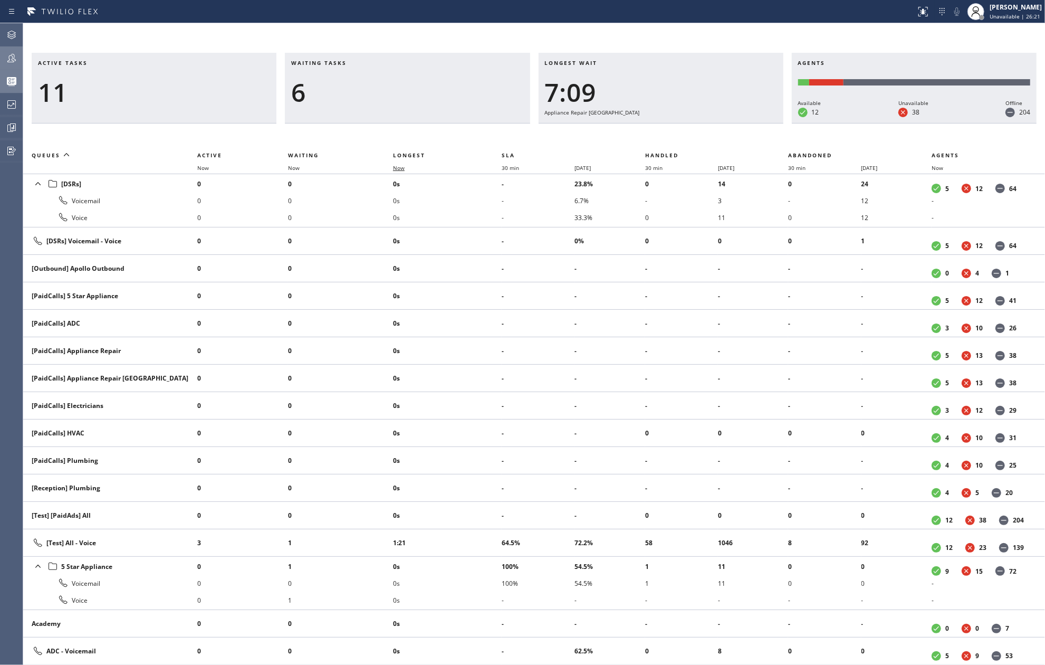
click at [405, 168] on span "Now" at bounding box center [399, 167] width 12 height 7
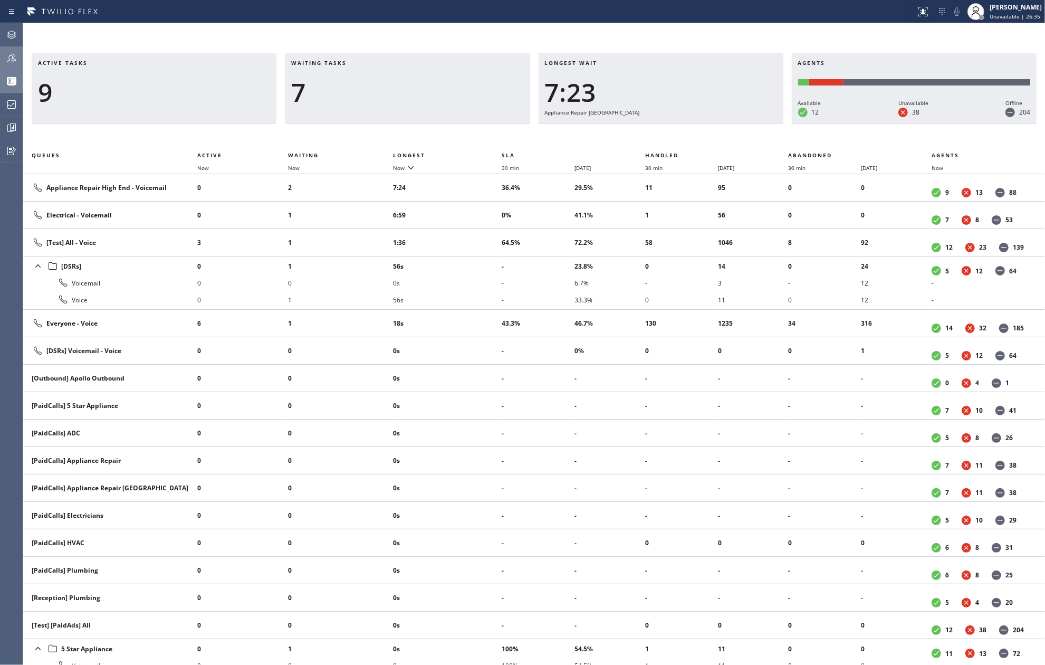
click at [1005, 11] on div "[PERSON_NAME]" at bounding box center [1016, 7] width 52 height 9
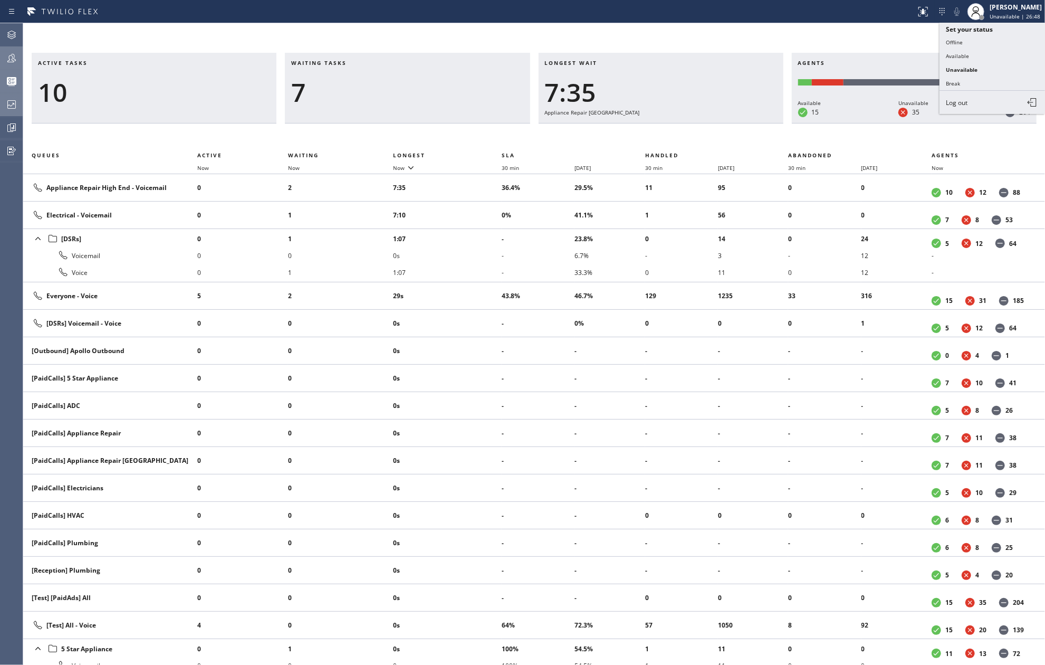
click at [11, 102] on icon at bounding box center [11, 104] width 13 height 13
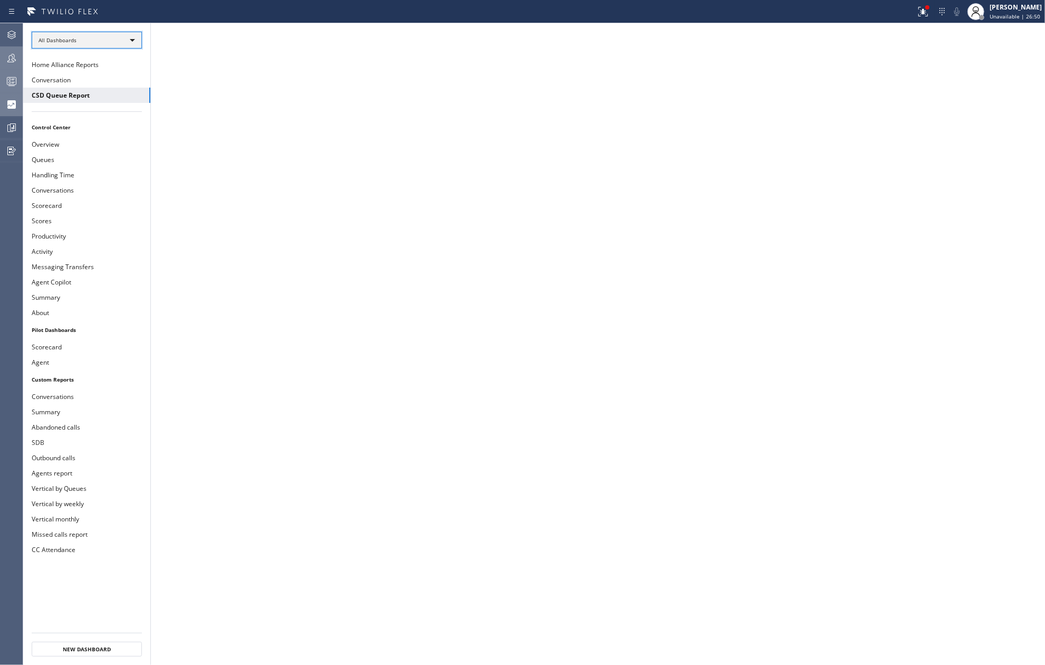
click at [92, 34] on div "All Dashboards" at bounding box center [87, 40] width 110 height 17
click at [74, 104] on li "Custom Reports" at bounding box center [86, 108] width 108 height 13
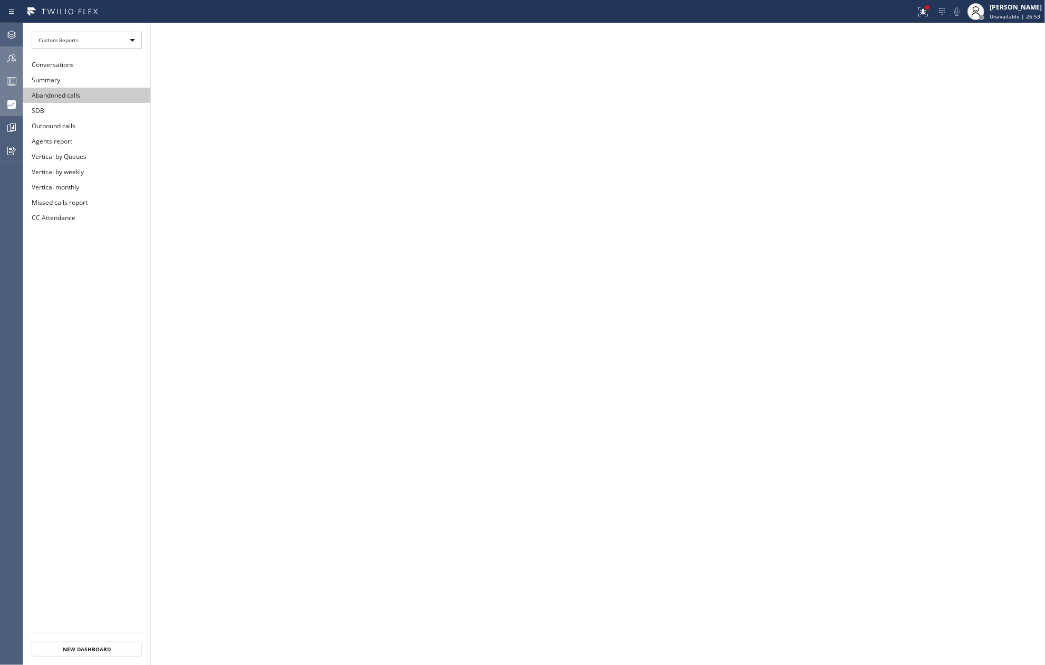
click at [74, 97] on button "Abandoned calls" at bounding box center [86, 95] width 127 height 15
click at [930, 14] on icon at bounding box center [923, 11] width 13 height 13
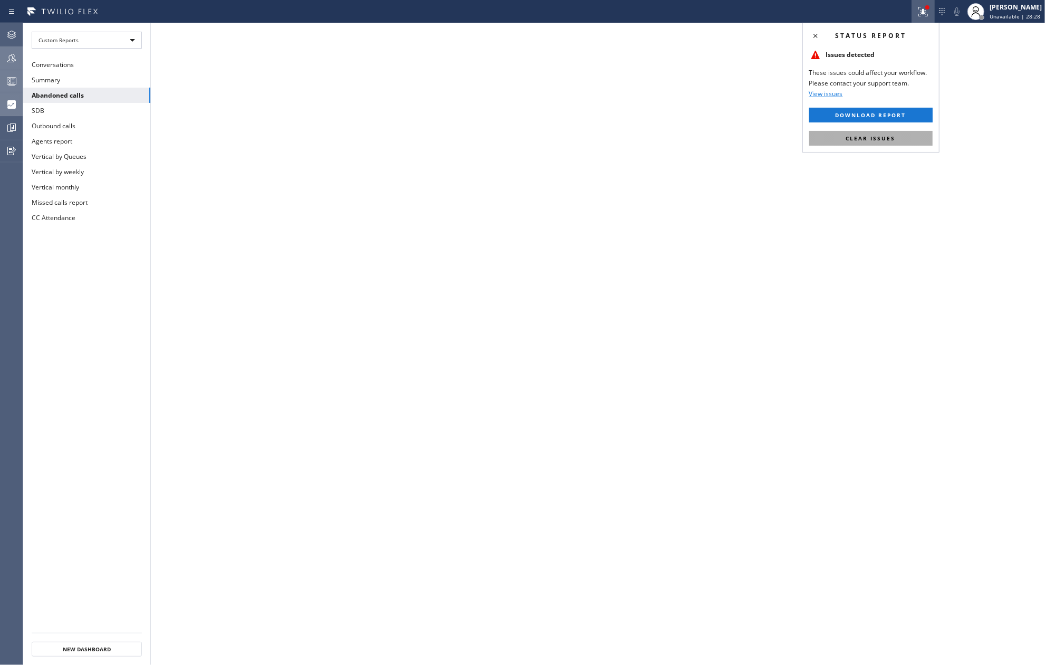
click at [902, 138] on button "Clear issues" at bounding box center [870, 138] width 123 height 15
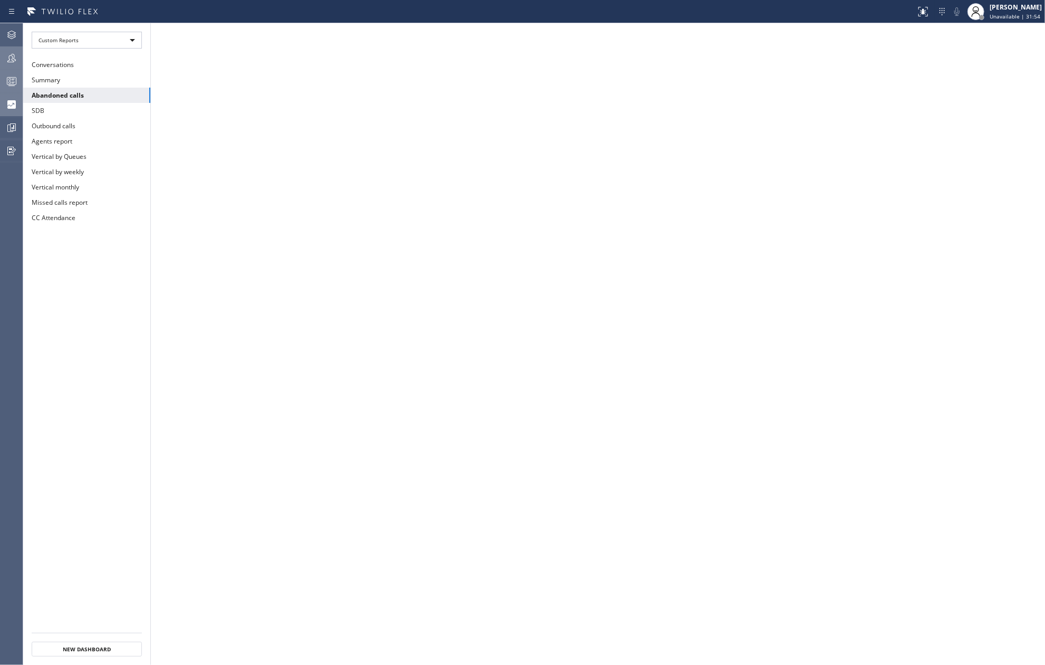
click at [13, 81] on icon at bounding box center [11, 81] width 13 height 13
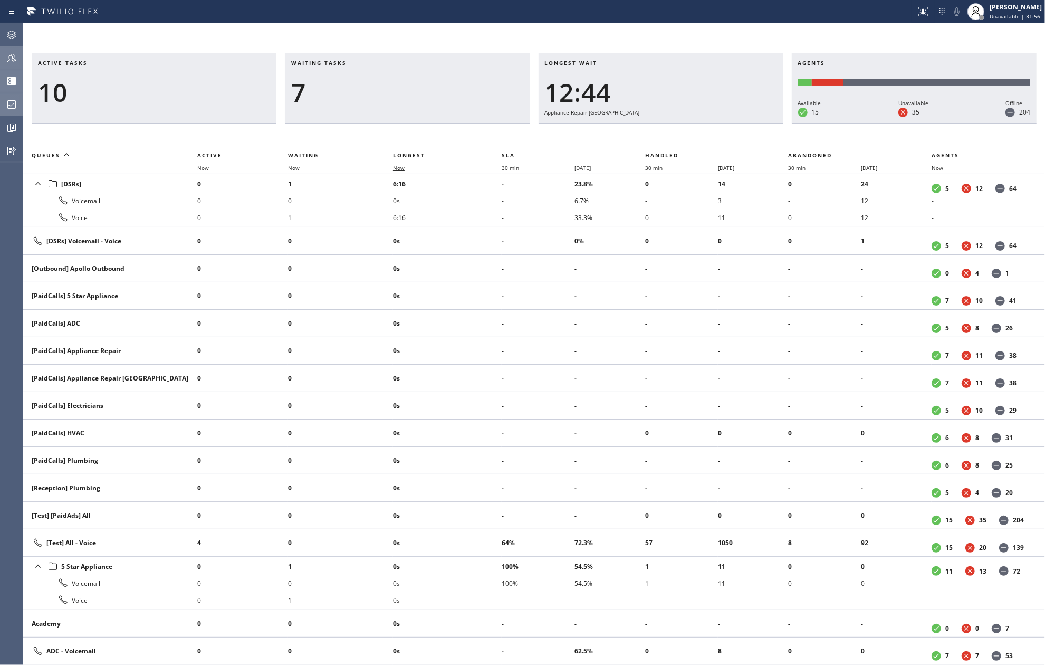
click at [398, 165] on span "Now" at bounding box center [399, 167] width 12 height 7
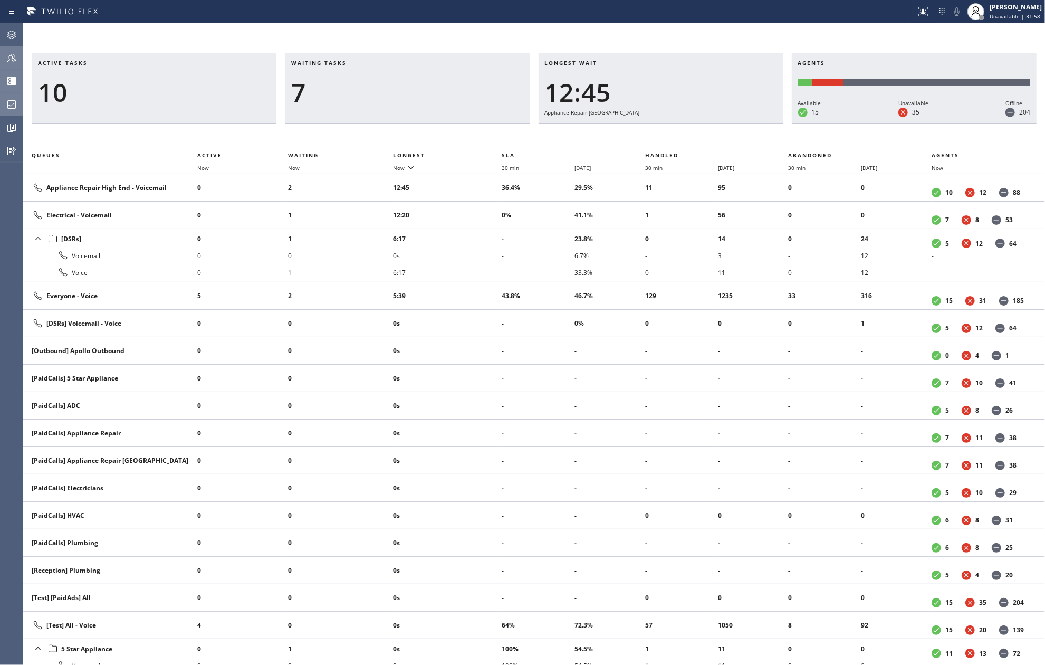
click at [7, 60] on icon at bounding box center [11, 58] width 13 height 13
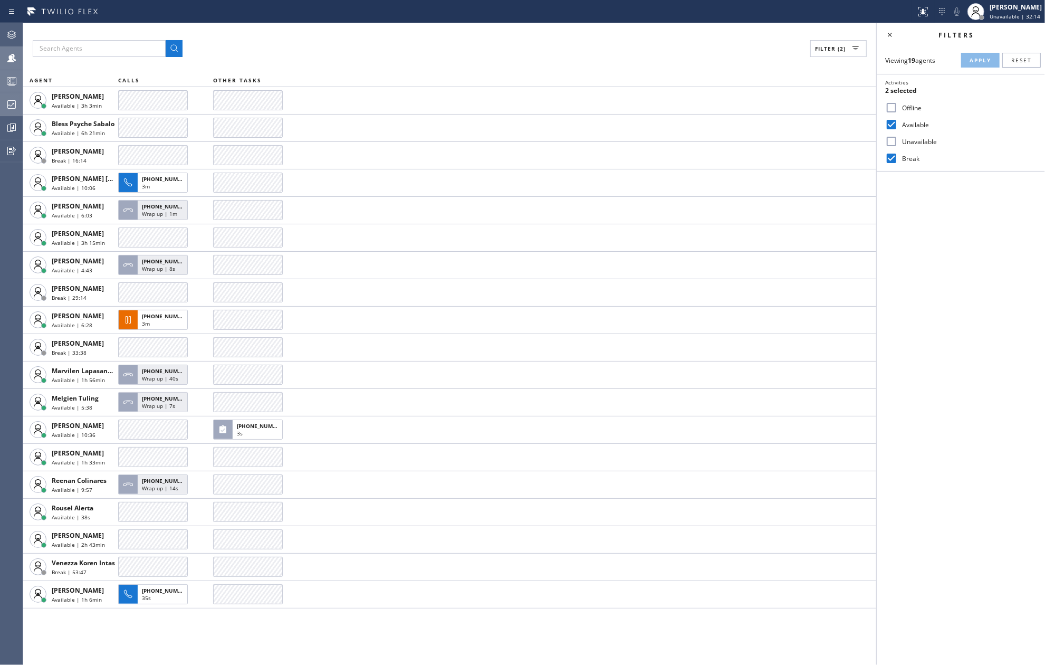
click at [5, 77] on icon at bounding box center [11, 81] width 13 height 13
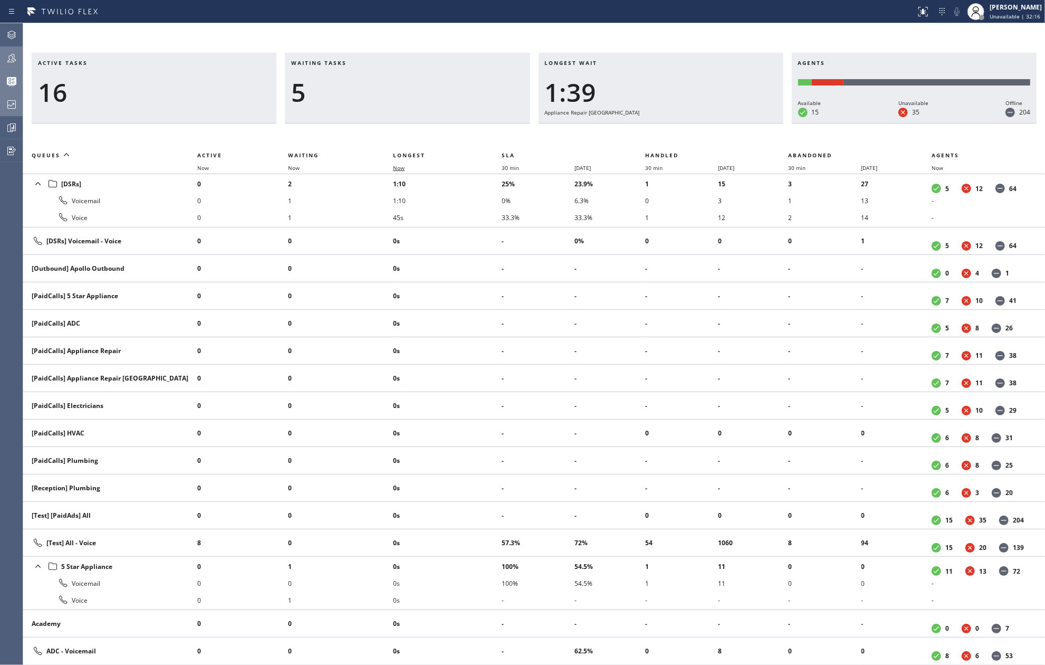
click at [400, 167] on span "Now" at bounding box center [399, 167] width 12 height 7
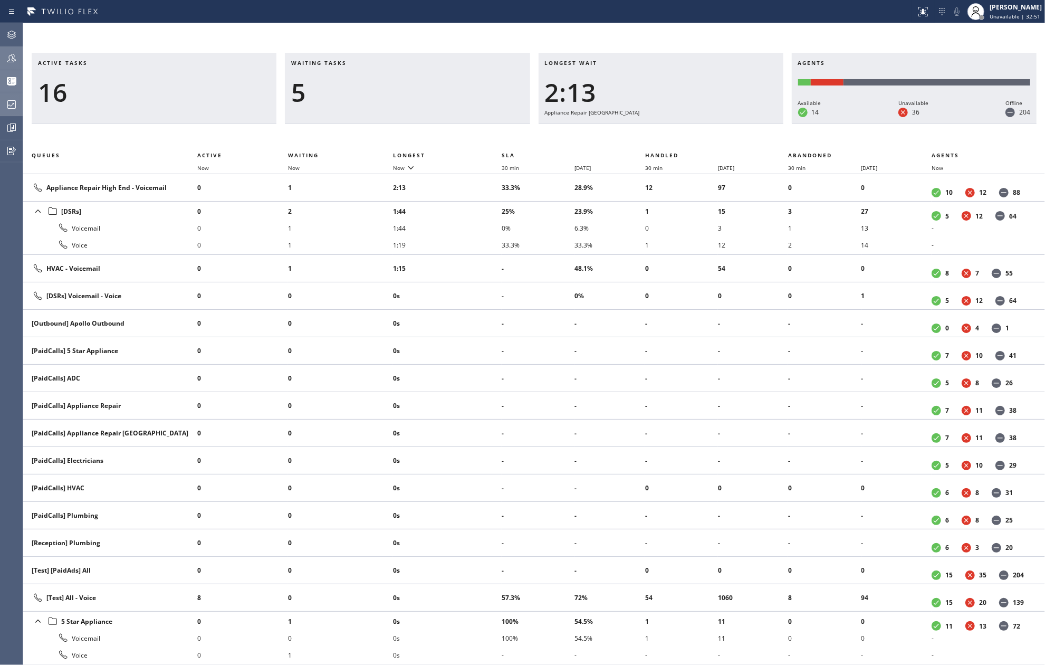
click at [435, 39] on div "Active tasks 16 Waiting tasks 5 Longest wait 2:13 Appliance Repair High End Age…" at bounding box center [534, 344] width 1022 height 642
click at [14, 55] on icon at bounding box center [11, 58] width 8 height 8
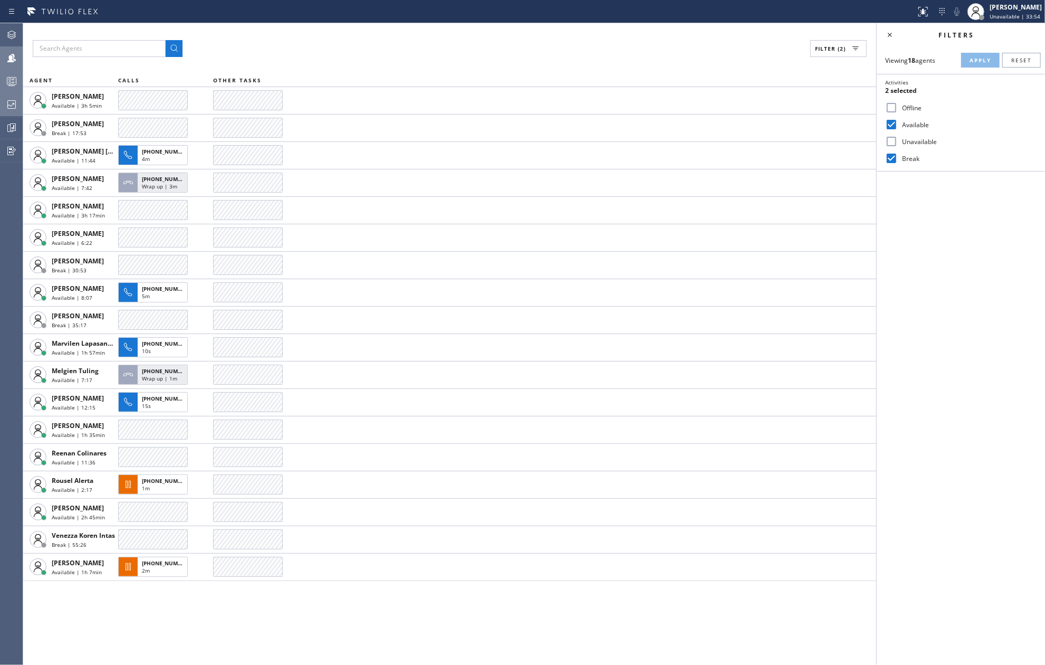
click at [392, 45] on div "Filter (2)" at bounding box center [450, 48] width 834 height 17
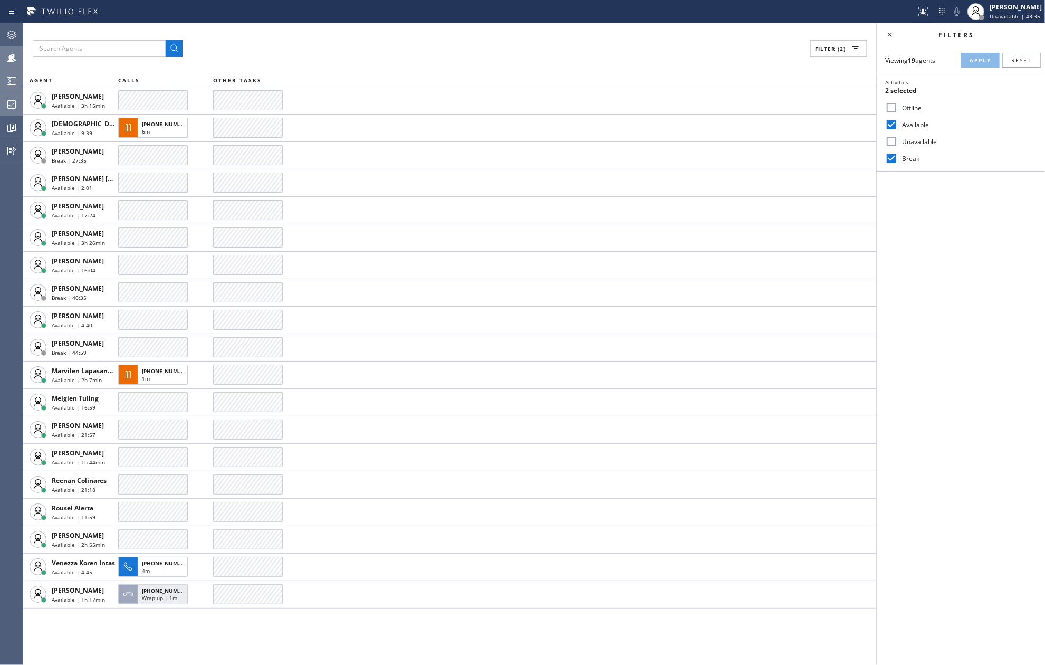
click at [893, 156] on input "Break" at bounding box center [891, 158] width 13 height 13
checkbox input "false"
click at [970, 60] on span "Apply" at bounding box center [981, 59] width 22 height 7
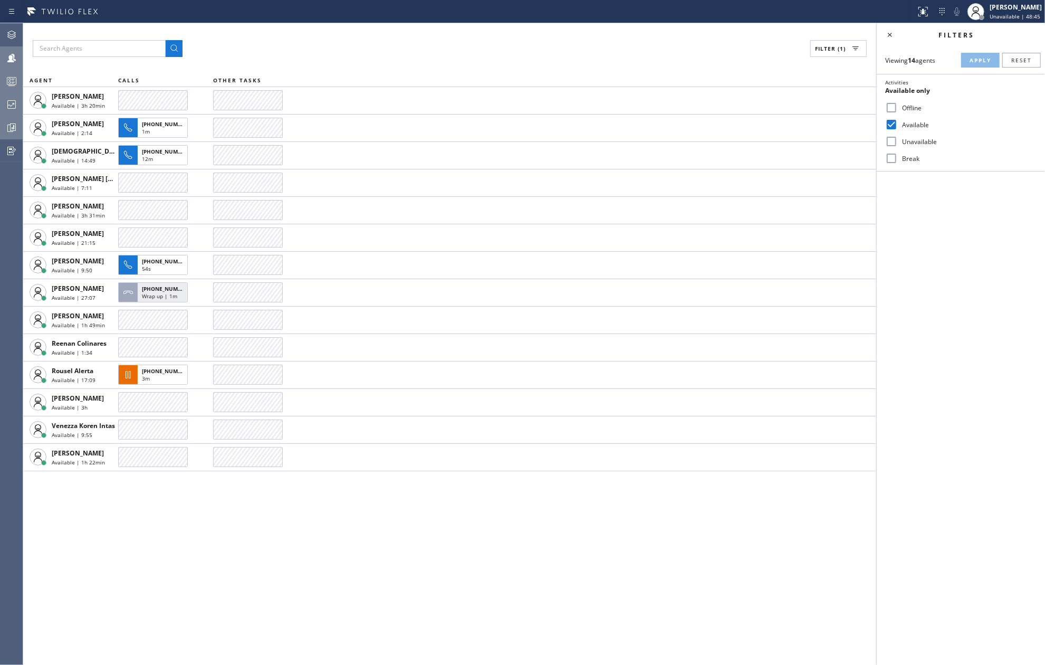
click at [6, 127] on icon at bounding box center [11, 127] width 13 height 13
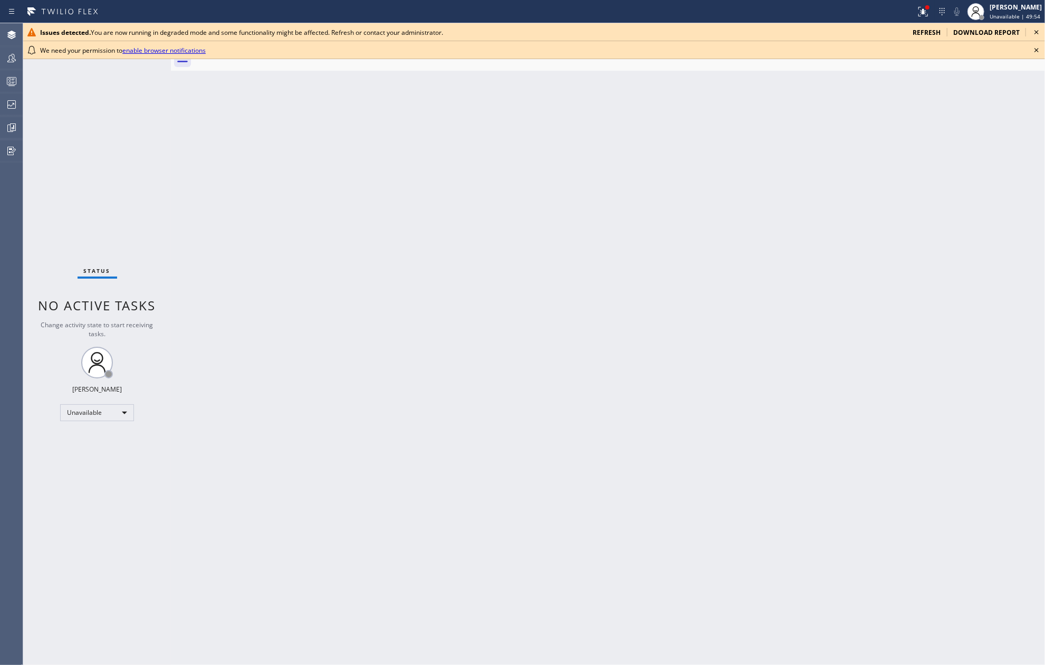
click at [389, 258] on div "Back to Dashboard Change Sender ID Customers Technicians Select a contact Outbo…" at bounding box center [608, 344] width 874 height 642
click at [1036, 50] on icon at bounding box center [1037, 50] width 13 height 13
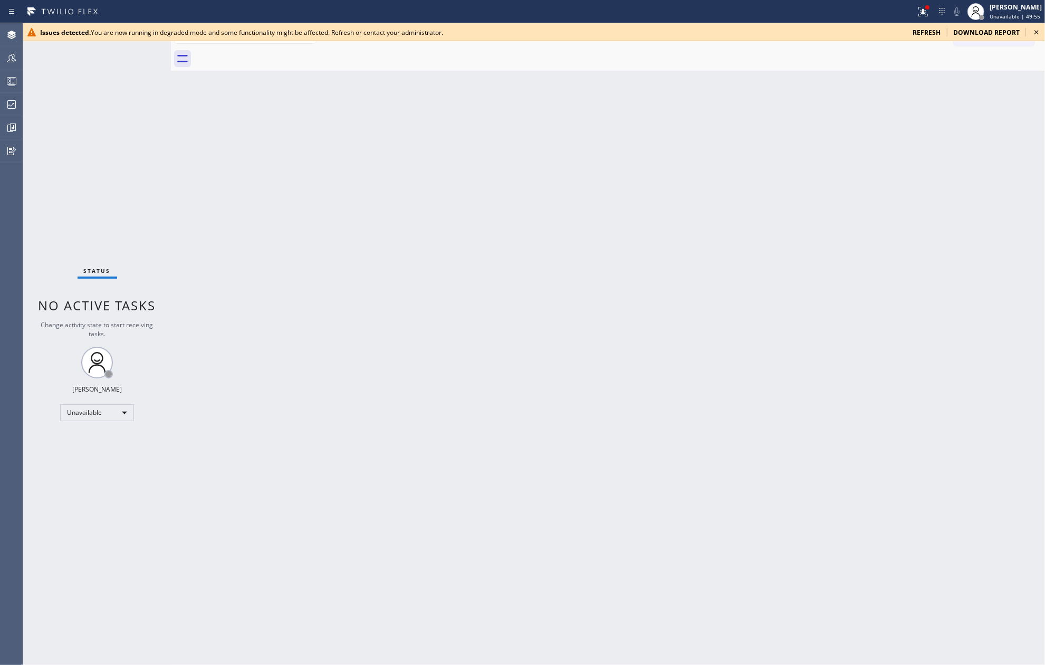
click at [1035, 32] on icon at bounding box center [1037, 32] width 13 height 13
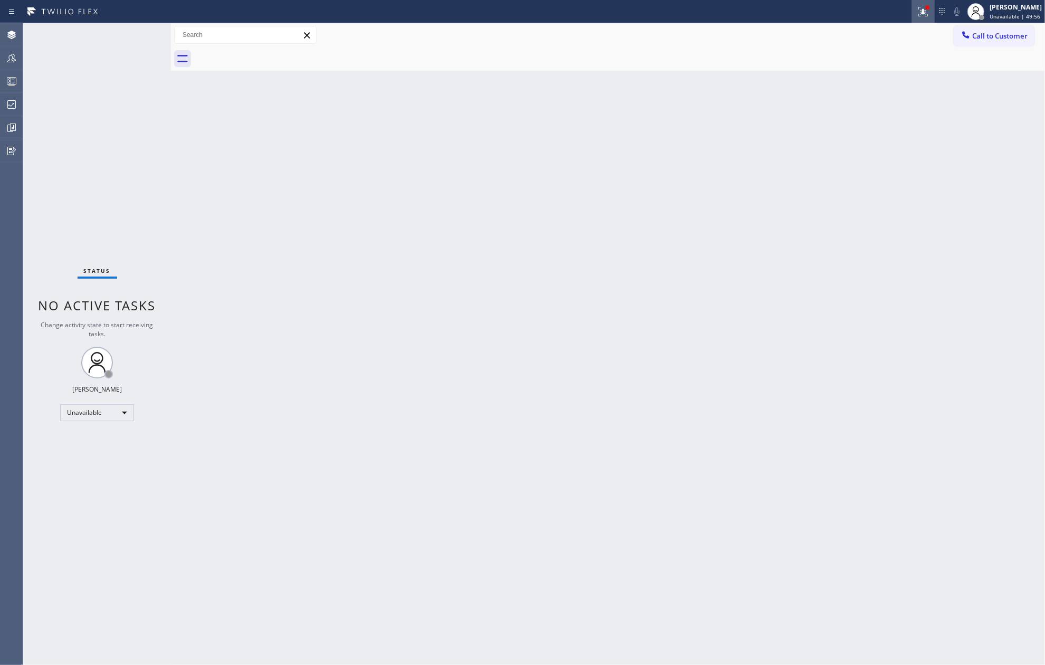
click at [930, 17] on icon at bounding box center [923, 11] width 13 height 13
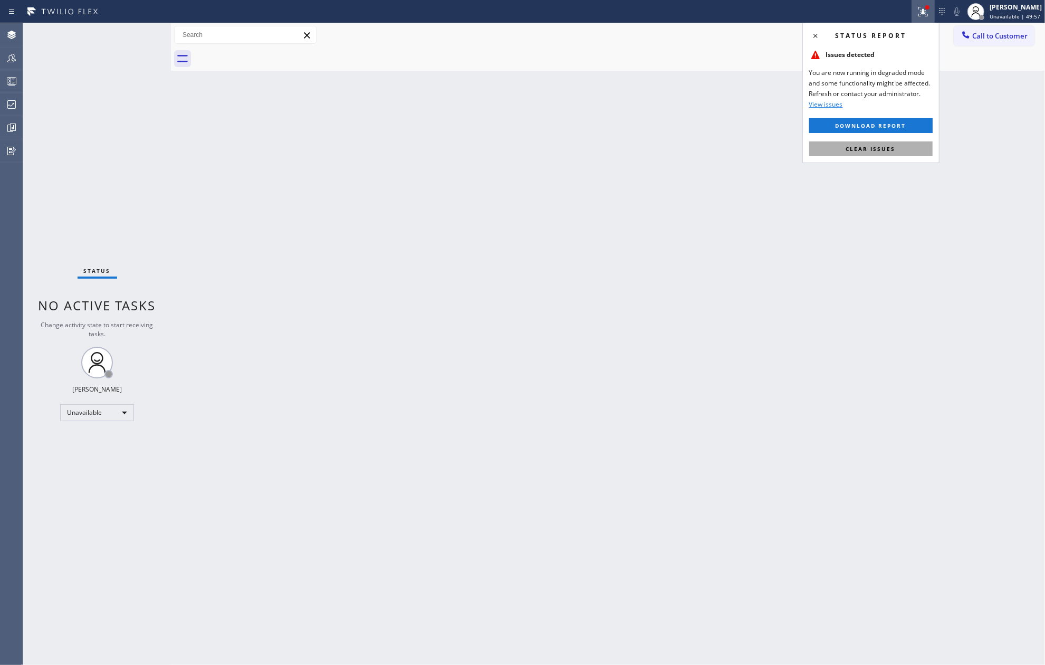
click at [881, 144] on button "Clear issues" at bounding box center [870, 148] width 123 height 15
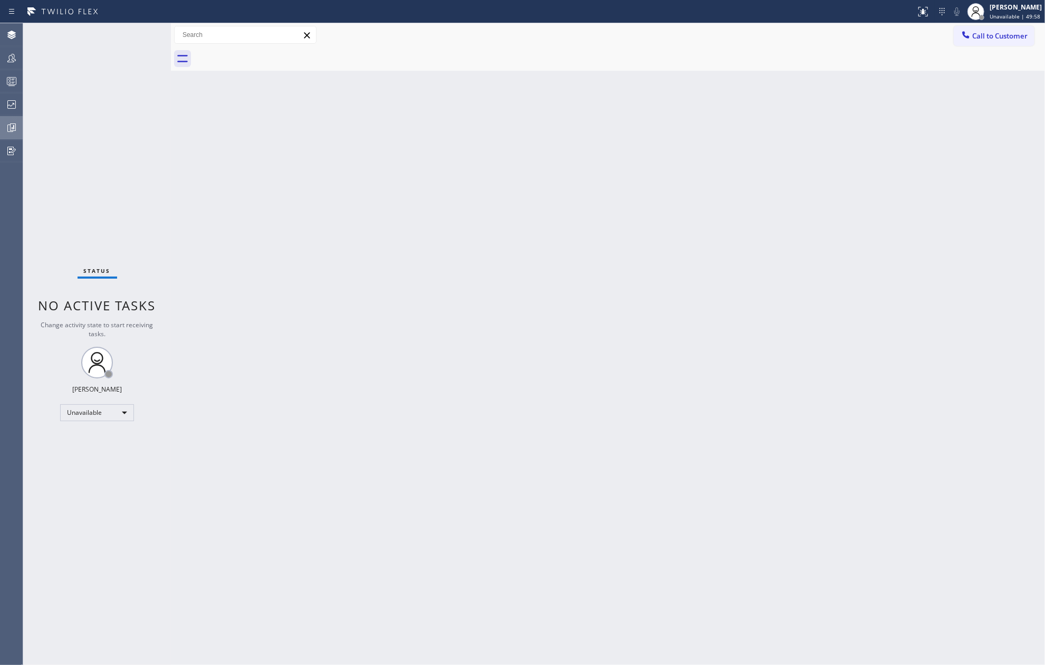
click at [9, 131] on icon at bounding box center [12, 128] width 8 height 8
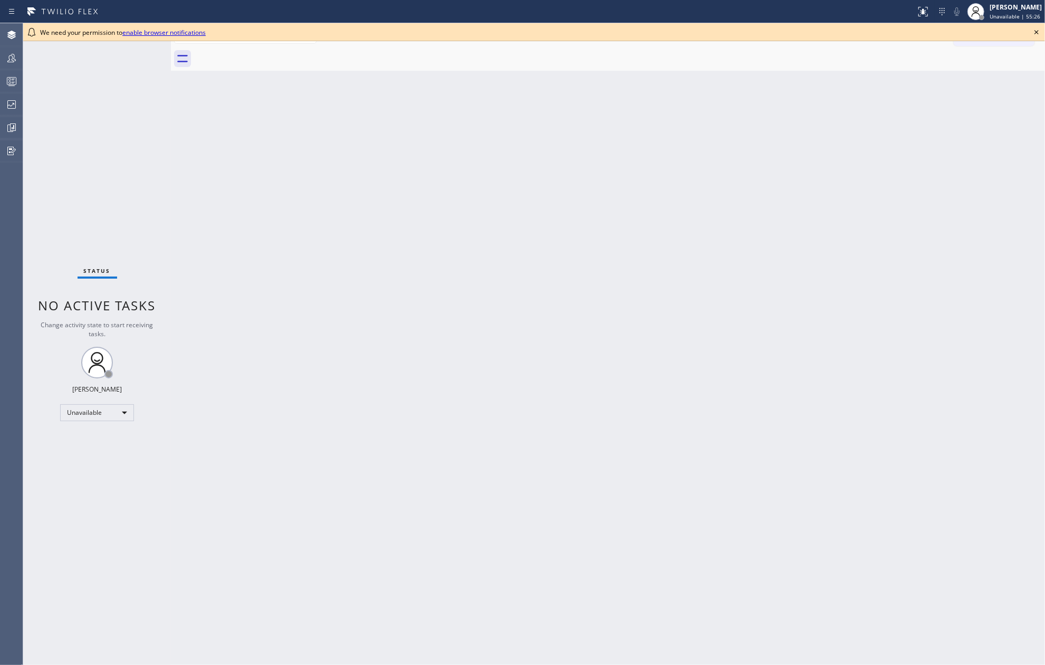
click at [1033, 28] on icon at bounding box center [1037, 32] width 13 height 13
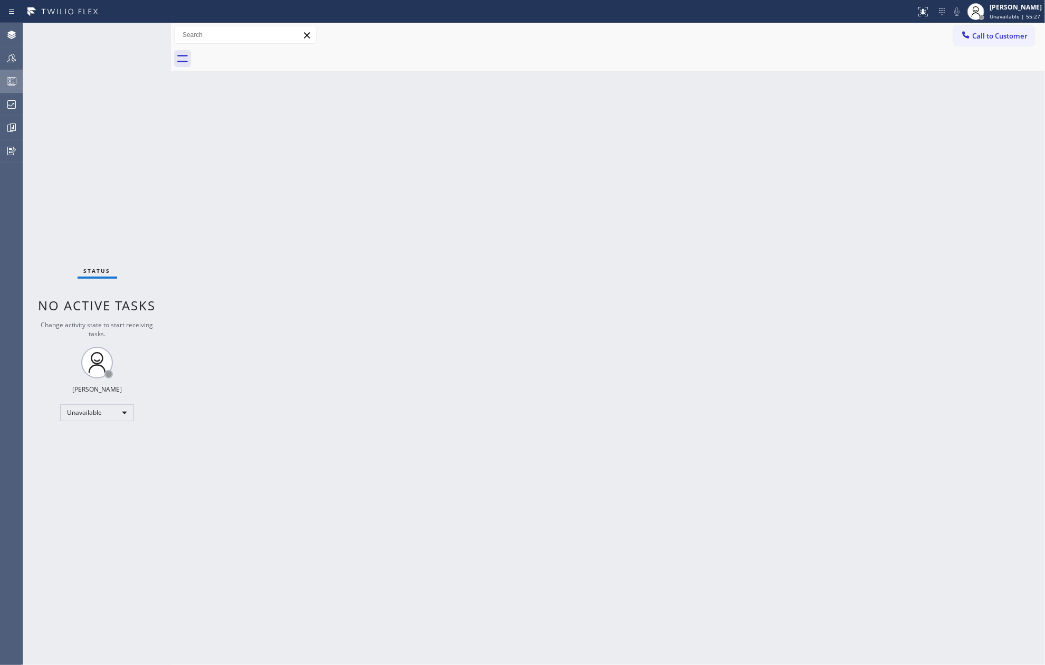
click at [13, 75] on icon at bounding box center [11, 81] width 13 height 13
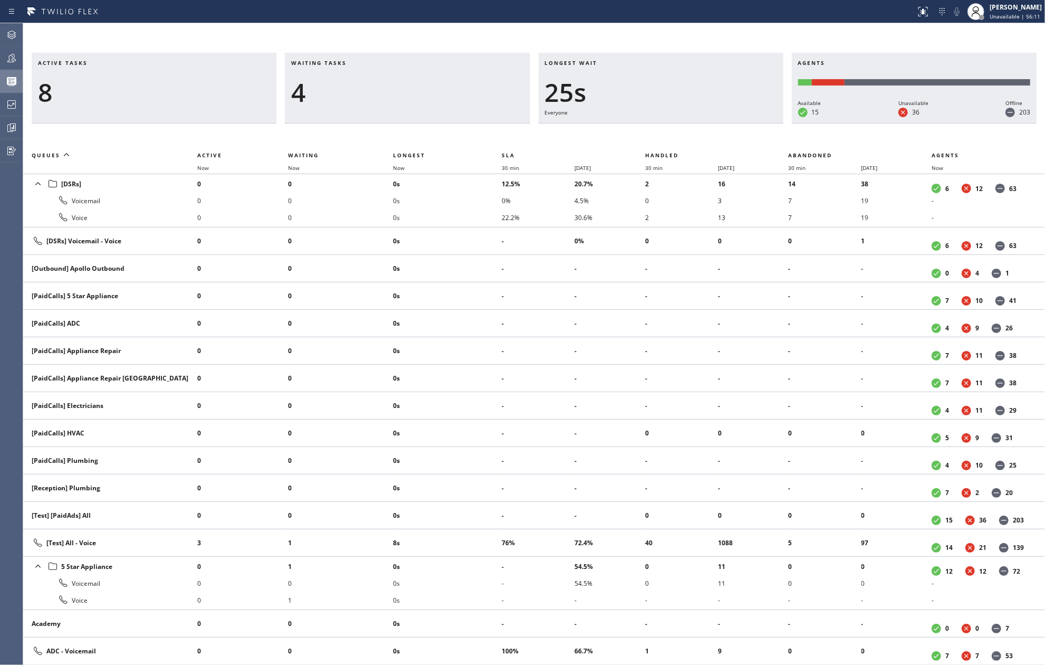
click at [656, 32] on div "Active tasks 8 Waiting tasks 4 Longest wait 25s Everyone Agents Available 15 Un…" at bounding box center [534, 344] width 1022 height 642
click at [14, 125] on icon at bounding box center [13, 127] width 3 height 4
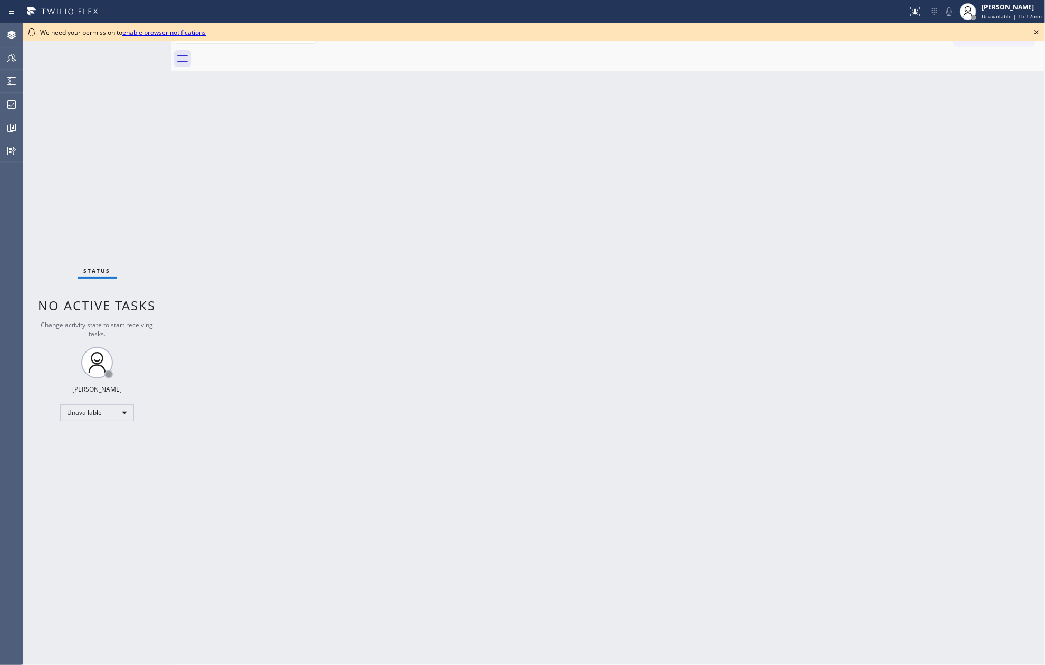
click at [1033, 26] on icon at bounding box center [1037, 32] width 13 height 13
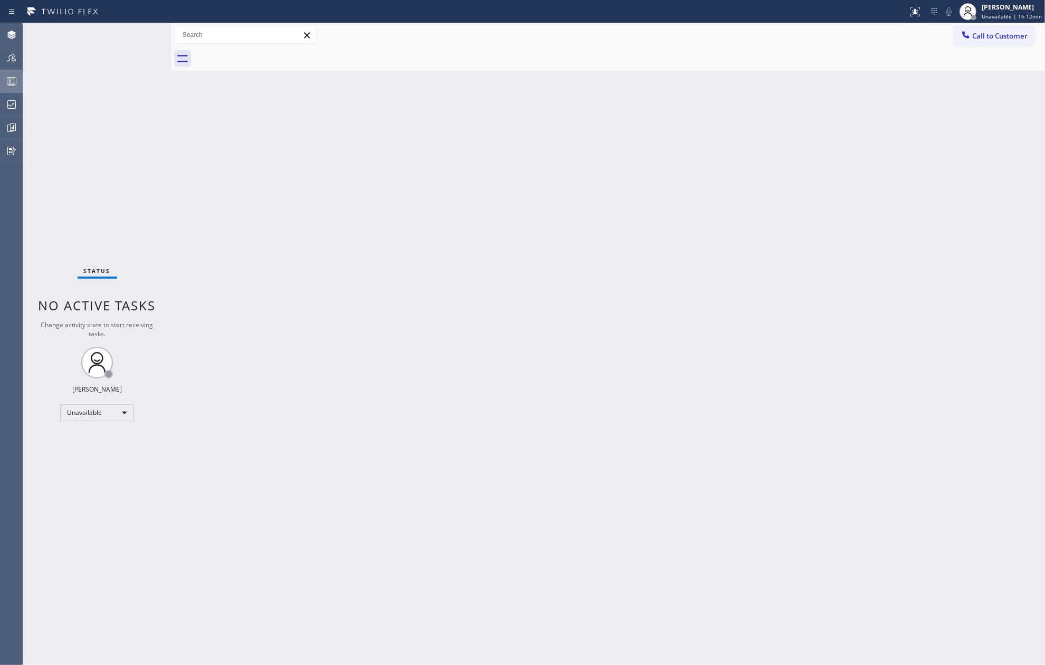
click at [13, 79] on icon at bounding box center [11, 81] width 13 height 13
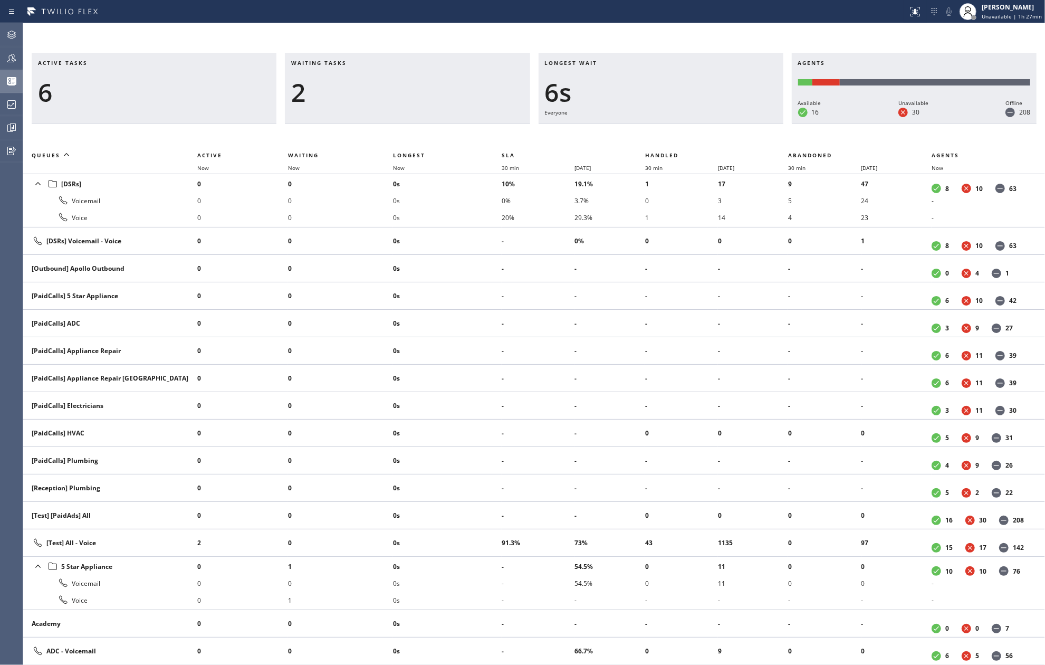
click at [470, 28] on div "Active tasks 6 Waiting tasks 2 Longest wait 6s Everyone Agents Available 16 Una…" at bounding box center [534, 344] width 1022 height 642
click at [13, 62] on icon at bounding box center [11, 58] width 8 height 8
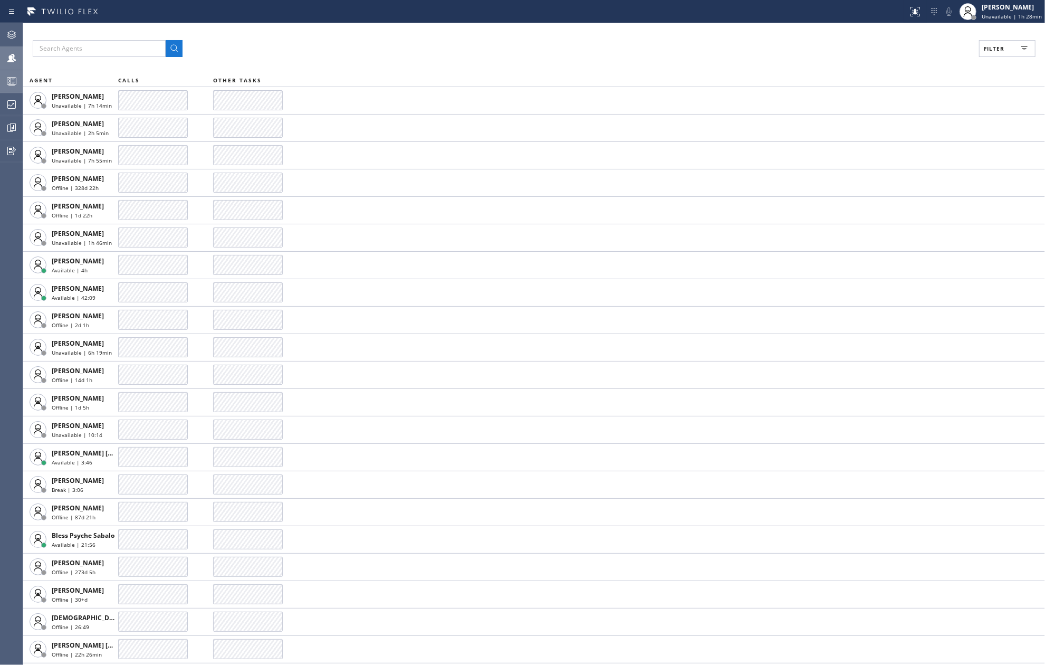
click at [998, 41] on button "Filter" at bounding box center [1007, 48] width 56 height 17
click at [896, 121] on input "Available" at bounding box center [891, 124] width 13 height 13
checkbox input "true"
click at [976, 62] on span "Apply" at bounding box center [981, 59] width 22 height 7
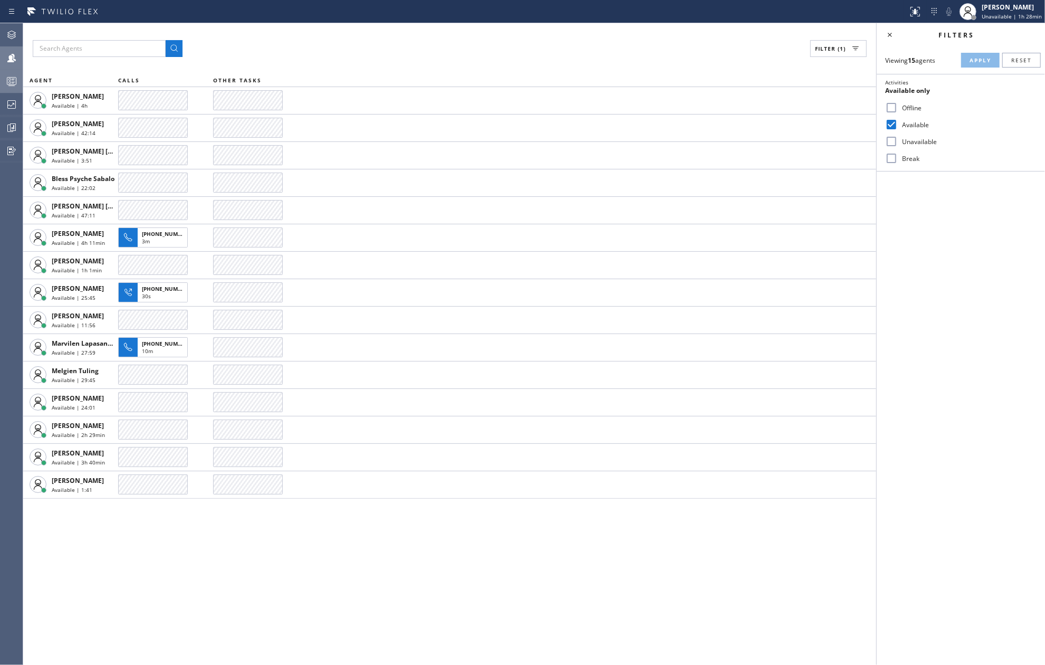
click at [893, 157] on input "Break" at bounding box center [891, 158] width 13 height 13
checkbox input "true"
click at [974, 58] on span "Apply" at bounding box center [981, 59] width 22 height 7
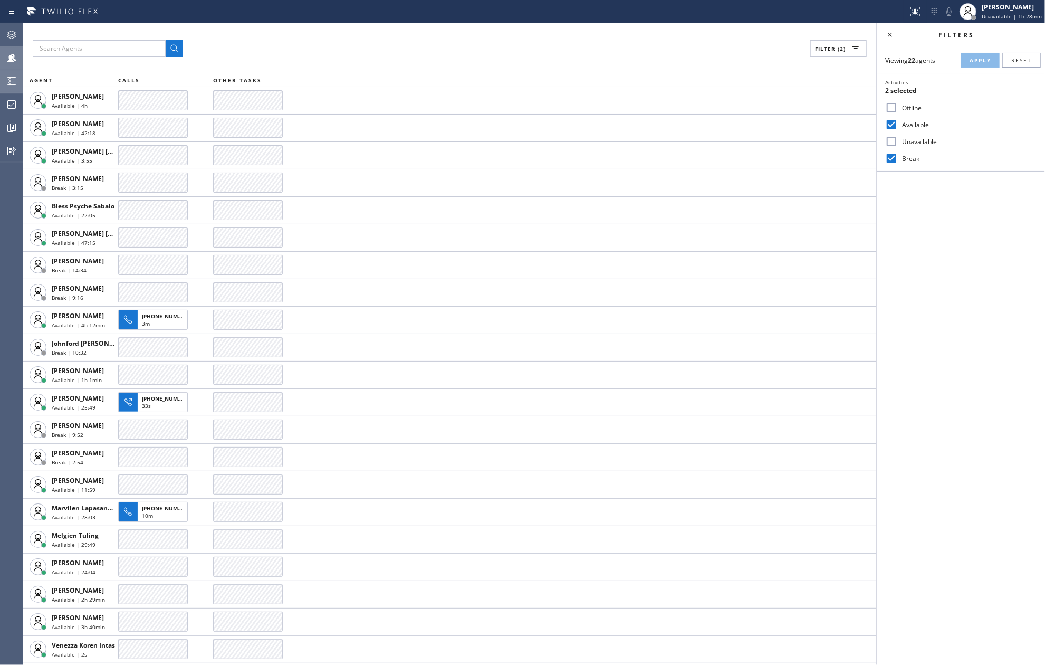
click at [889, 120] on input "Available" at bounding box center [891, 124] width 13 height 13
click at [971, 62] on span "Apply" at bounding box center [981, 59] width 22 height 7
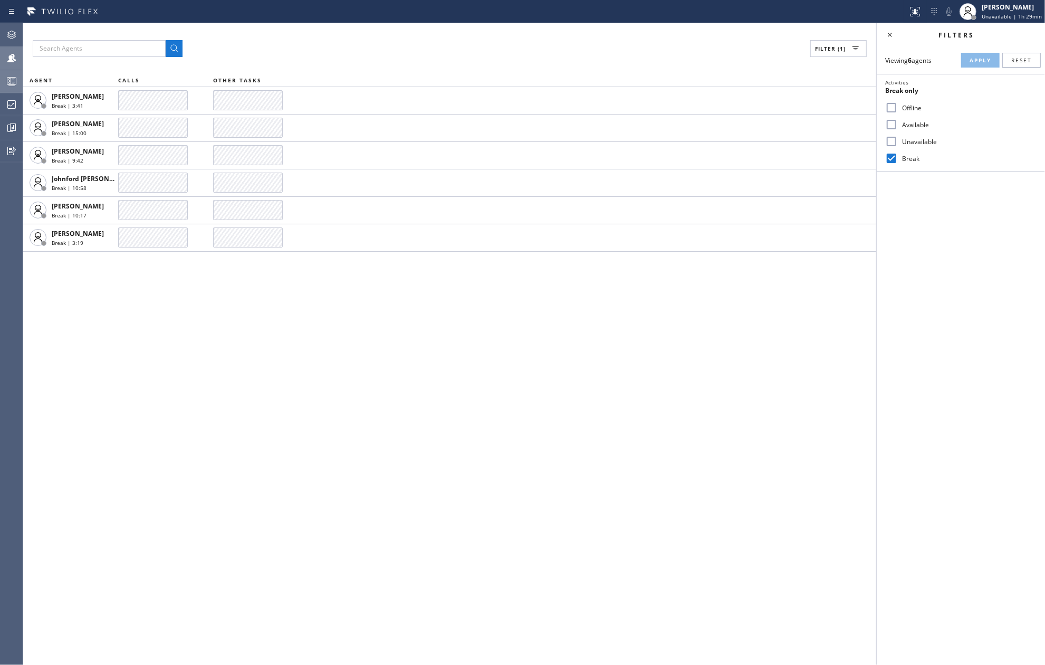
click at [9, 82] on circle at bounding box center [10, 83] width 2 height 2
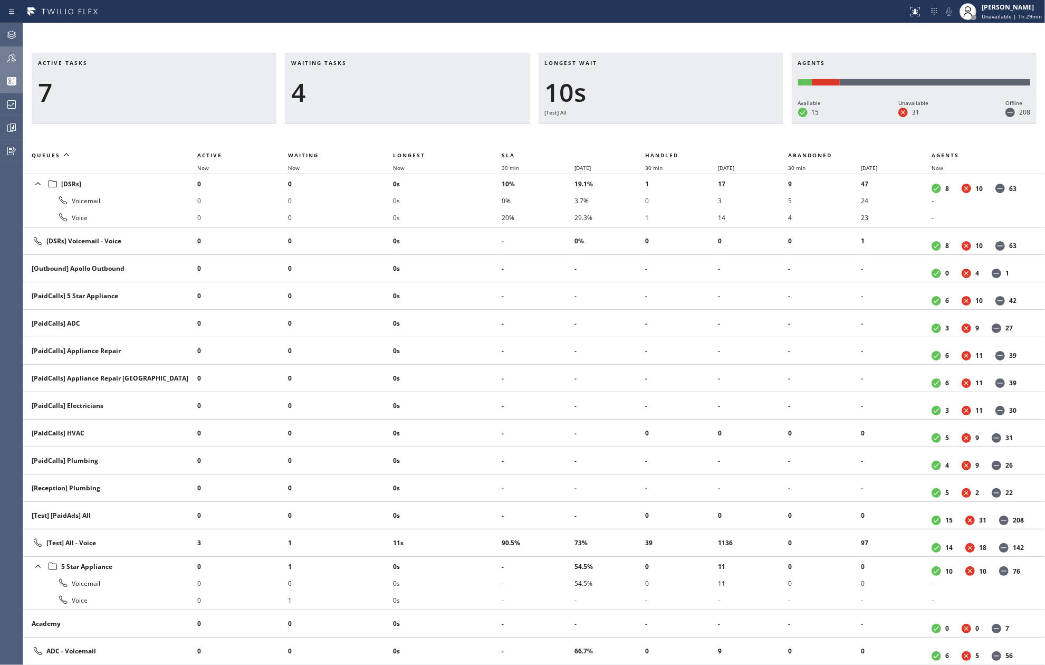
click at [413, 24] on div "Active tasks 7 Waiting tasks 4 Longest wait 10s [Test] All Agents Available 15 …" at bounding box center [534, 344] width 1022 height 642
click at [395, 165] on span "Now" at bounding box center [399, 167] width 12 height 7
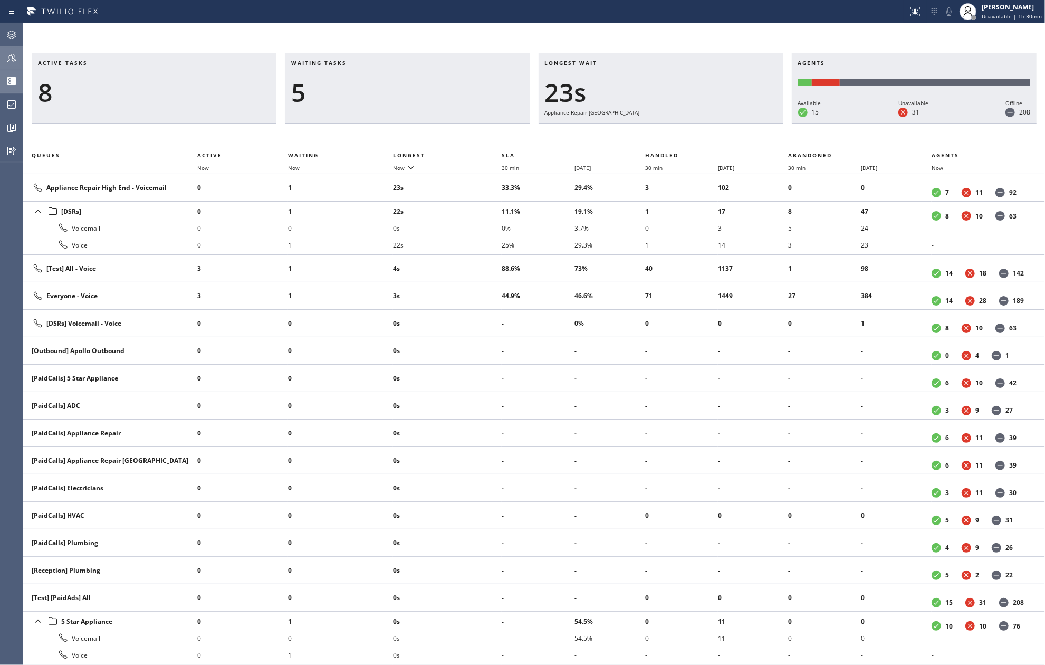
click at [729, 41] on div "Active tasks 8 Waiting tasks 5 Longest wait 23s Appliance Repair High End Agent…" at bounding box center [534, 344] width 1022 height 642
click at [699, 41] on div "Active tasks 7 Waiting tasks 5 Longest wait 28s Appliance Repair High End Agent…" at bounding box center [534, 344] width 1022 height 642
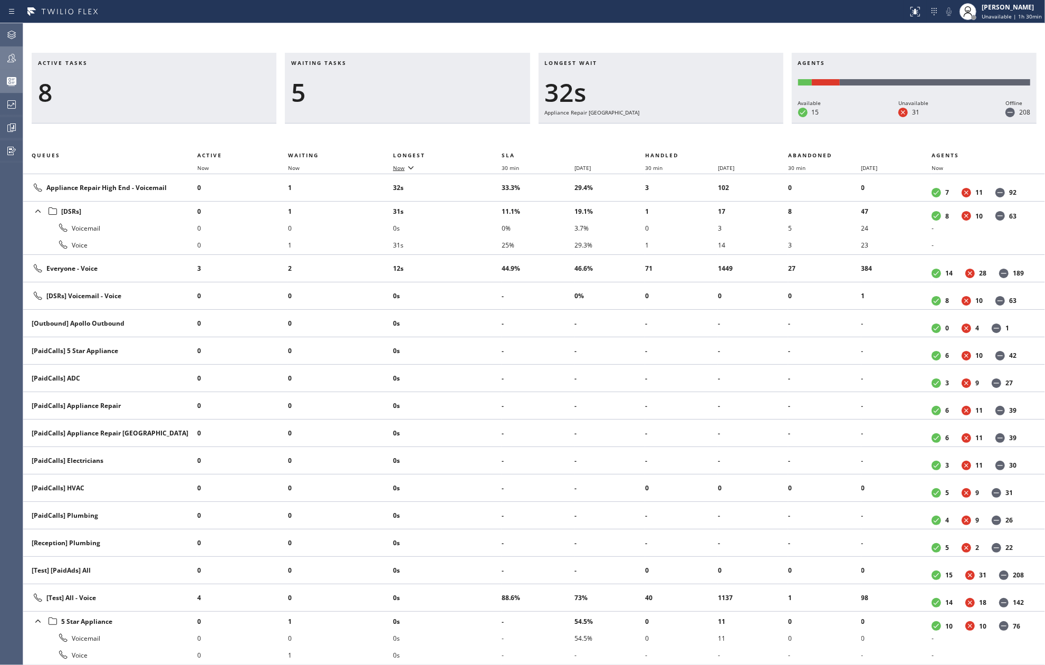
click at [402, 169] on span "Now" at bounding box center [399, 167] width 12 height 7
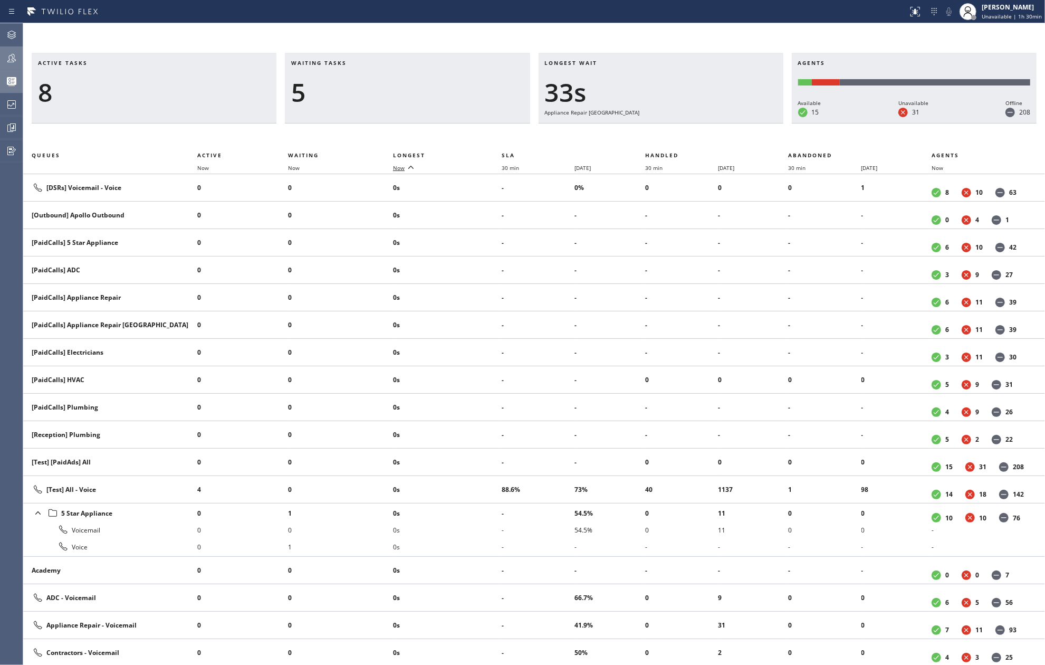
click at [402, 169] on span "Now" at bounding box center [399, 167] width 12 height 7
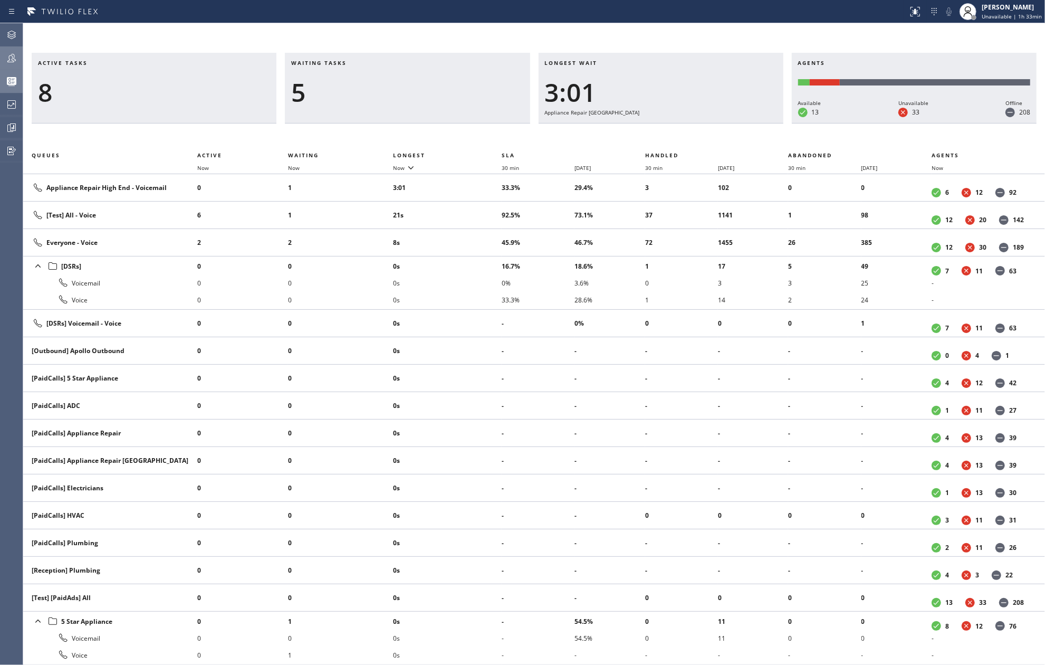
click at [15, 55] on icon at bounding box center [11, 58] width 13 height 13
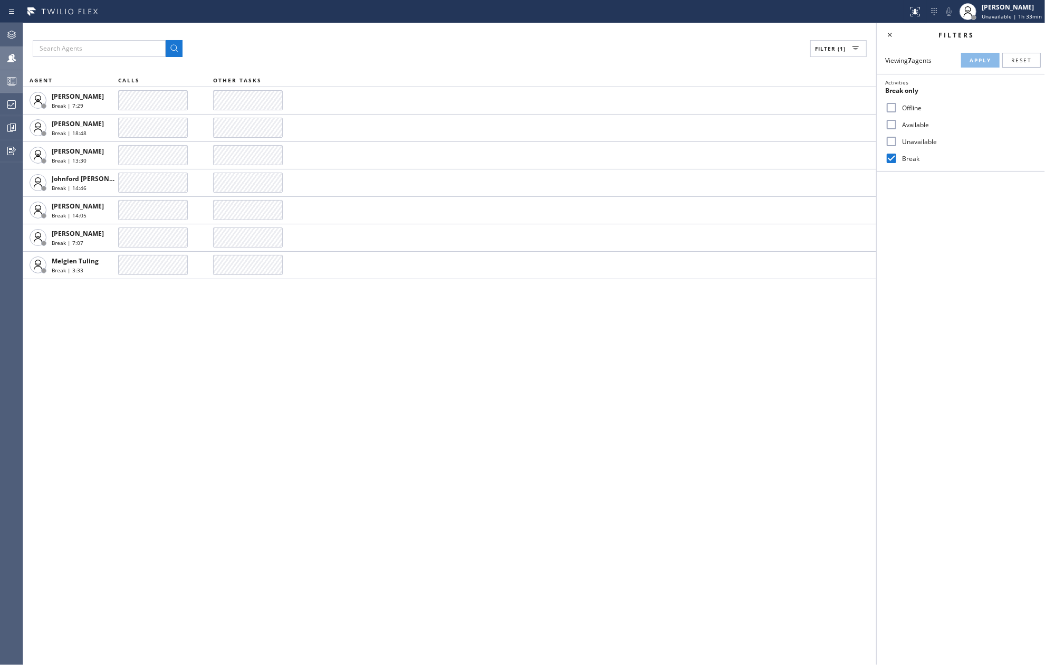
click at [7, 59] on icon at bounding box center [11, 58] width 13 height 13
click at [896, 122] on input "Available" at bounding box center [891, 124] width 13 height 13
checkbox input "true"
click at [892, 142] on input "Unavailable" at bounding box center [891, 141] width 13 height 13
checkbox input "true"
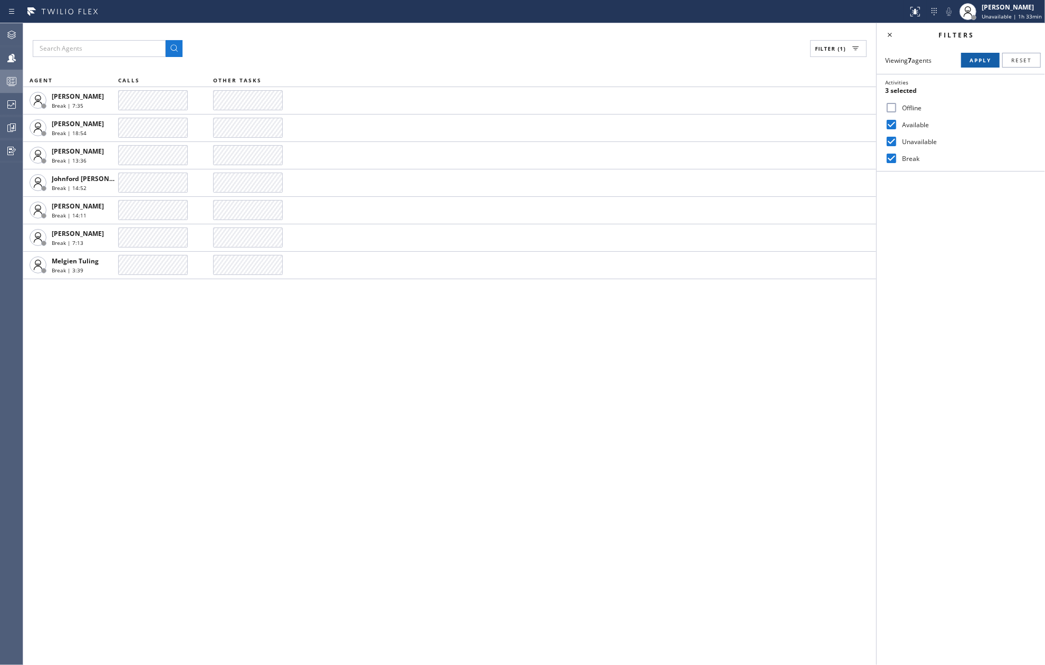
click at [979, 57] on span "Apply" at bounding box center [981, 59] width 22 height 7
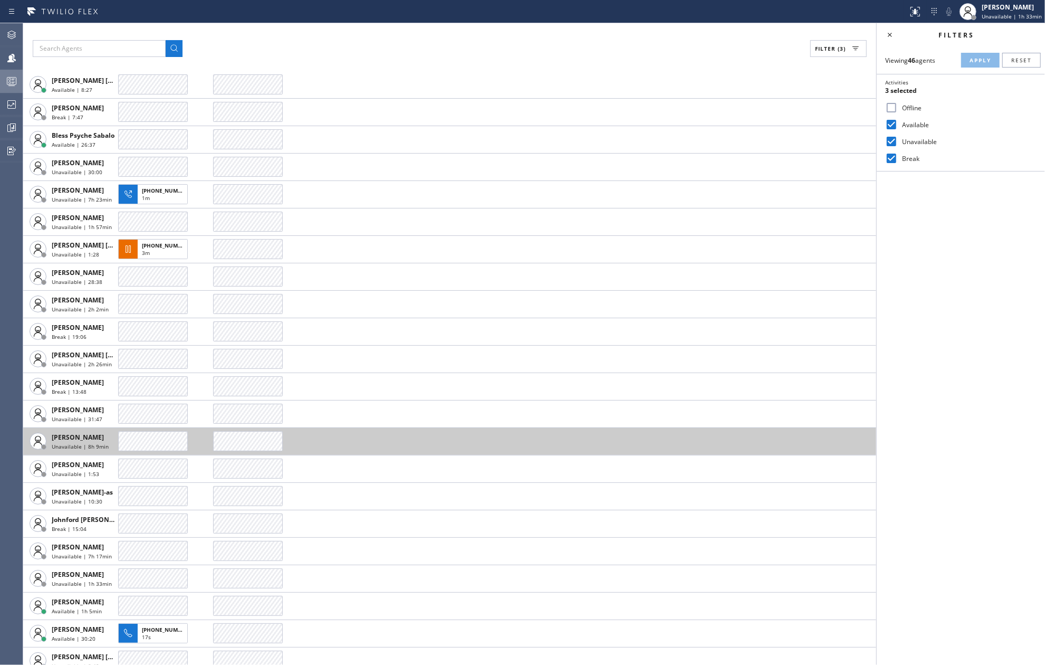
scroll to position [211, 0]
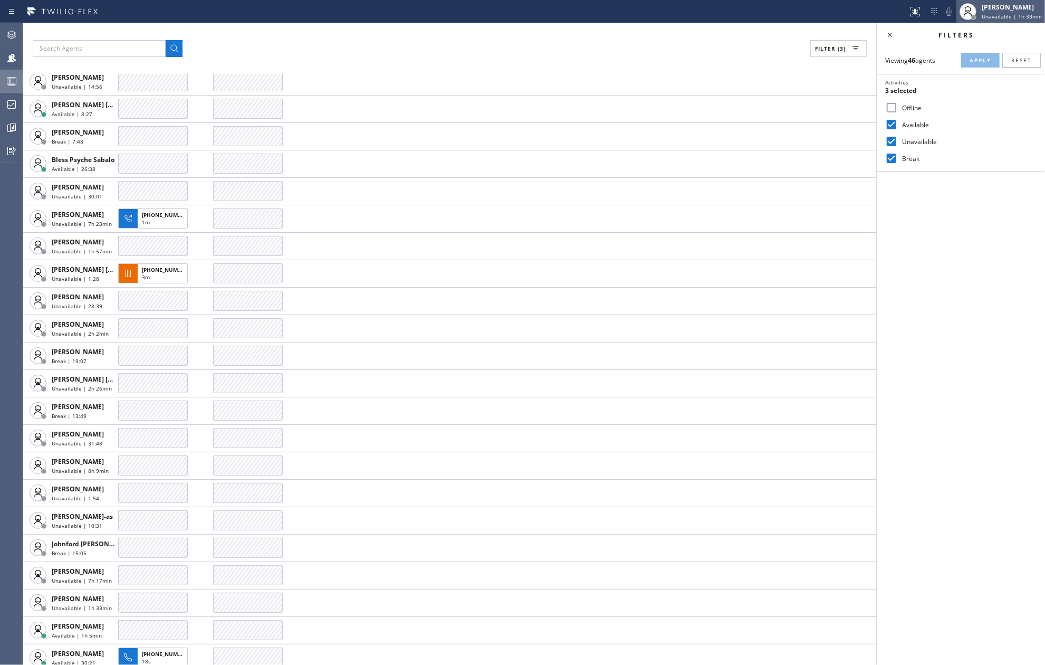
click at [996, 11] on div "[PERSON_NAME]" at bounding box center [1012, 7] width 60 height 9
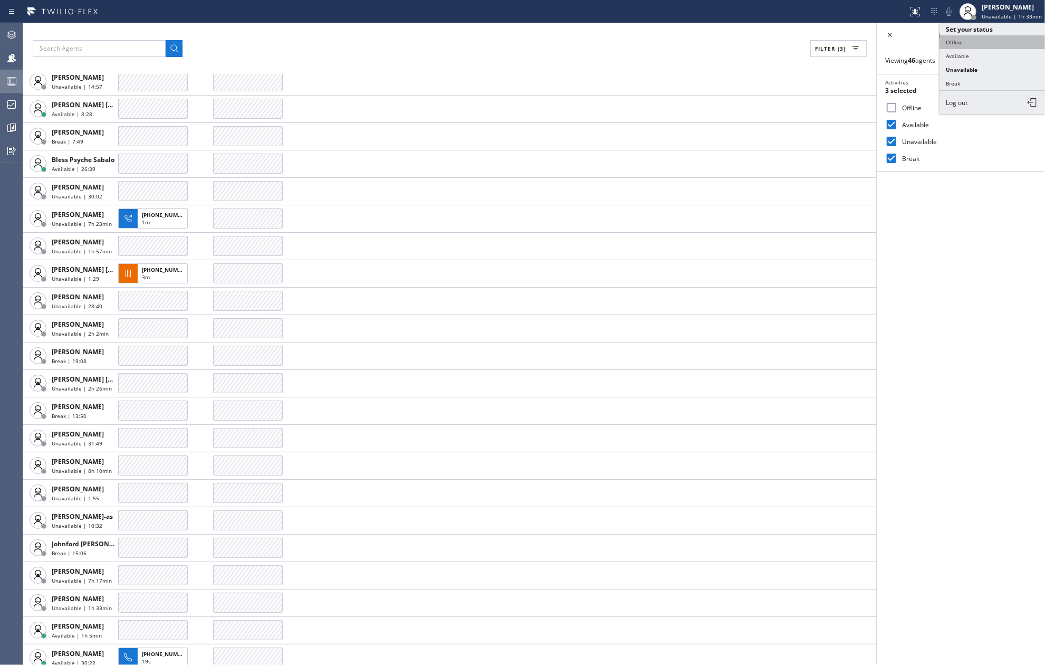
click at [957, 43] on button "Offline" at bounding box center [993, 42] width 106 height 14
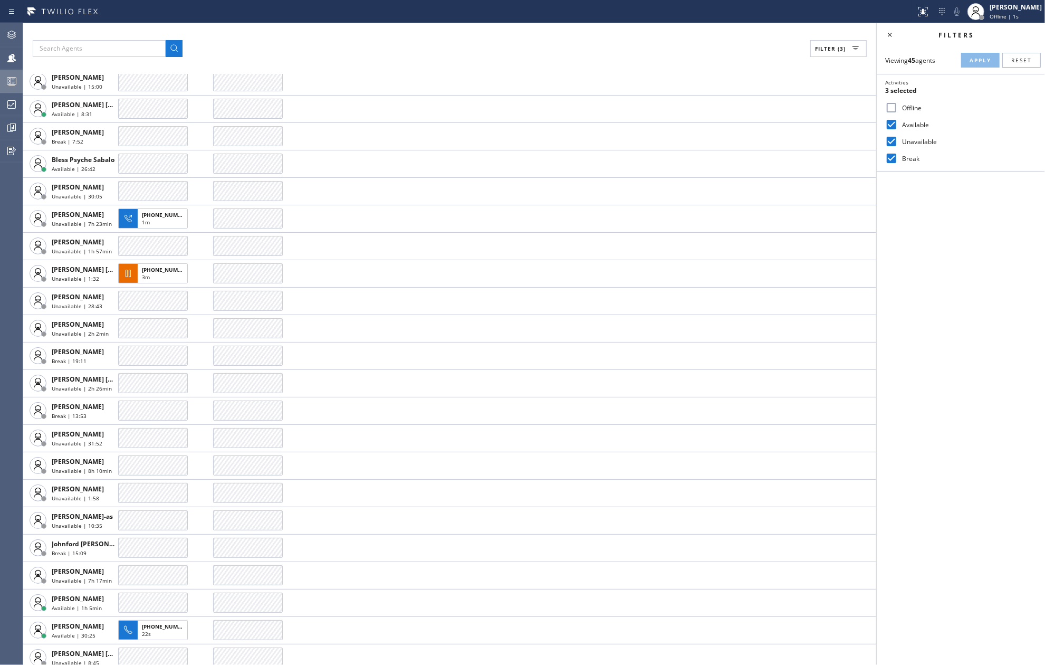
click at [963, 197] on div "Filters Viewing 45 agents Apply Reset Activities 3 selected Offline Available U…" at bounding box center [961, 344] width 168 height 642
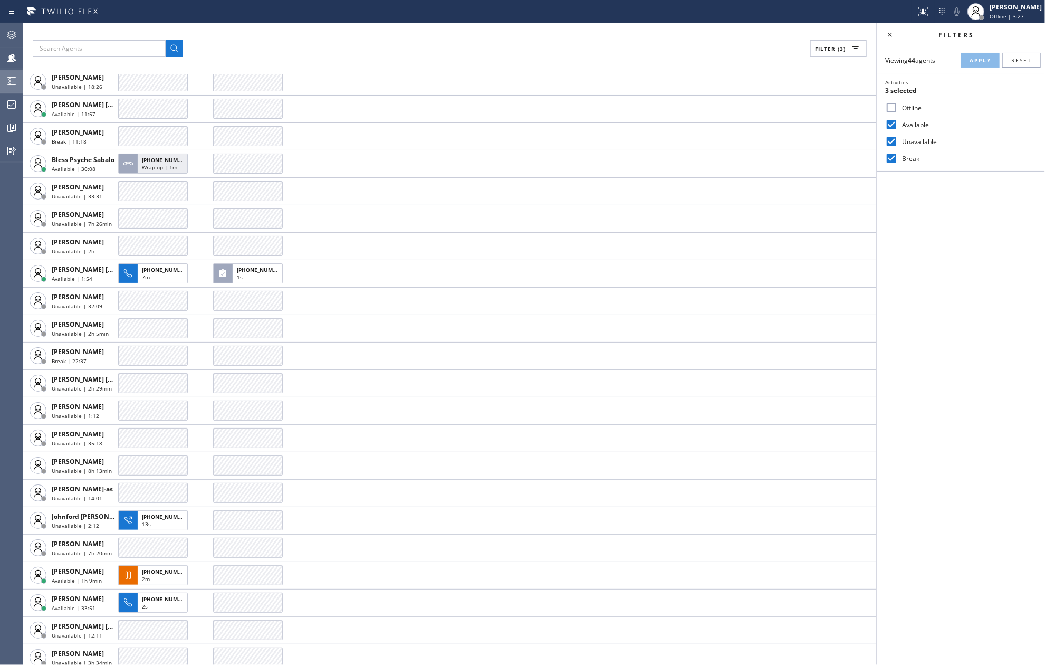
click at [562, 47] on div "Filter (3)" at bounding box center [450, 48] width 834 height 17
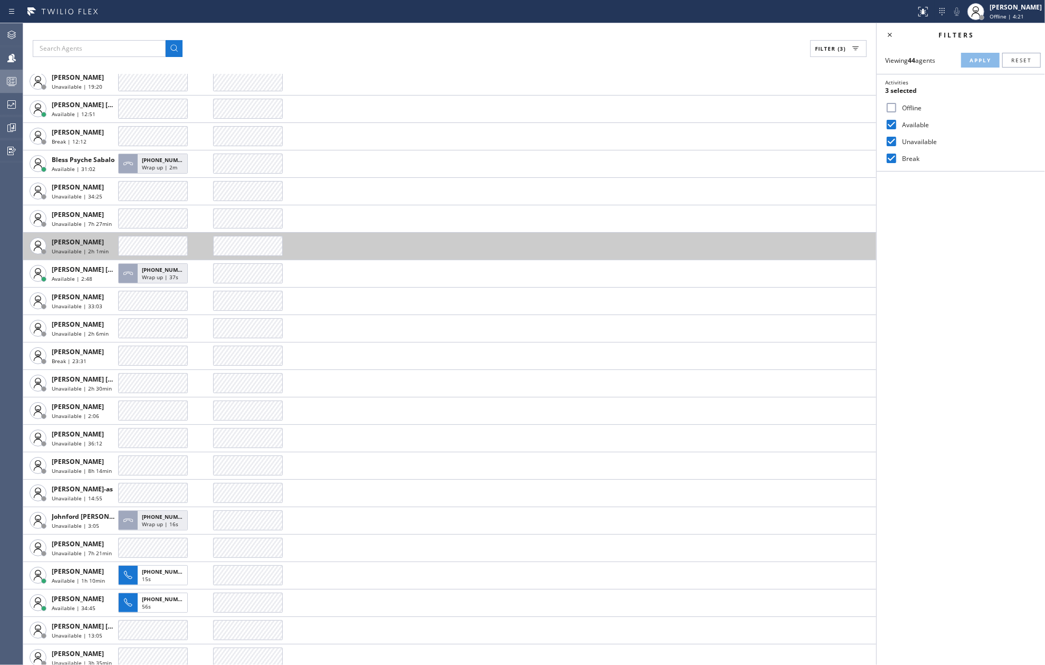
scroll to position [0, 0]
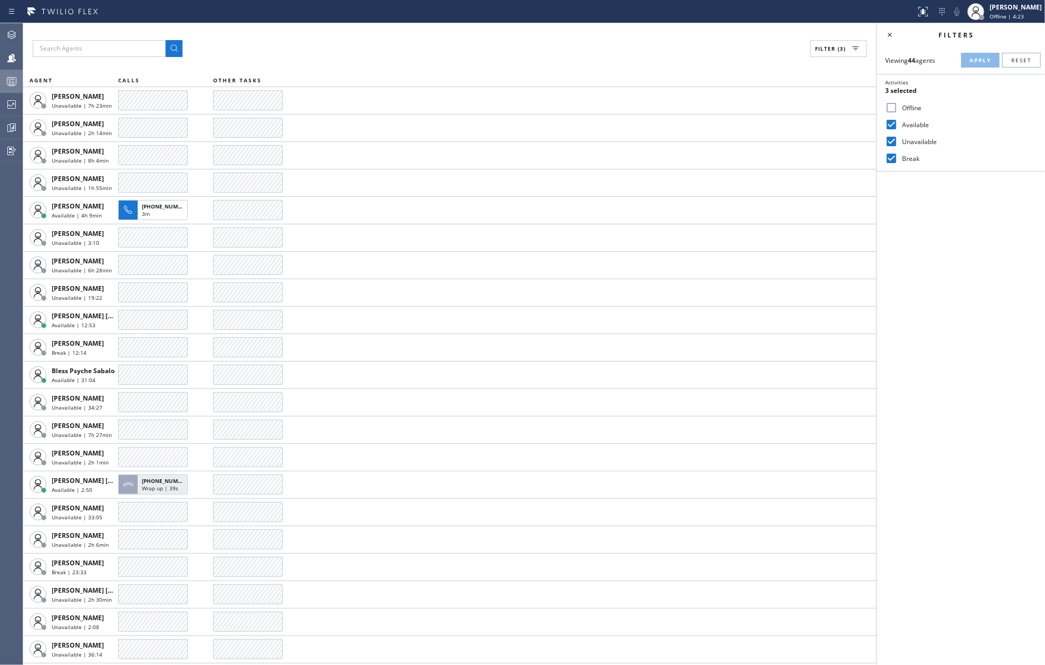
click at [327, 41] on div "Filter (3)" at bounding box center [450, 48] width 834 height 17
click at [331, 41] on div "Filter (3)" at bounding box center [450, 48] width 834 height 17
click at [9, 129] on icon at bounding box center [11, 127] width 13 height 13
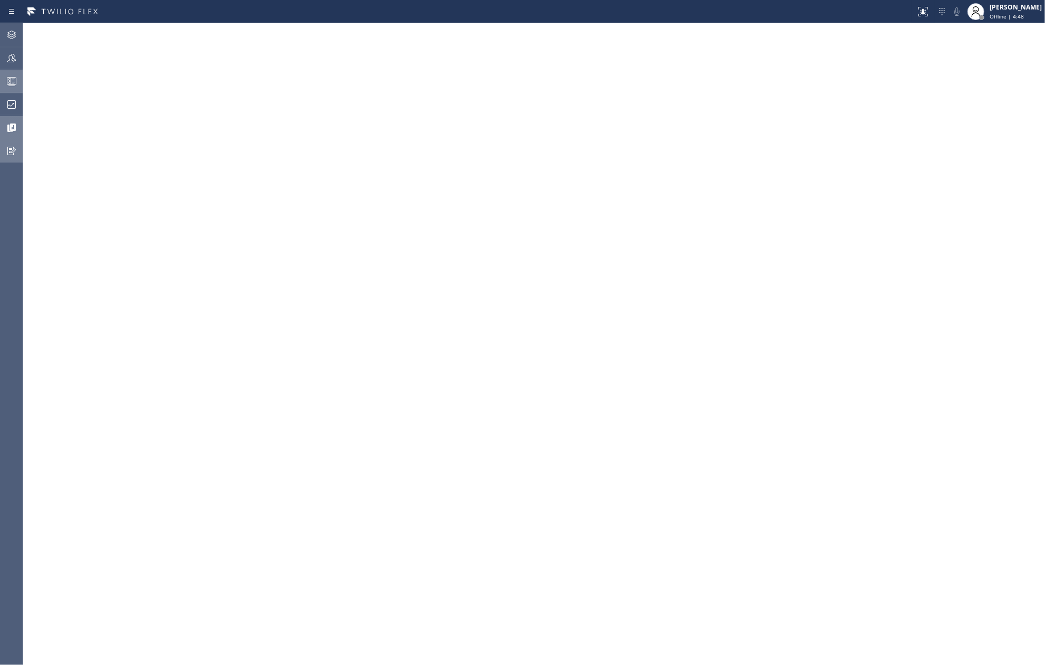
click at [12, 151] on icon at bounding box center [11, 151] width 8 height 8
click at [13, 123] on icon at bounding box center [13, 126] width 6 height 7
click at [11, 104] on icon at bounding box center [11, 104] width 13 height 13
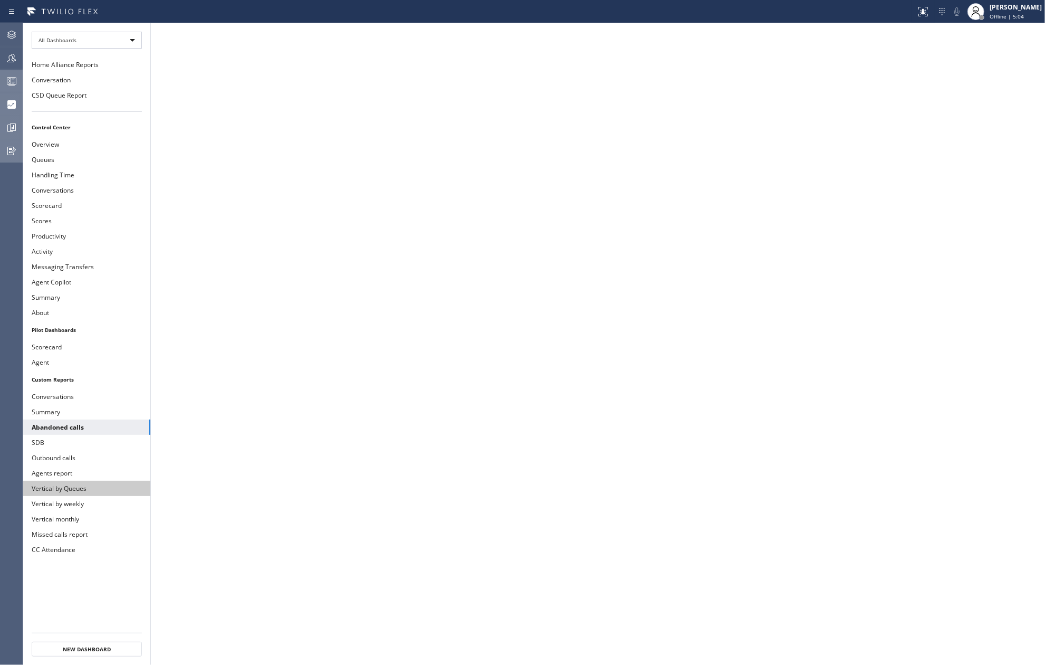
click at [68, 494] on button "Vertical by Queues" at bounding box center [86, 488] width 127 height 15
click at [12, 64] on icon at bounding box center [11, 58] width 13 height 13
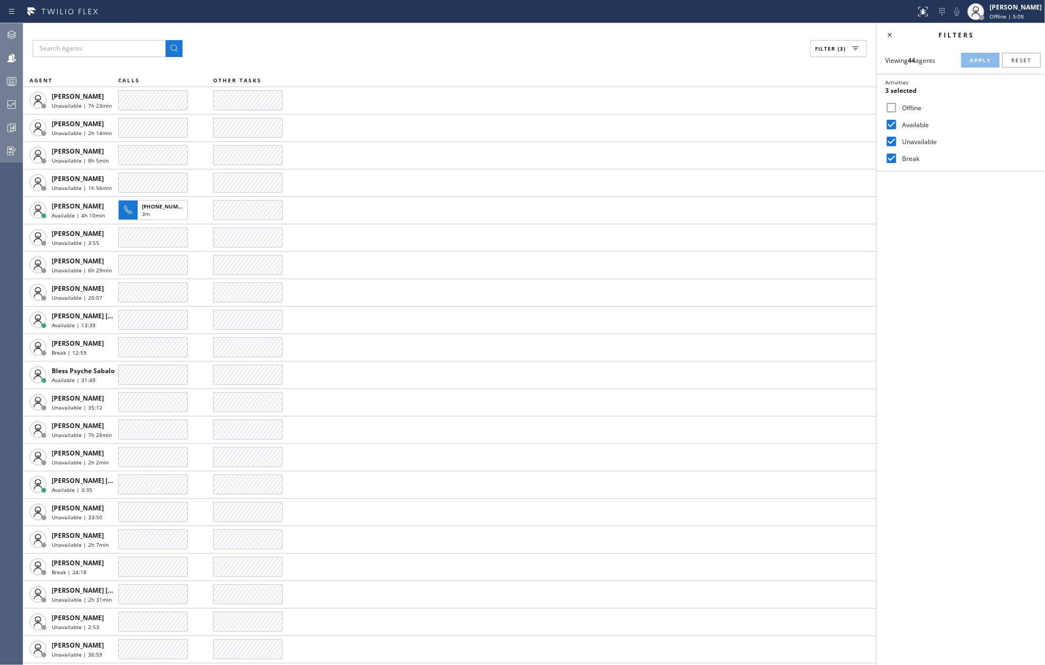
click at [13, 34] on icon at bounding box center [11, 34] width 13 height 13
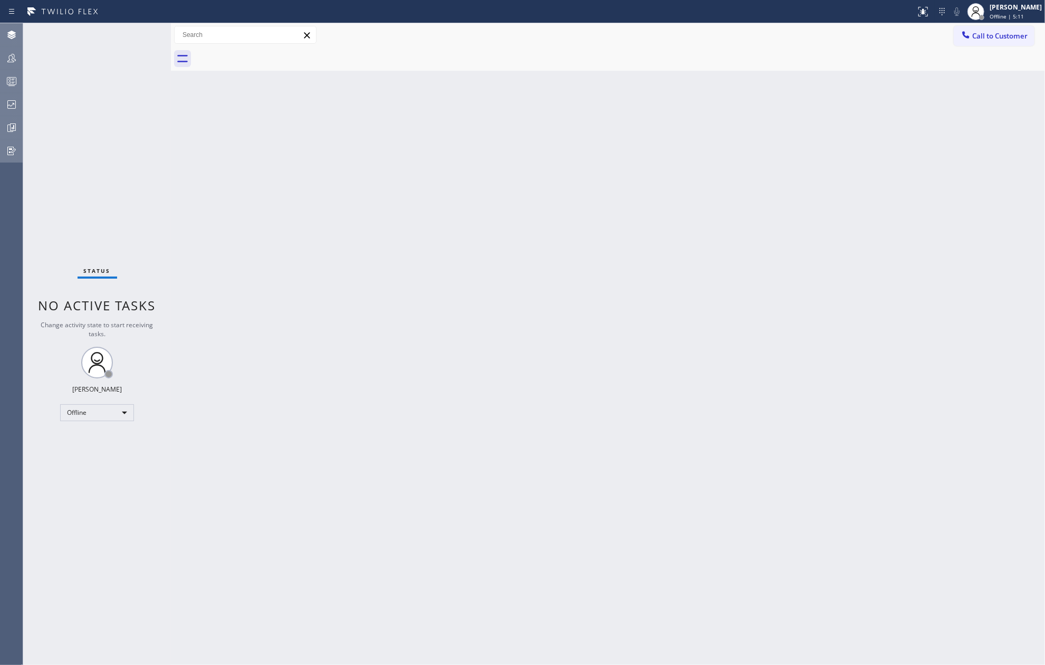
click at [13, 82] on icon at bounding box center [12, 82] width 6 height 7
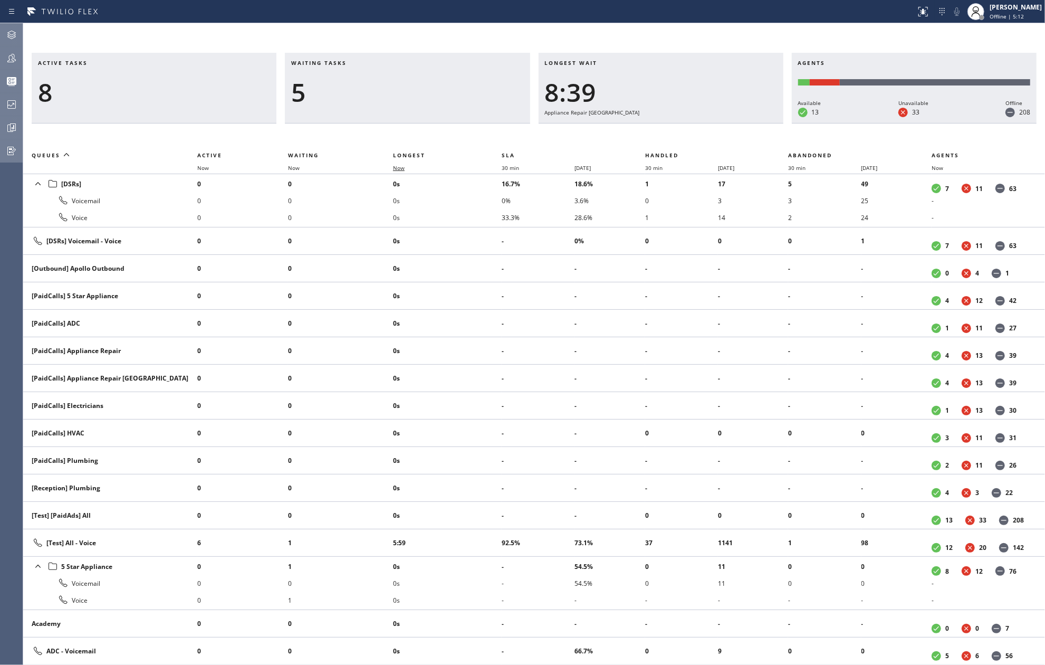
click at [396, 164] on span "Now" at bounding box center [399, 167] width 12 height 7
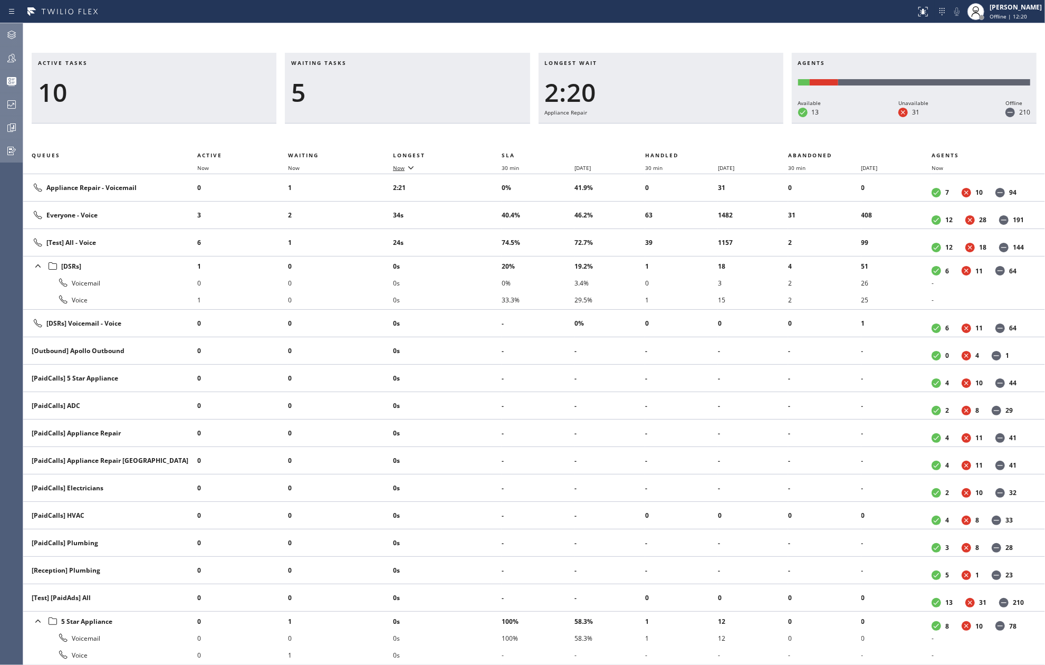
click at [402, 167] on span "Now" at bounding box center [399, 167] width 12 height 7
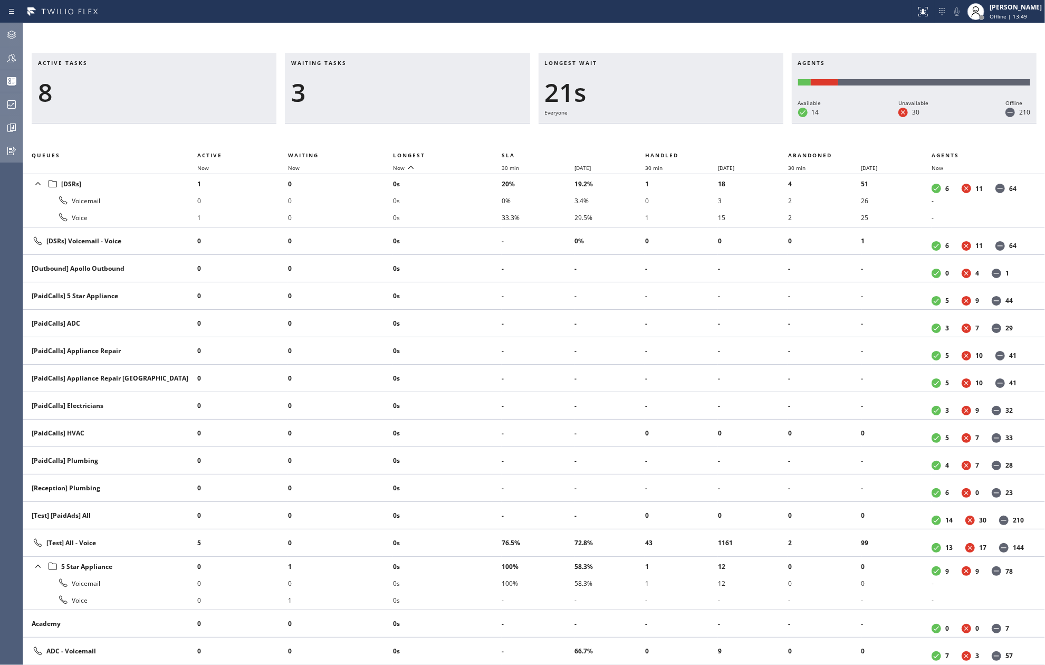
click at [8, 129] on icon at bounding box center [12, 128] width 8 height 8
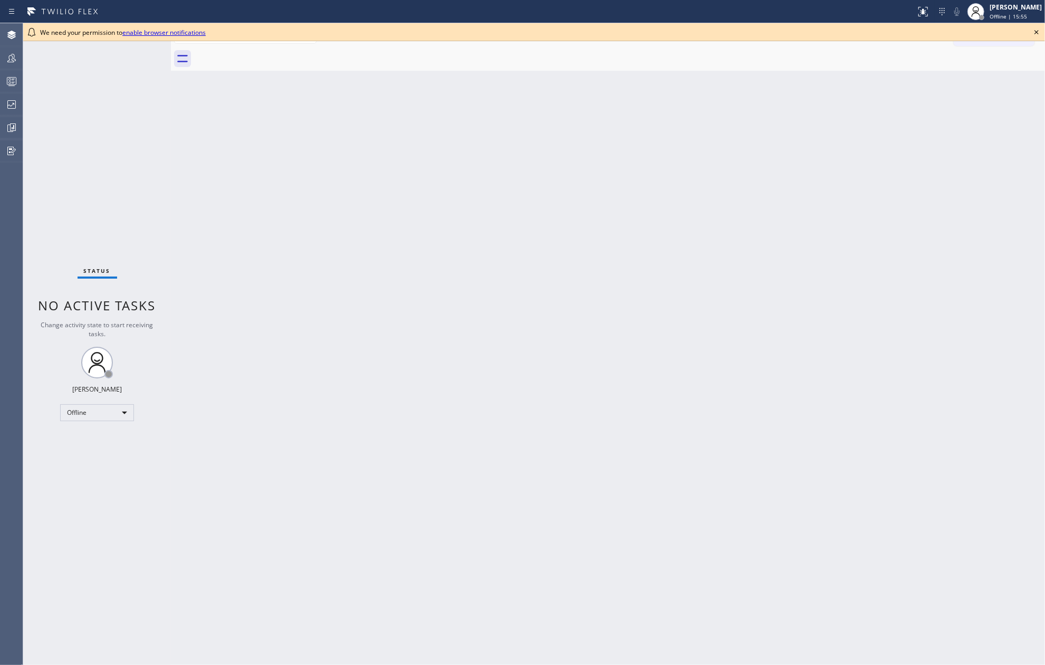
click at [262, 292] on div "Back to Dashboard Change Sender ID Customers Technicians Select a contact Outbo…" at bounding box center [608, 344] width 874 height 642
click at [1033, 26] on icon at bounding box center [1037, 32] width 13 height 13
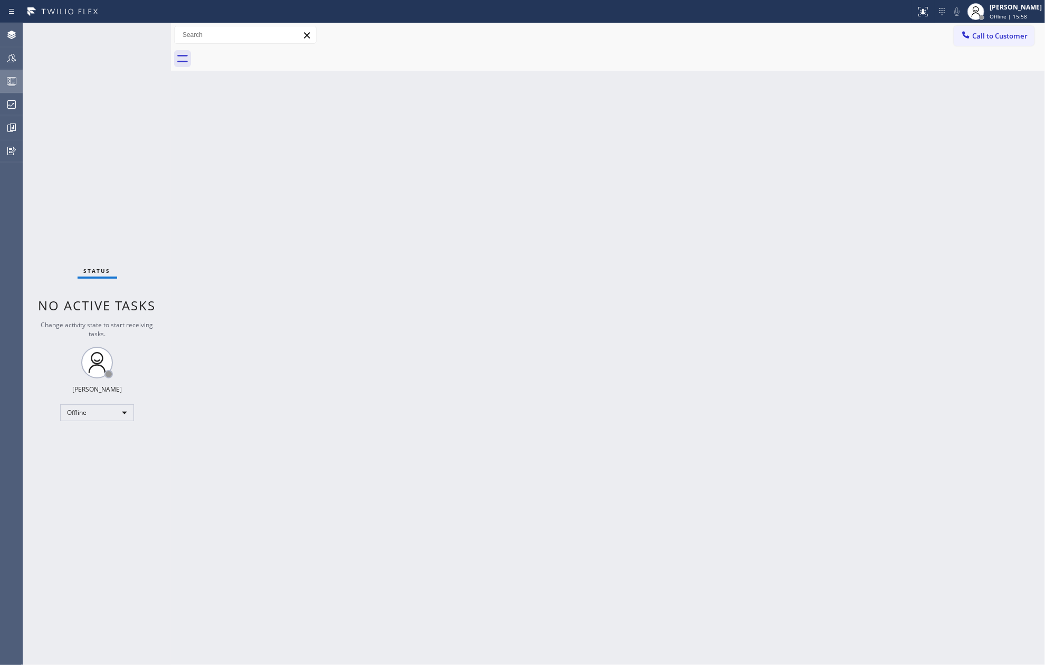
click at [7, 81] on rect at bounding box center [11, 81] width 9 height 7
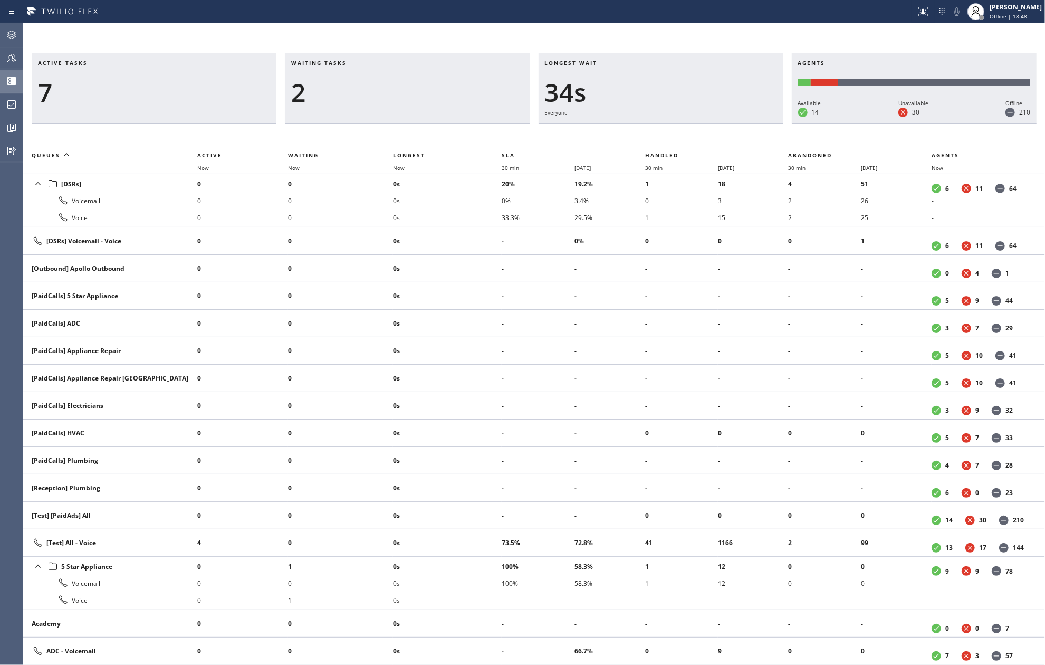
click at [395, 22] on div "Status report No issues detected If you experience an issue, please download th…" at bounding box center [522, 11] width 1045 height 23
click at [11, 55] on icon at bounding box center [11, 58] width 13 height 13
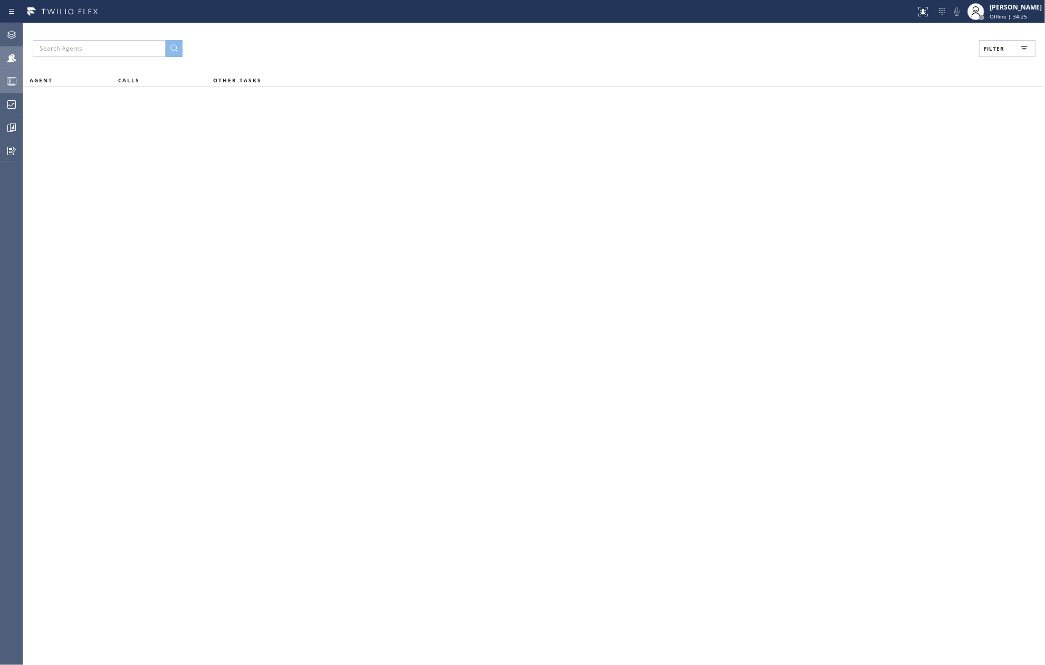
click at [1001, 51] on span "Filter" at bounding box center [994, 48] width 21 height 7
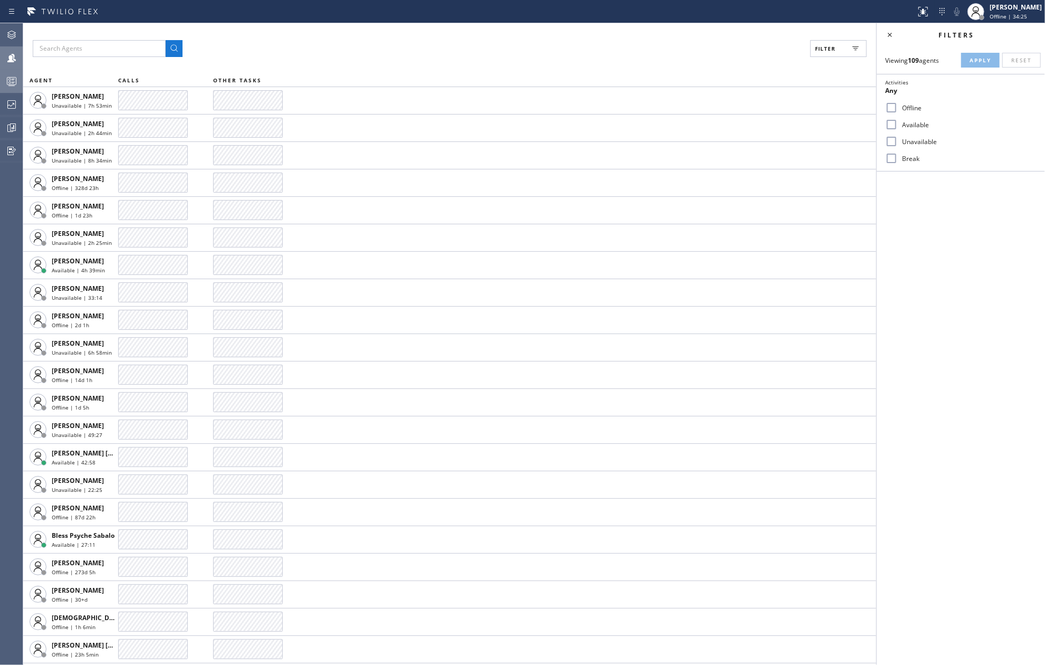
click at [889, 157] on input "Break" at bounding box center [891, 158] width 13 height 13
checkbox input "true"
click at [972, 62] on span "Apply" at bounding box center [981, 59] width 22 height 7
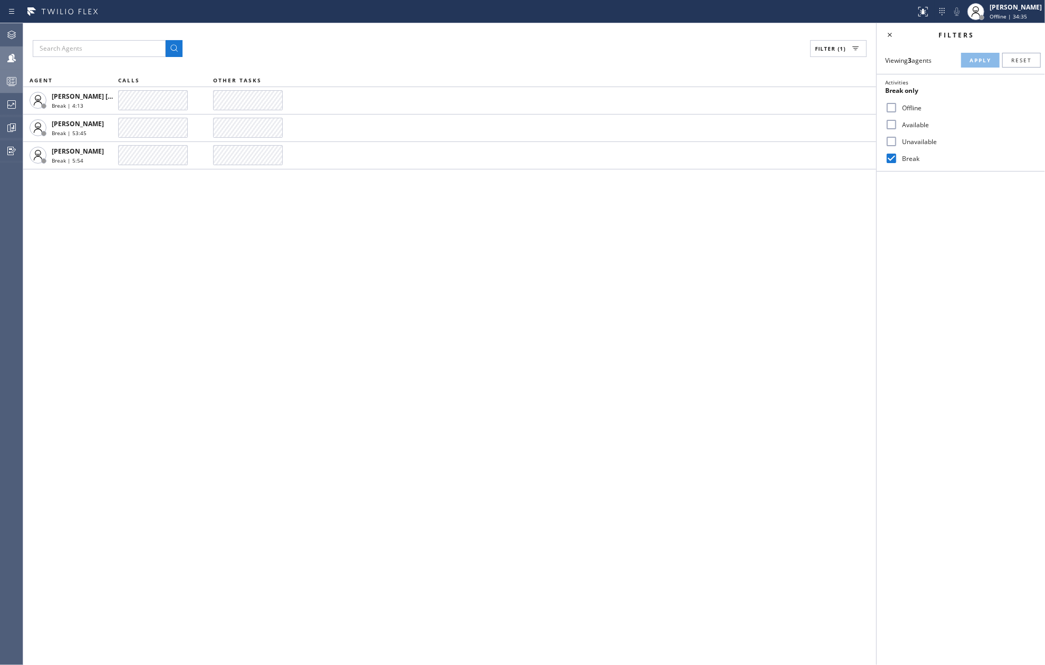
click at [11, 83] on icon at bounding box center [11, 81] width 13 height 13
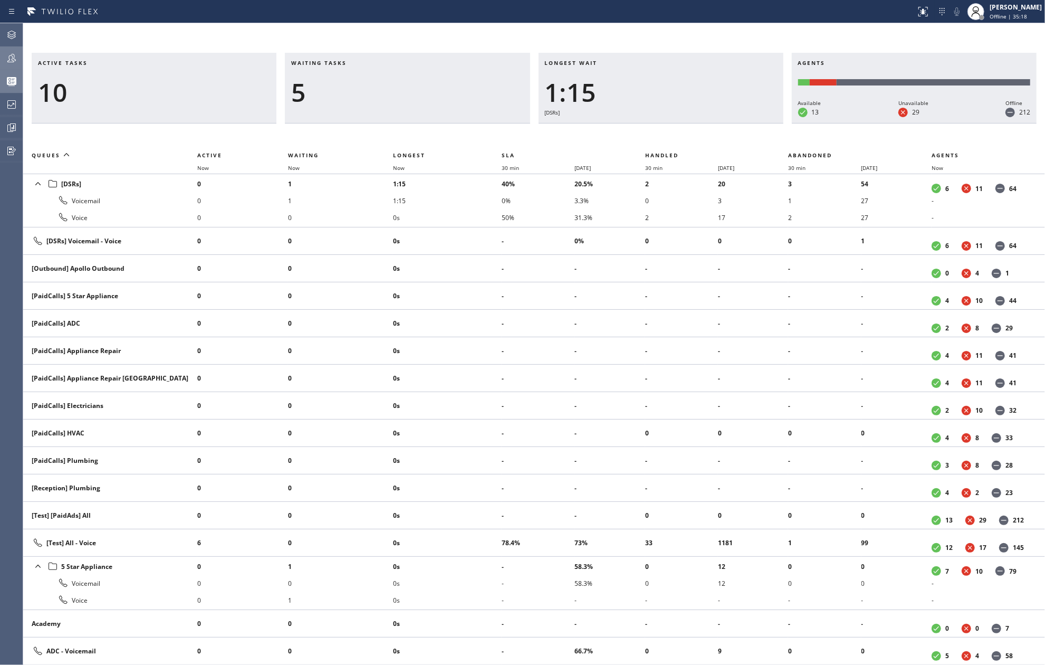
click at [13, 61] on icon at bounding box center [11, 58] width 8 height 8
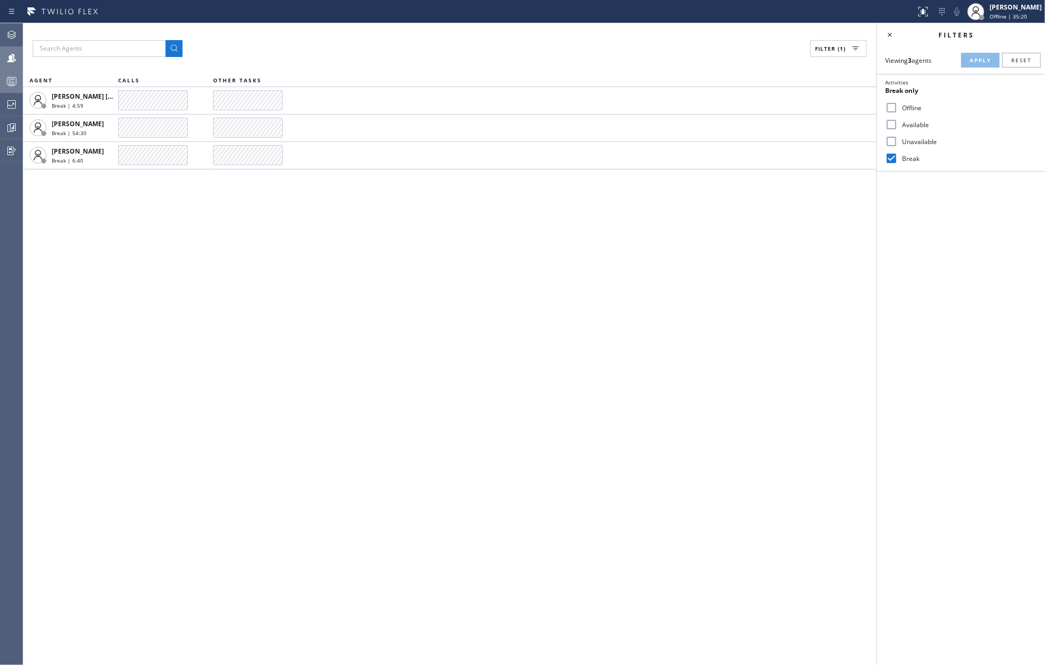
click at [13, 82] on icon at bounding box center [12, 82] width 6 height 7
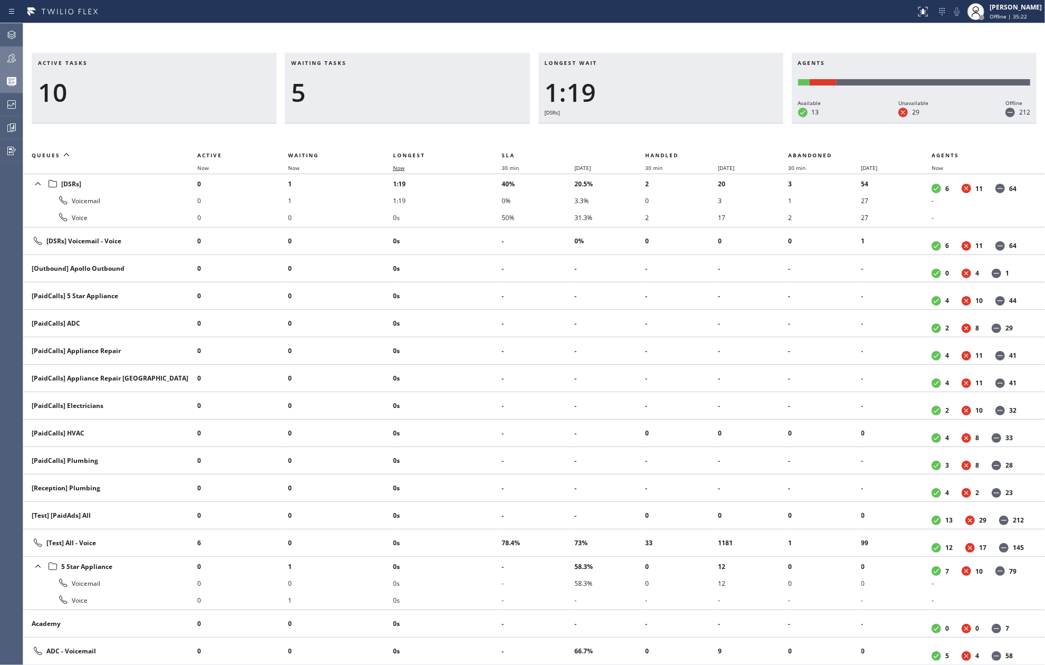
click at [402, 166] on span "Now" at bounding box center [399, 167] width 12 height 7
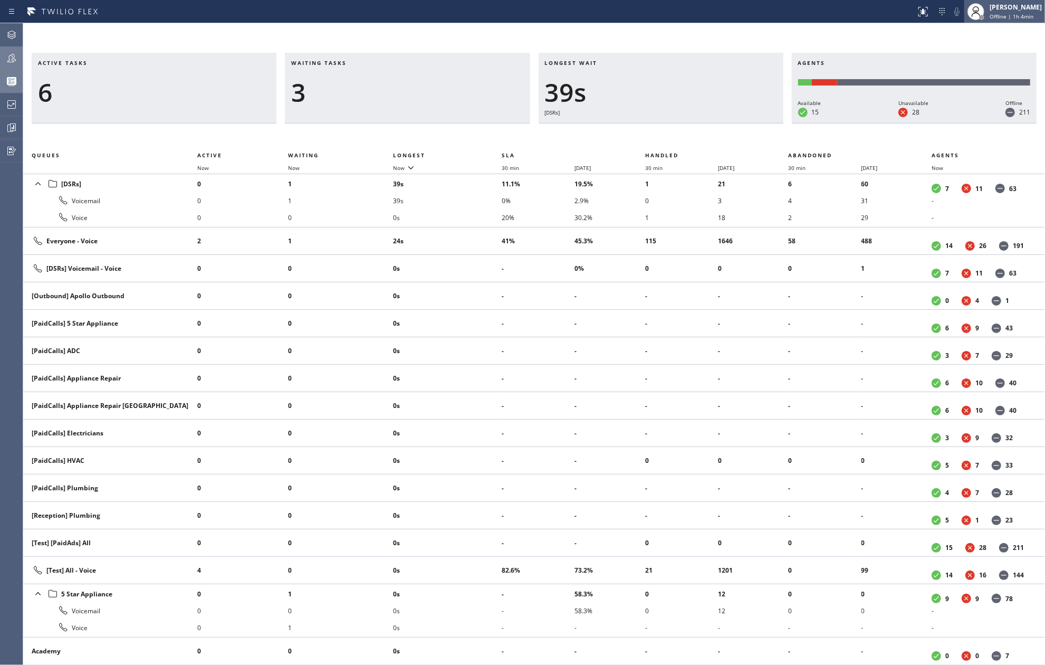
click at [1015, 18] on span "Offline | 1h 4min" at bounding box center [1012, 16] width 44 height 7
click at [966, 102] on span "Log out" at bounding box center [957, 102] width 22 height 9
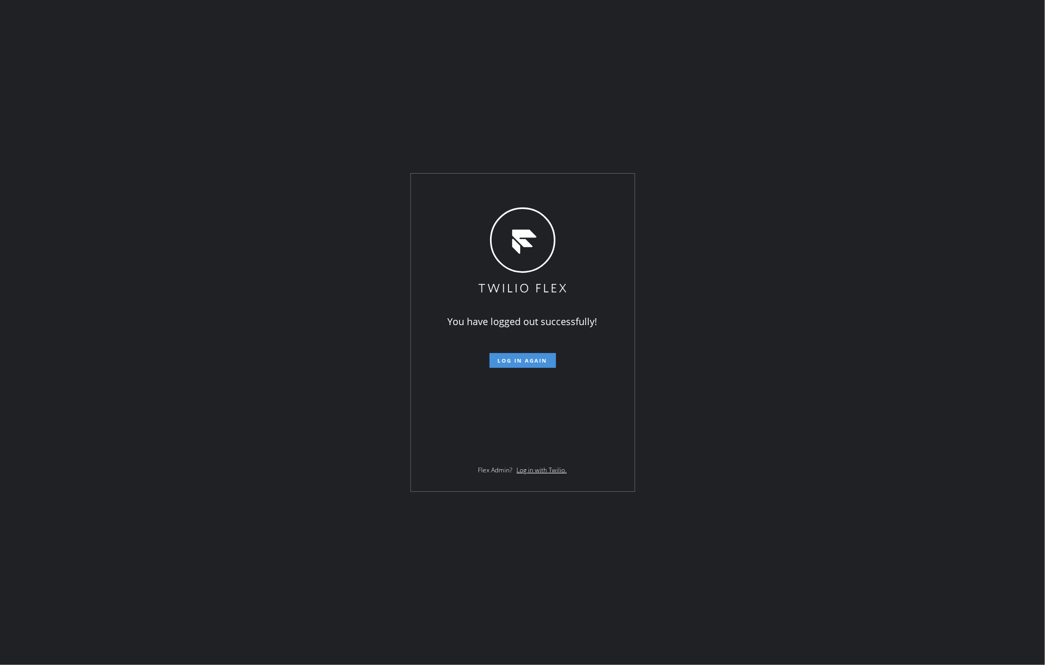
click at [509, 357] on span "Log in again" at bounding box center [523, 360] width 50 height 7
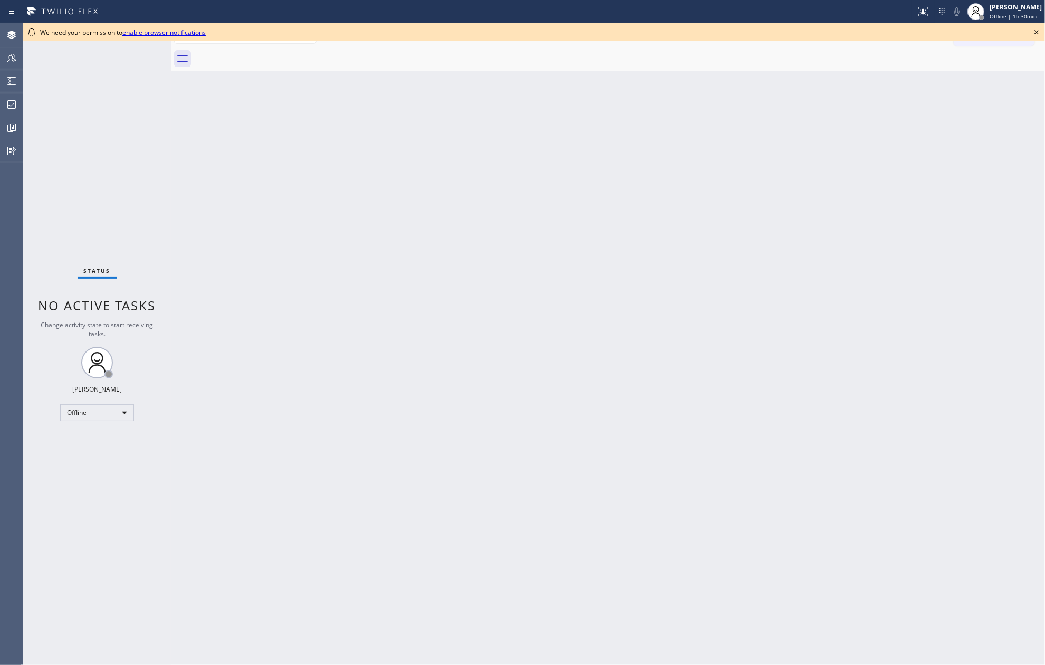
drag, startPoint x: 89, startPoint y: 146, endPoint x: 91, endPoint y: 140, distance: 6.2
click at [89, 146] on div "Status No active tasks Change activity state to start receiving tasks. [PERSON_…" at bounding box center [97, 344] width 148 height 642
click at [5, 129] on icon at bounding box center [11, 127] width 13 height 13
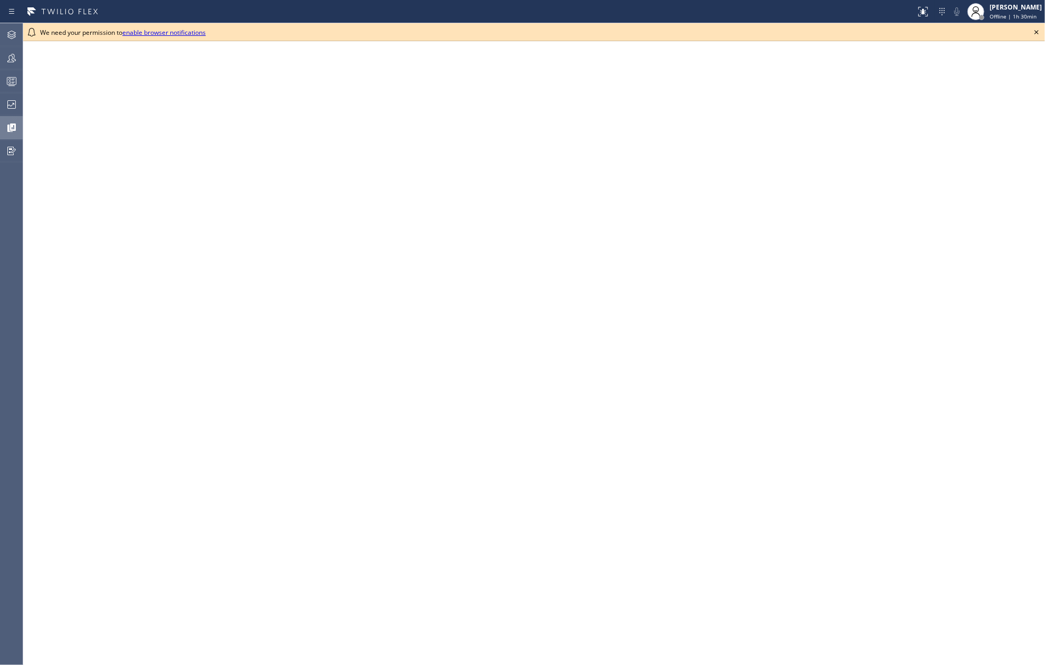
click at [1034, 31] on icon at bounding box center [1037, 32] width 13 height 13
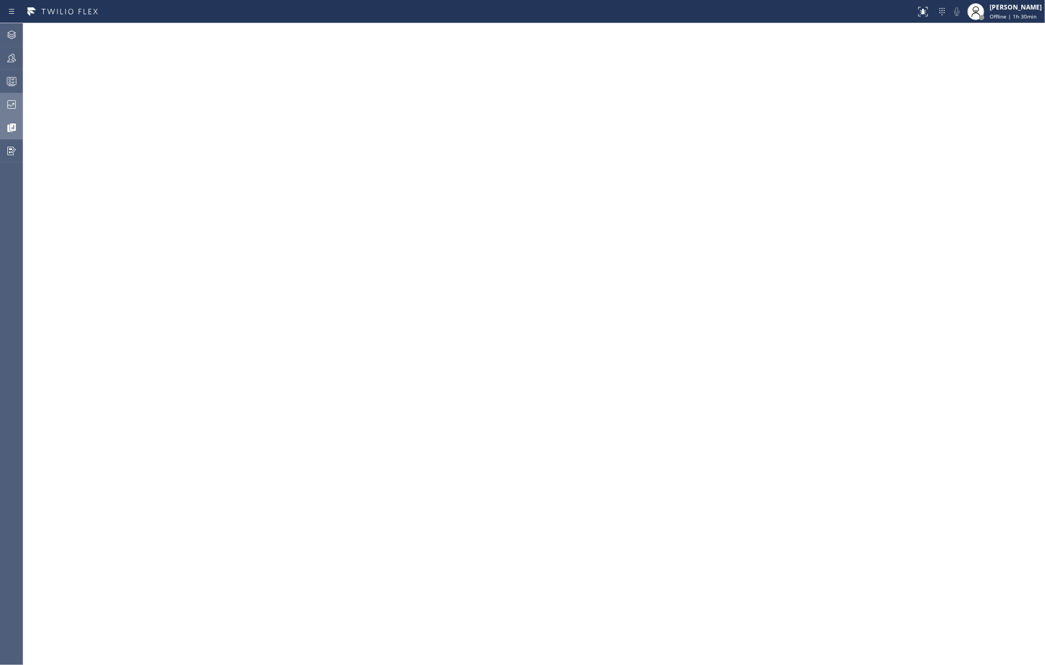
click at [15, 102] on icon at bounding box center [11, 104] width 13 height 13
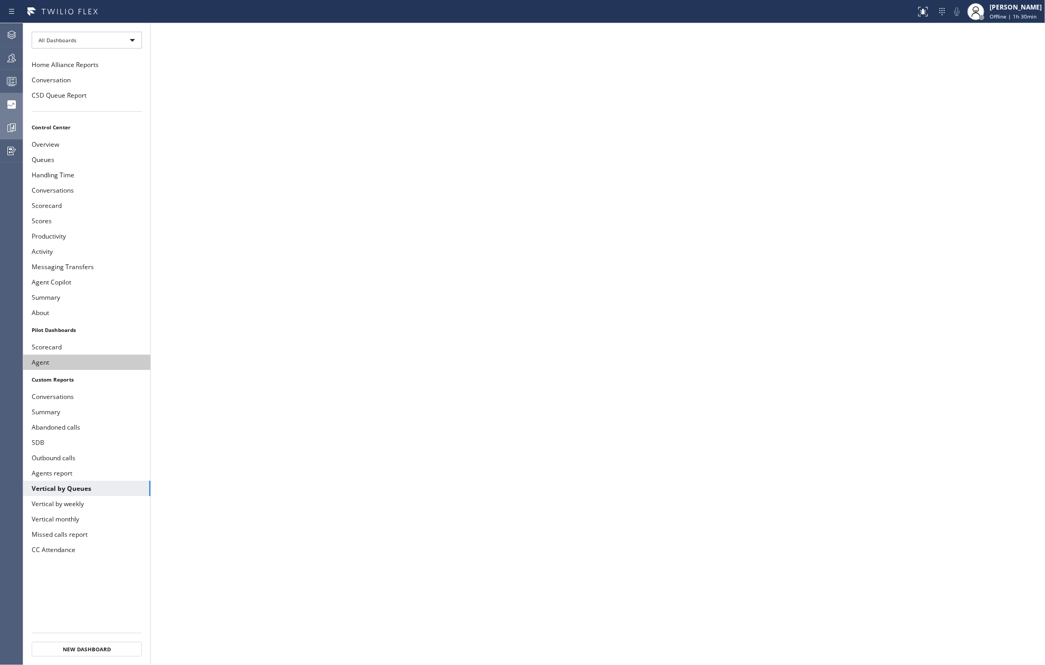
click at [58, 369] on button "Agent" at bounding box center [86, 362] width 127 height 15
click at [1012, 12] on div "[PERSON_NAME] Offline | 1h 38min" at bounding box center [1017, 11] width 58 height 18
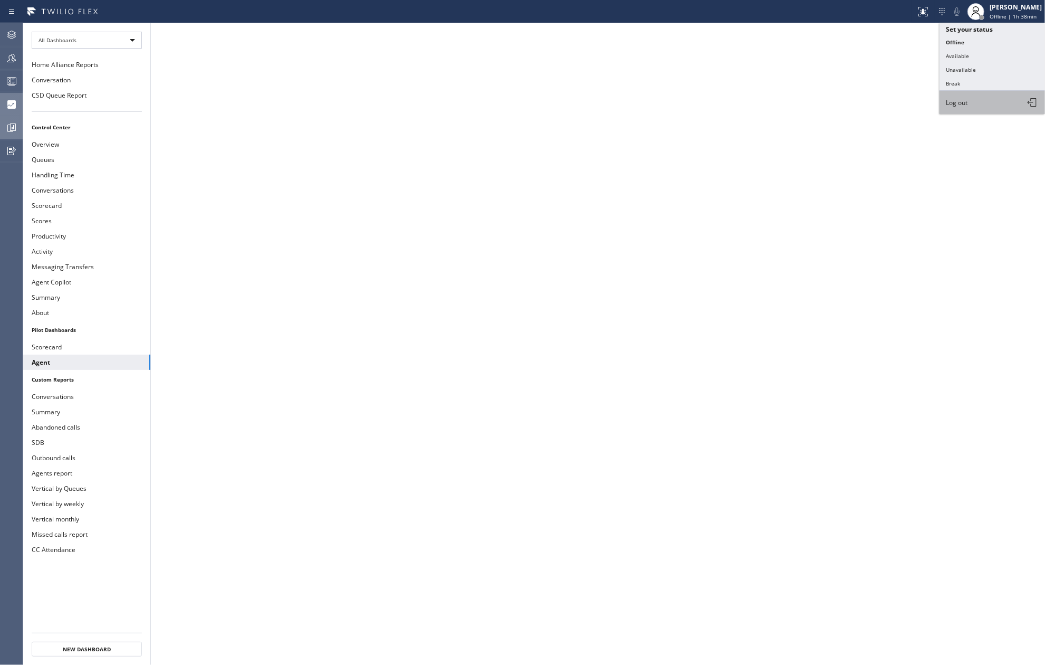
click at [978, 102] on button "Log out" at bounding box center [993, 102] width 106 height 23
